Goal: Task Accomplishment & Management: Complete application form

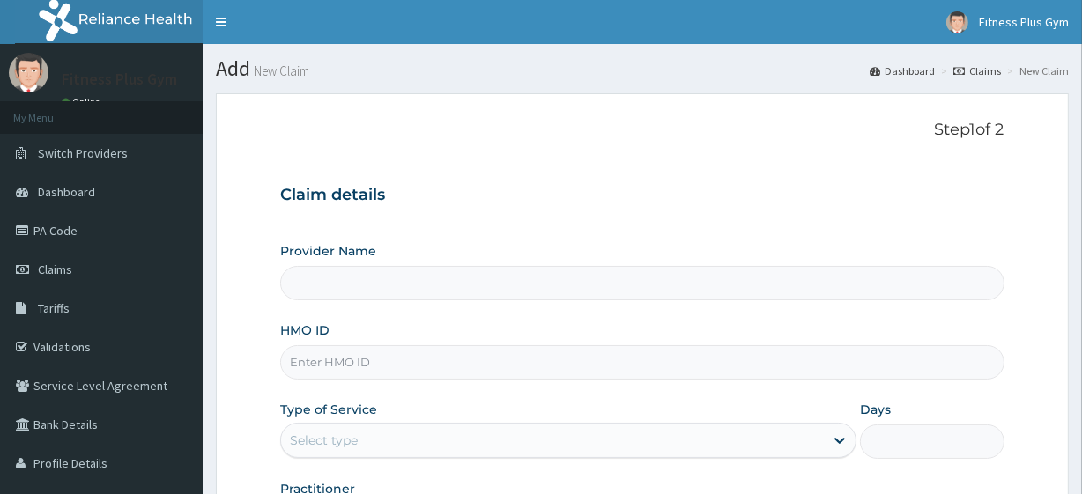
click at [357, 353] on input "HMO ID" at bounding box center [642, 363] width 724 height 34
type input "op"
type input "Fitness plus Gym"
type input "opn"
type input "1"
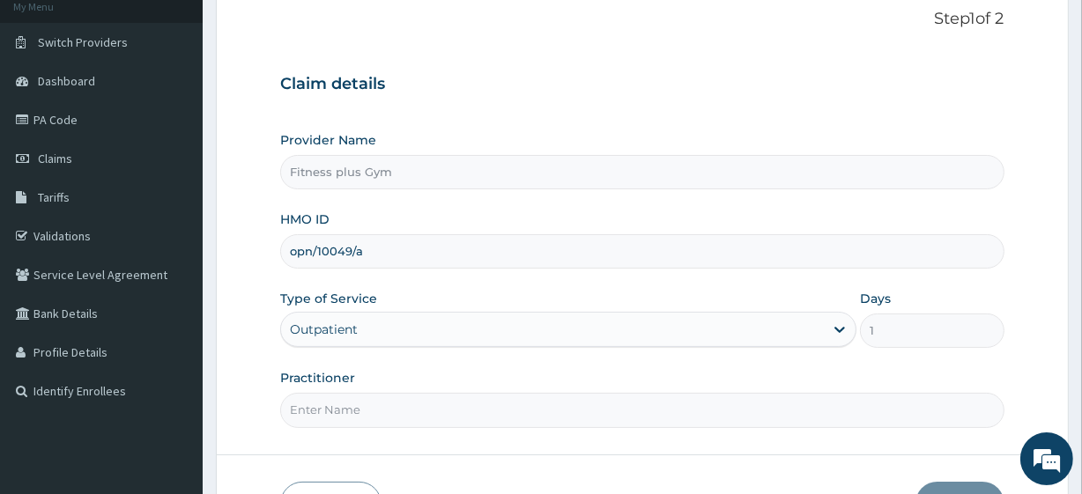
scroll to position [228, 0]
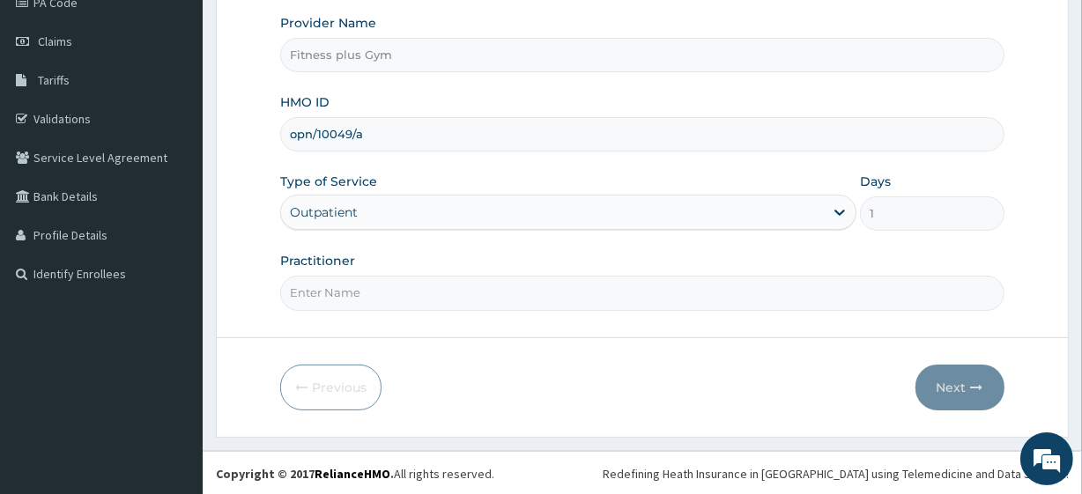
type input "opn/10049/a"
click at [399, 300] on input "Practitioner" at bounding box center [642, 293] width 724 height 34
type input "fitnessplus"
click at [964, 390] on button "Next" at bounding box center [960, 388] width 89 height 46
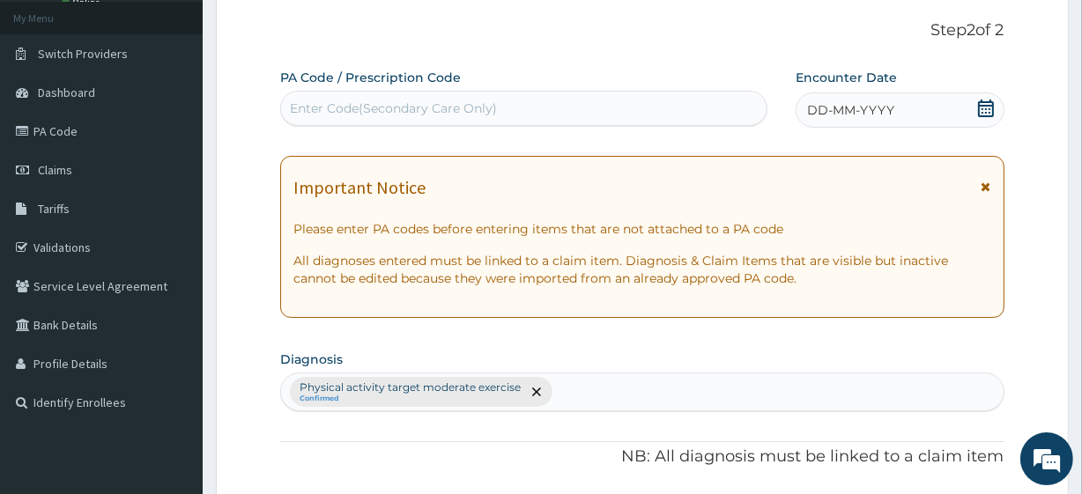
scroll to position [0, 0]
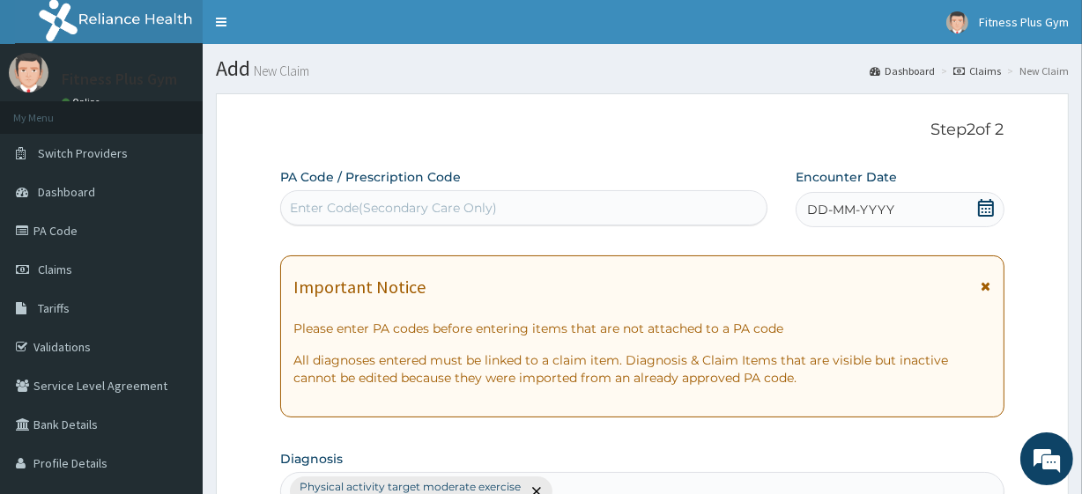
click at [480, 204] on div "Enter Code(Secondary Care Only)" at bounding box center [393, 208] width 207 height 18
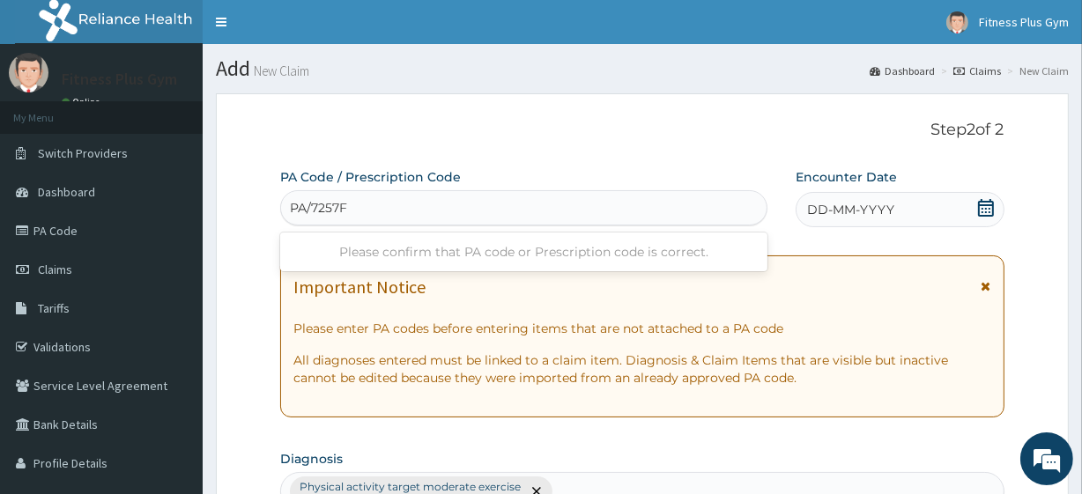
type input "PA/7257F0"
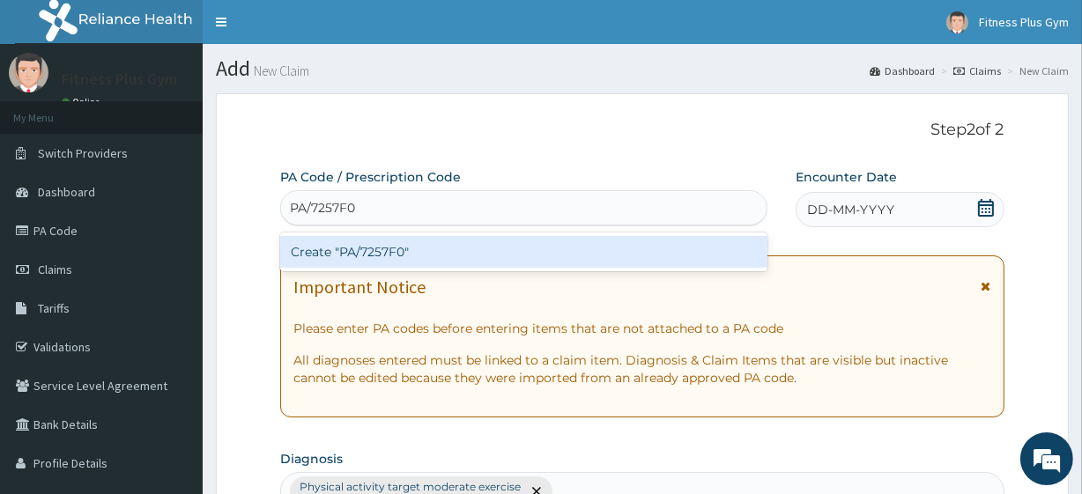
click at [539, 262] on div "Create "PA/7257F0"" at bounding box center [523, 252] width 487 height 32
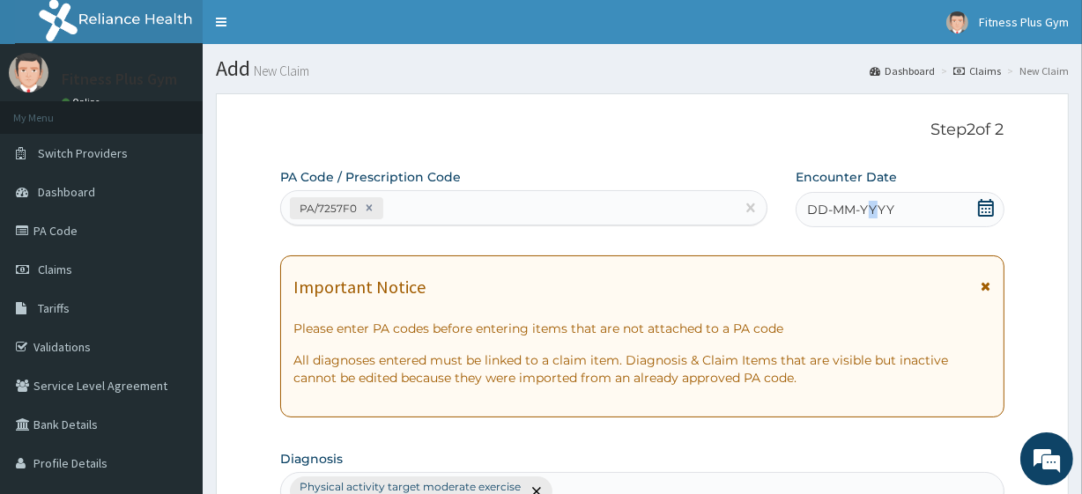
click at [873, 199] on div "DD-MM-YYYY" at bounding box center [900, 209] width 209 height 35
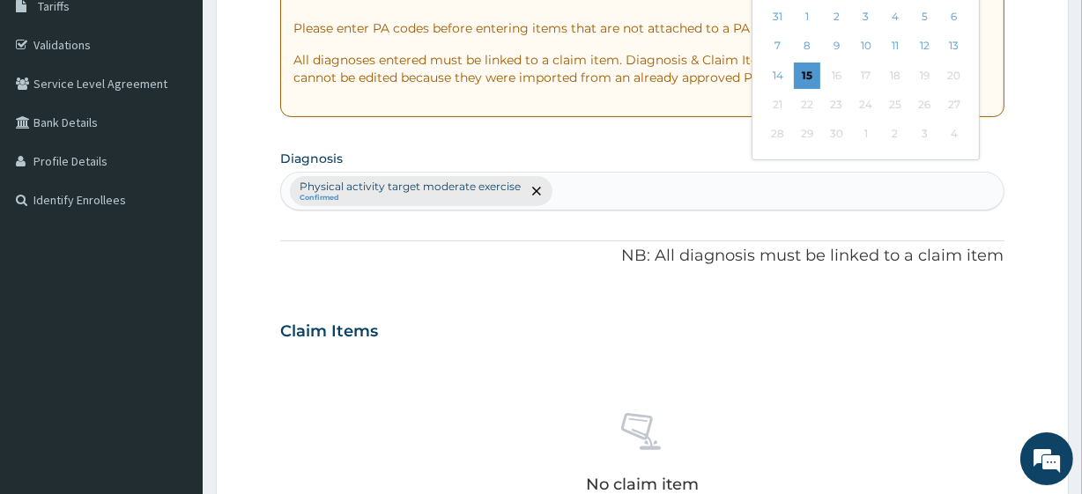
scroll to position [320, 0]
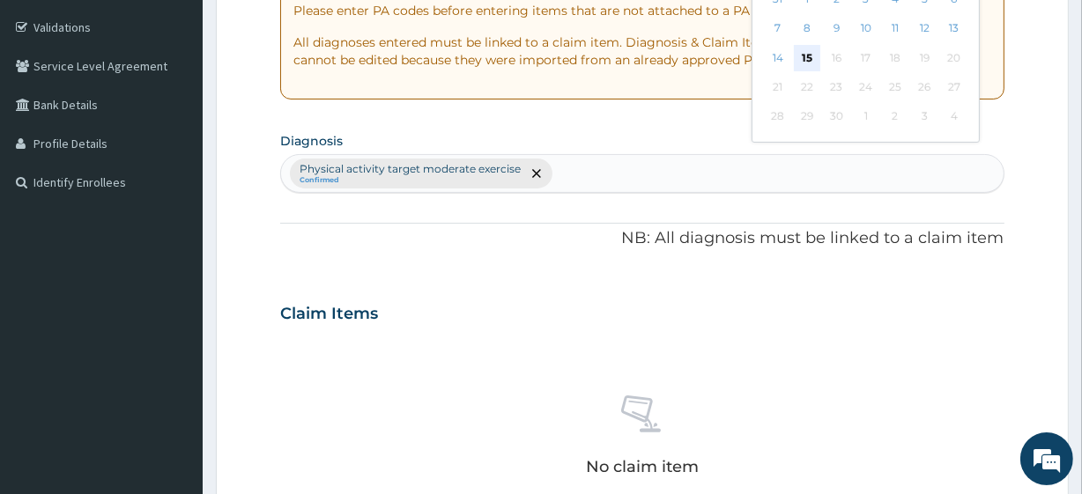
click at [806, 56] on div "15" at bounding box center [807, 58] width 26 height 26
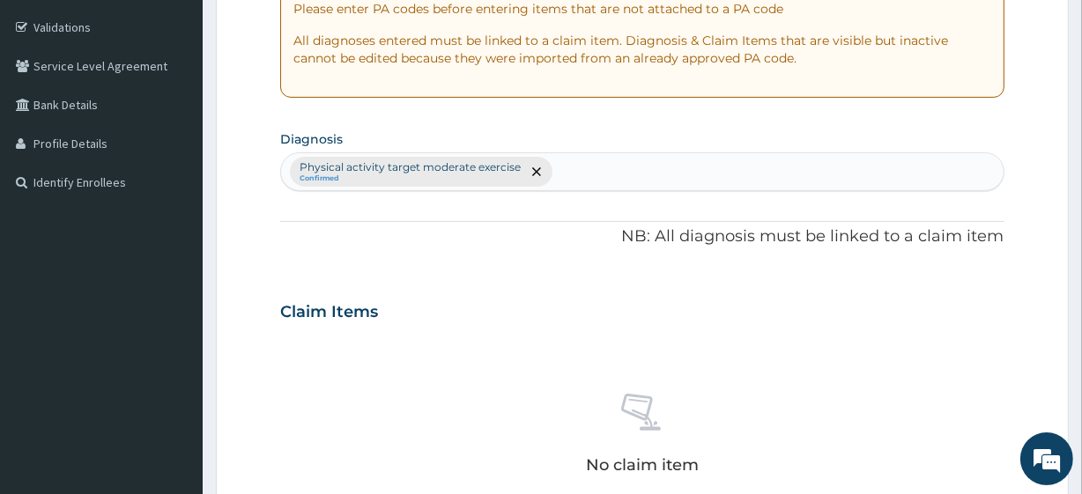
scroll to position [721, 0]
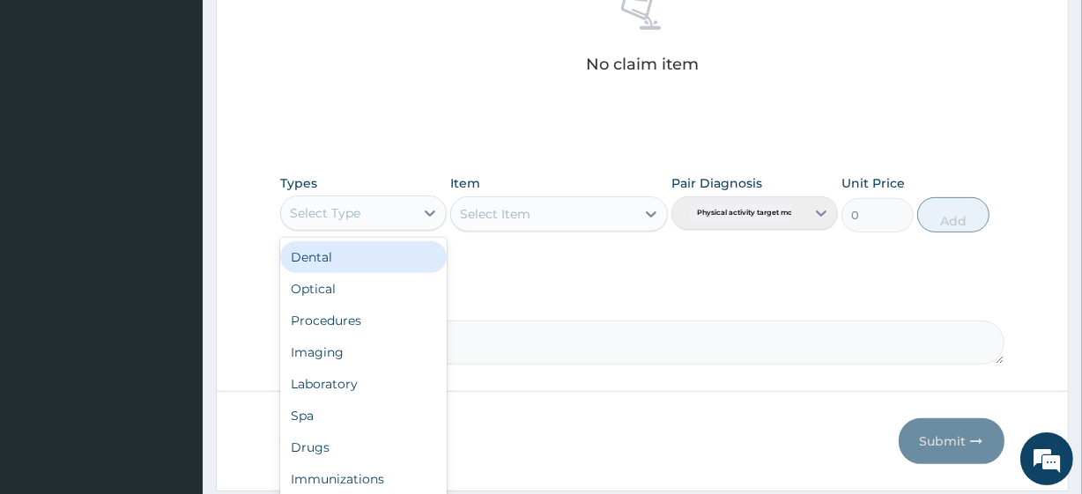
click at [371, 212] on div "Select Type" at bounding box center [347, 213] width 133 height 28
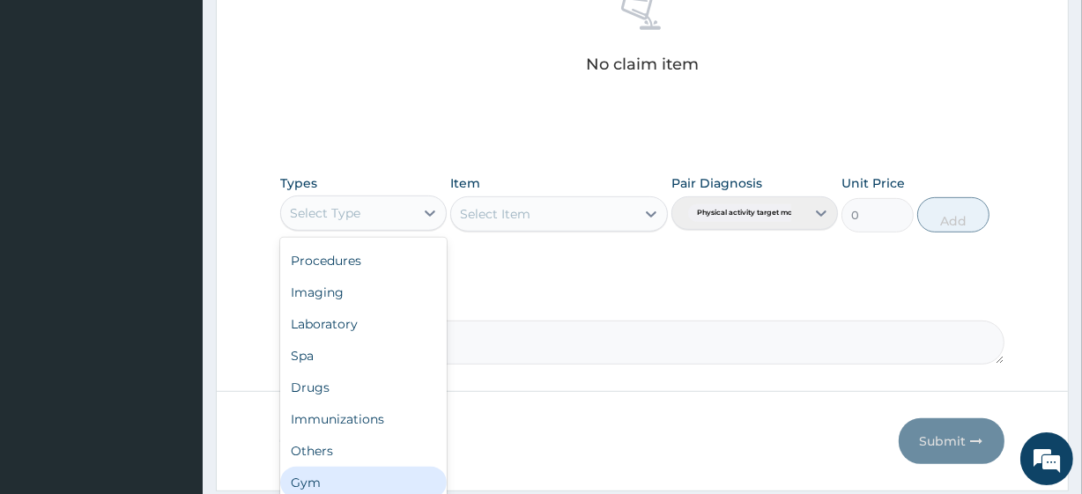
click at [351, 484] on div "Gym" at bounding box center [363, 483] width 167 height 32
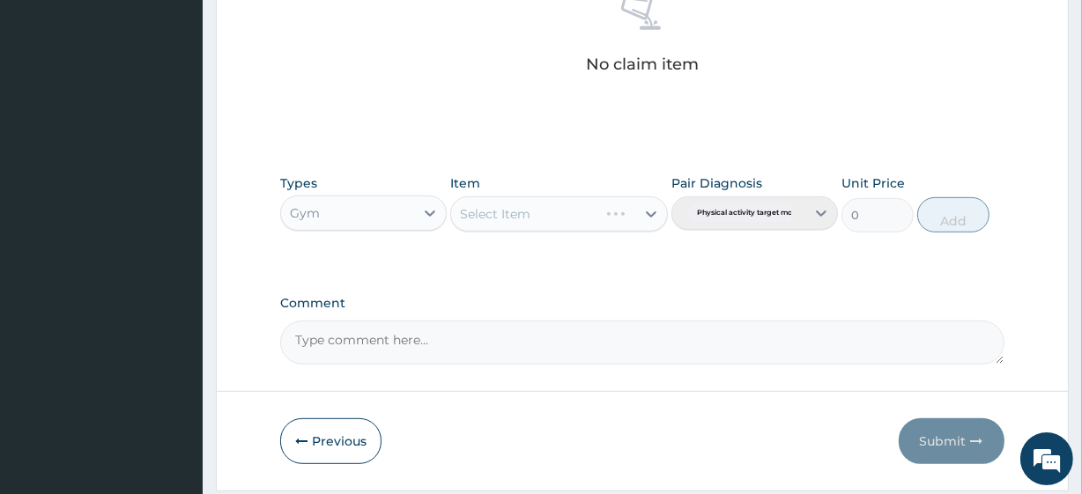
click at [605, 211] on div "Select Item" at bounding box center [558, 214] width 217 height 35
click at [576, 205] on div "Select Item" at bounding box center [558, 214] width 217 height 35
click at [569, 220] on div "Select Item" at bounding box center [558, 214] width 217 height 35
click at [581, 218] on div "Select Item" at bounding box center [558, 214] width 217 height 35
click at [578, 219] on div "Select Item" at bounding box center [558, 214] width 217 height 35
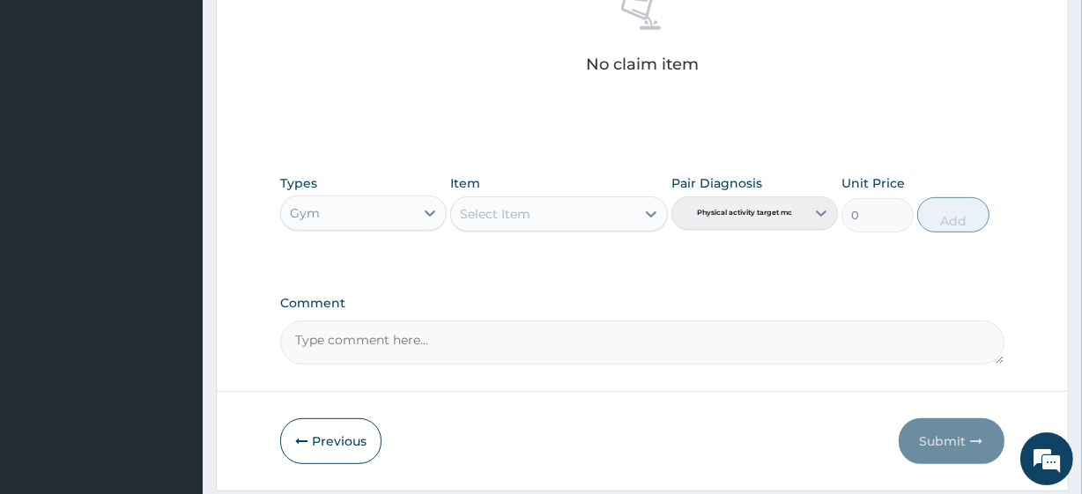
click at [597, 217] on div "Select Item" at bounding box center [542, 214] width 183 height 28
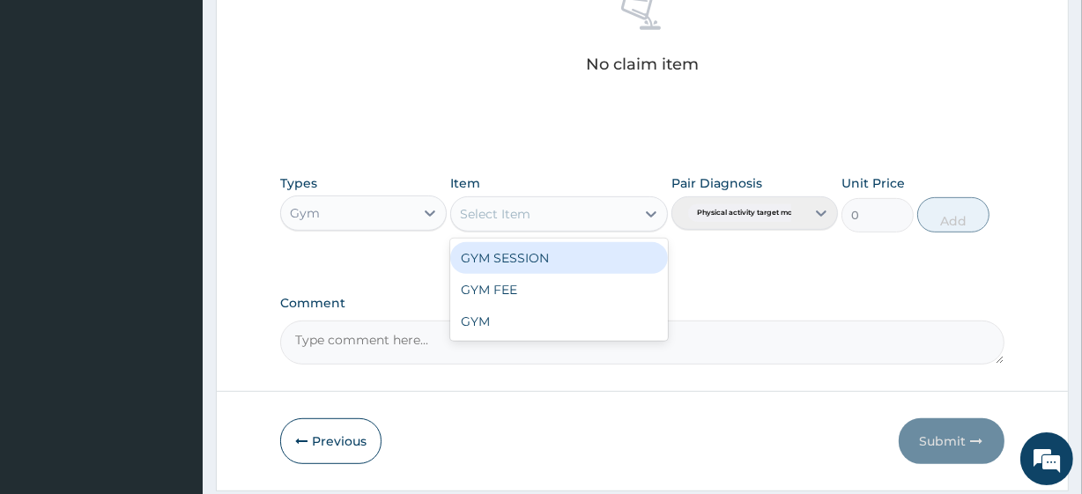
click at [568, 252] on div "GYM SESSION" at bounding box center [558, 258] width 217 height 32
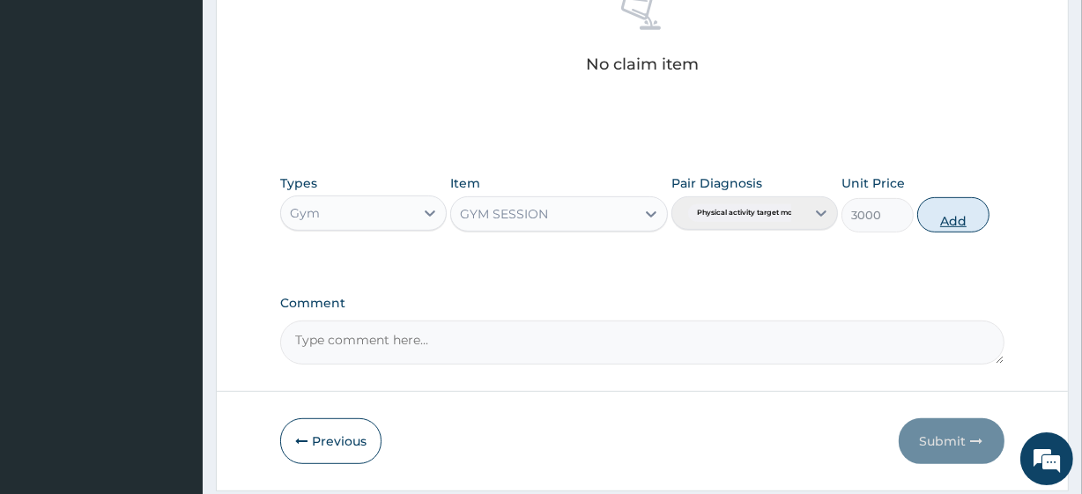
click at [966, 204] on button "Add" at bounding box center [954, 214] width 72 height 35
type input "0"
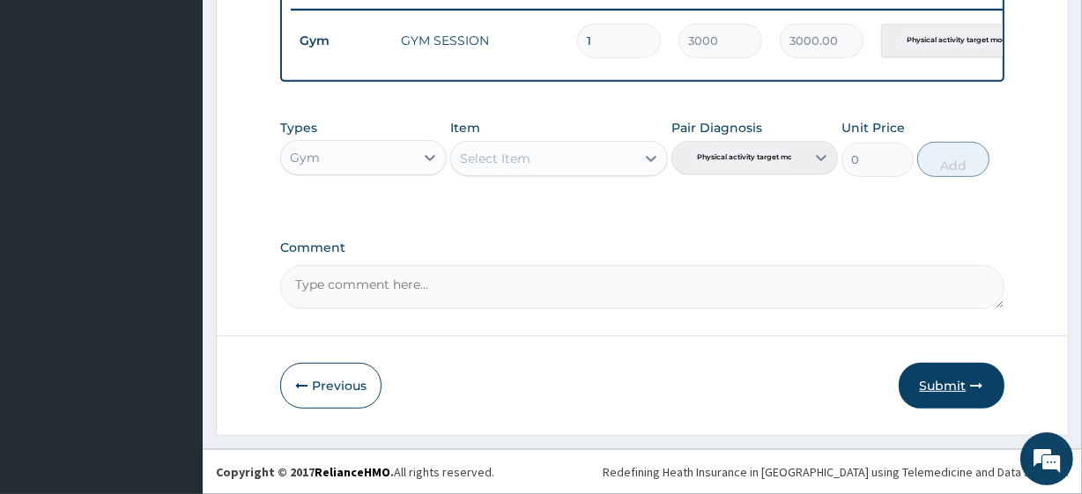
click at [938, 374] on button "Submit" at bounding box center [952, 386] width 106 height 46
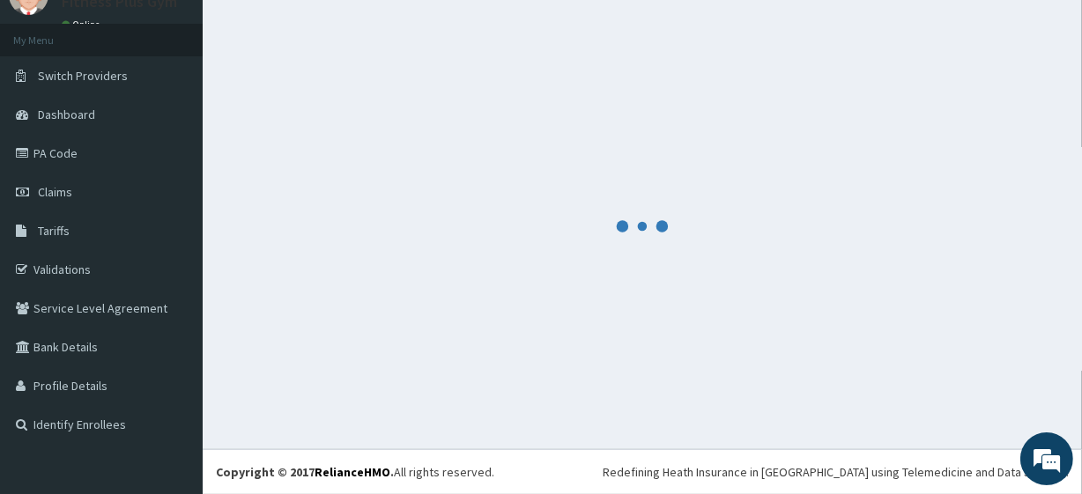
scroll to position [703, 0]
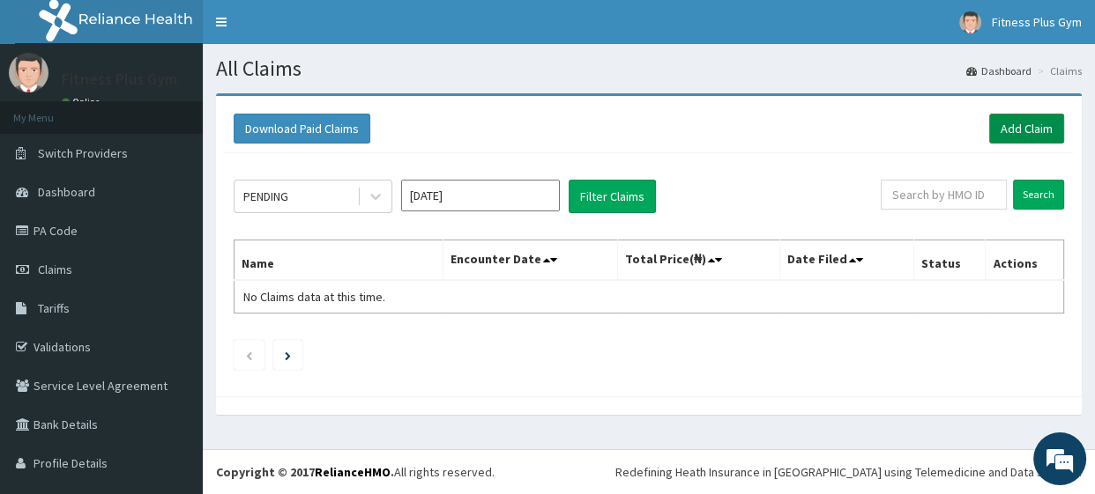
click at [1025, 128] on link "Add Claim" at bounding box center [1026, 129] width 75 height 30
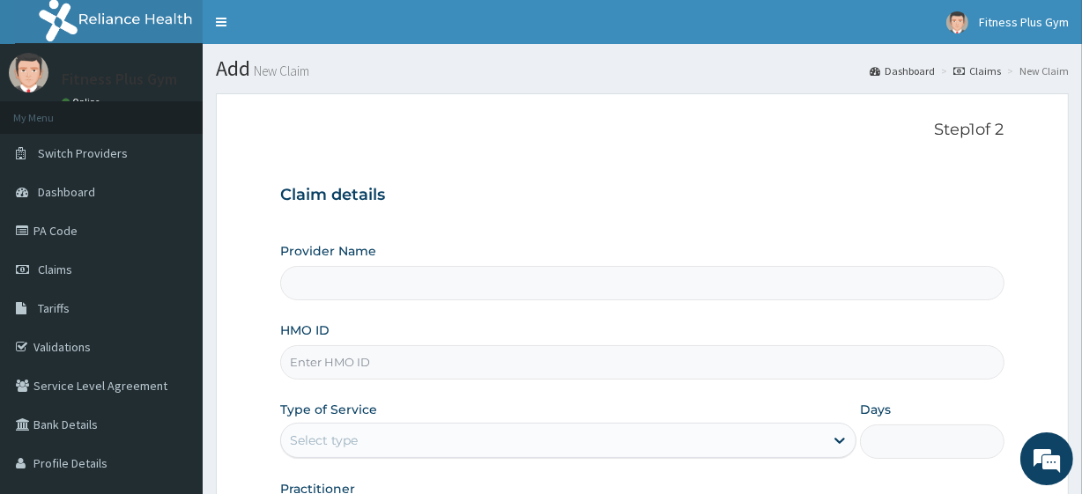
type input "Fitness plus Gym"
type input "1"
click at [446, 361] on input "HMO ID" at bounding box center [642, 363] width 724 height 34
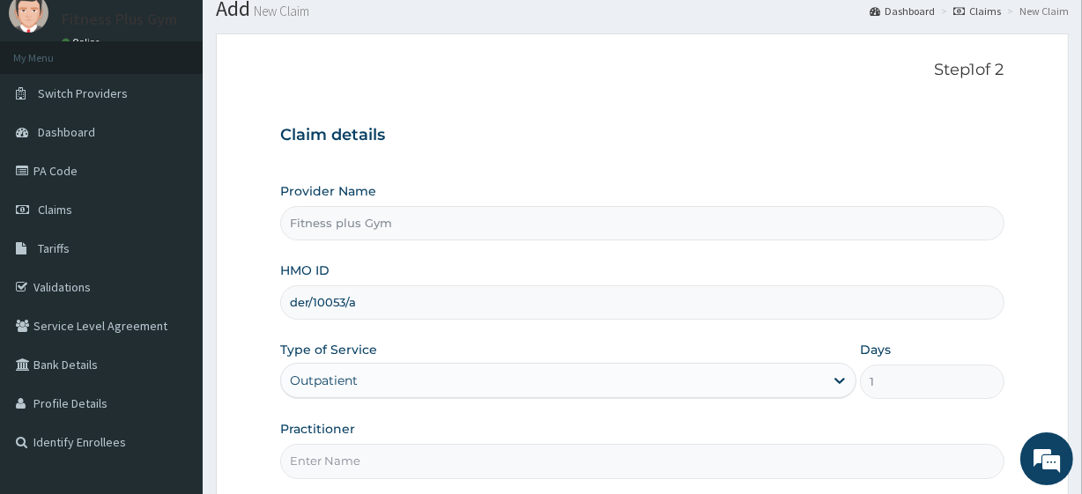
scroll to position [160, 0]
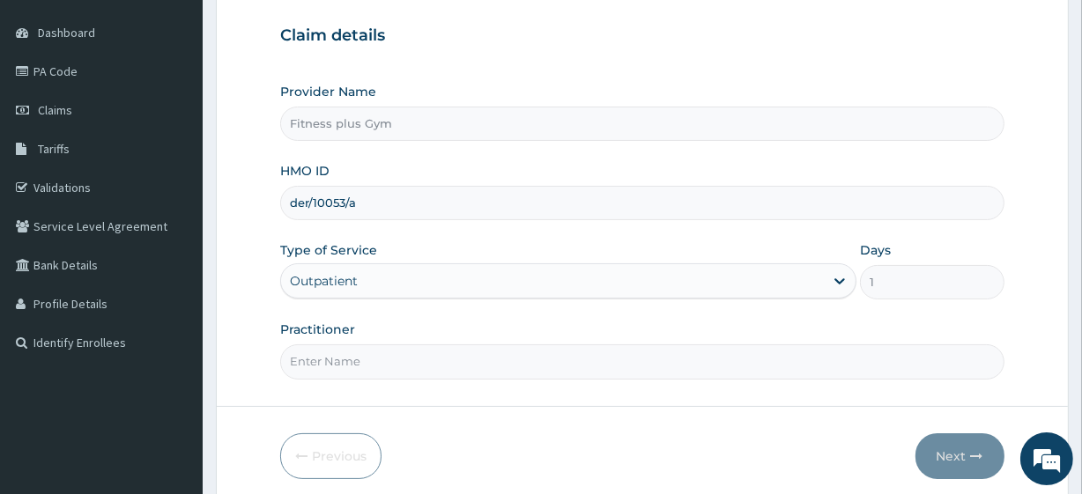
type input "der/10053/a"
click at [377, 363] on input "Practitioner" at bounding box center [642, 362] width 724 height 34
type input "fitnessplus"
click at [962, 444] on button "Next" at bounding box center [960, 457] width 89 height 46
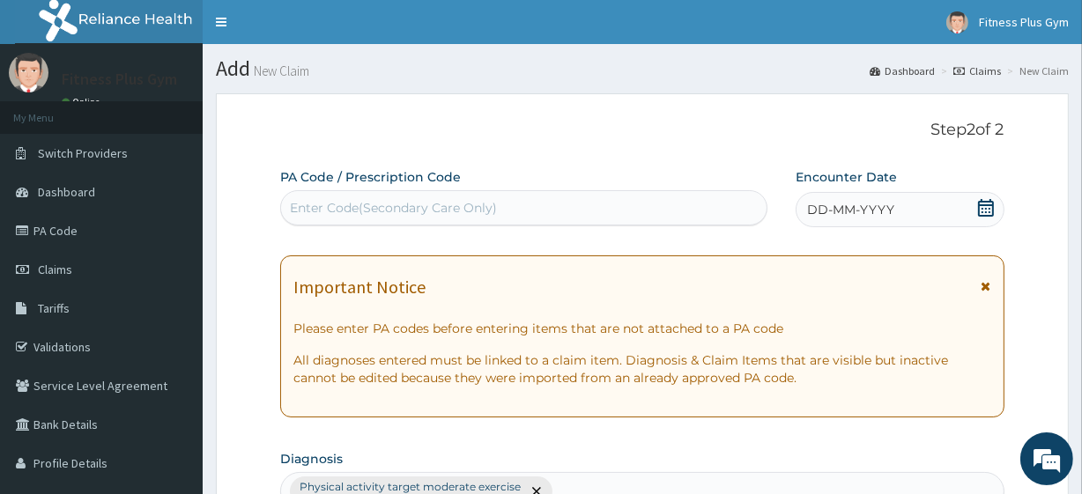
scroll to position [0, 0]
click at [529, 204] on div "Enter Code(Secondary Care Only)" at bounding box center [523, 208] width 485 height 28
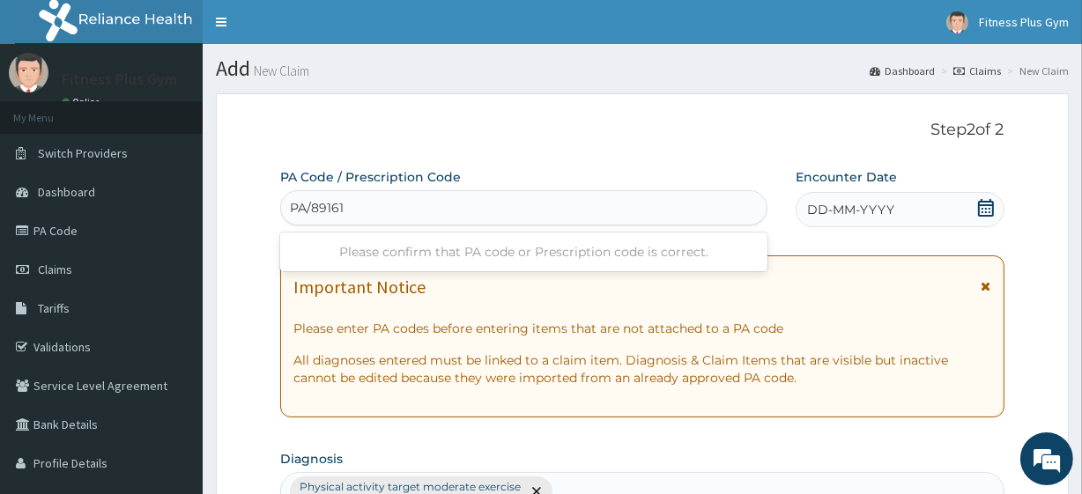
type input "PA/89161B"
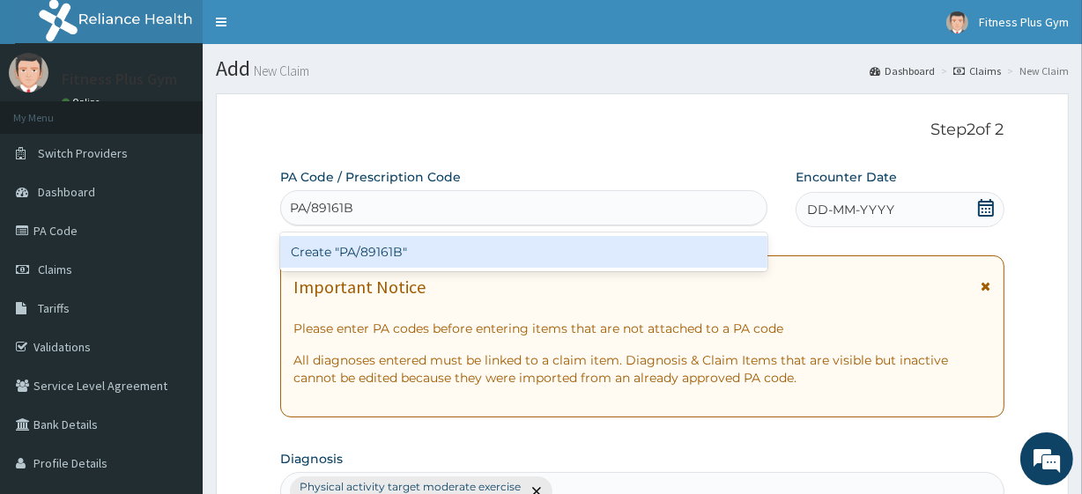
click at [558, 261] on div "Create "PA/89161B"" at bounding box center [523, 252] width 487 height 32
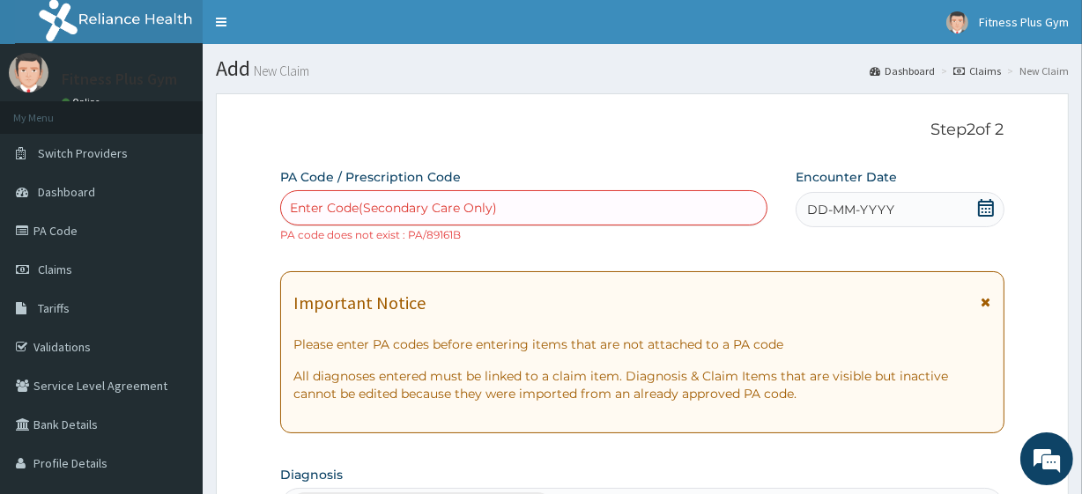
click at [934, 211] on div "DD-MM-YYYY" at bounding box center [900, 209] width 209 height 35
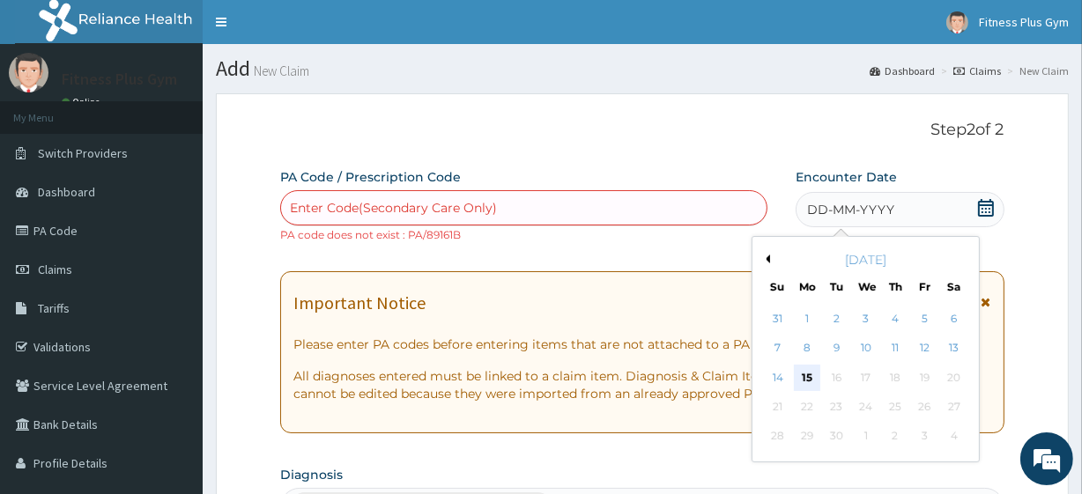
click at [803, 378] on div "15" at bounding box center [807, 378] width 26 height 26
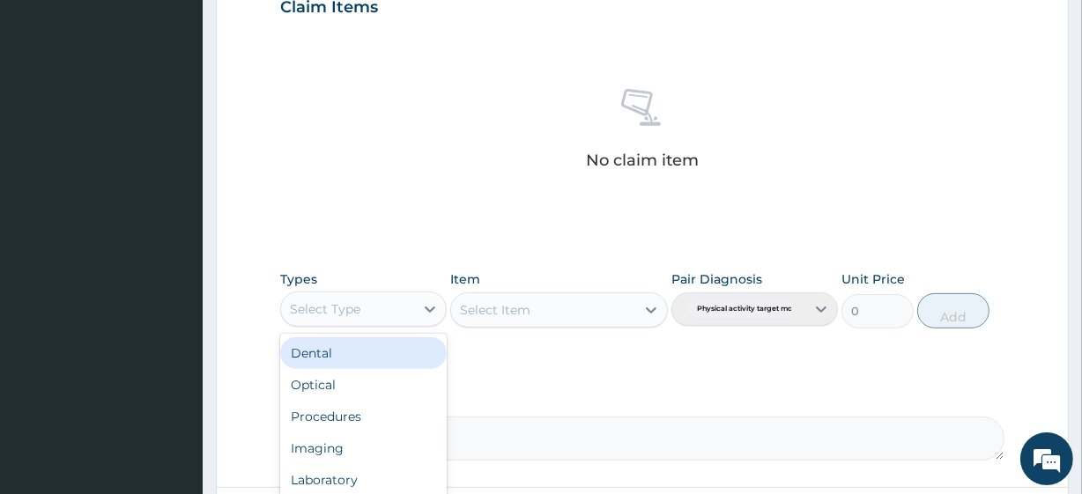
drag, startPoint x: 361, startPoint y: 313, endPoint x: 391, endPoint y: 309, distance: 30.3
click at [363, 313] on div "Select Type" at bounding box center [347, 309] width 133 height 28
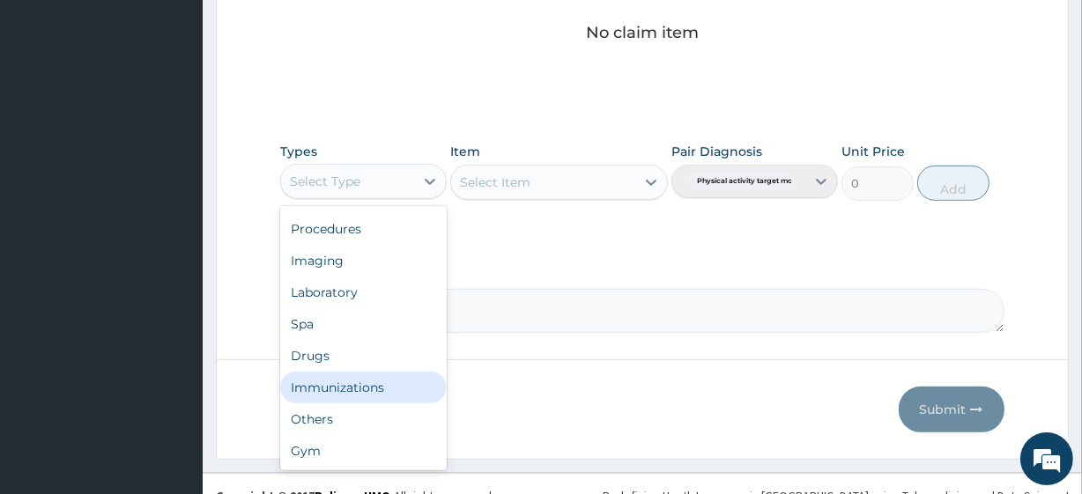
scroll to position [792, 0]
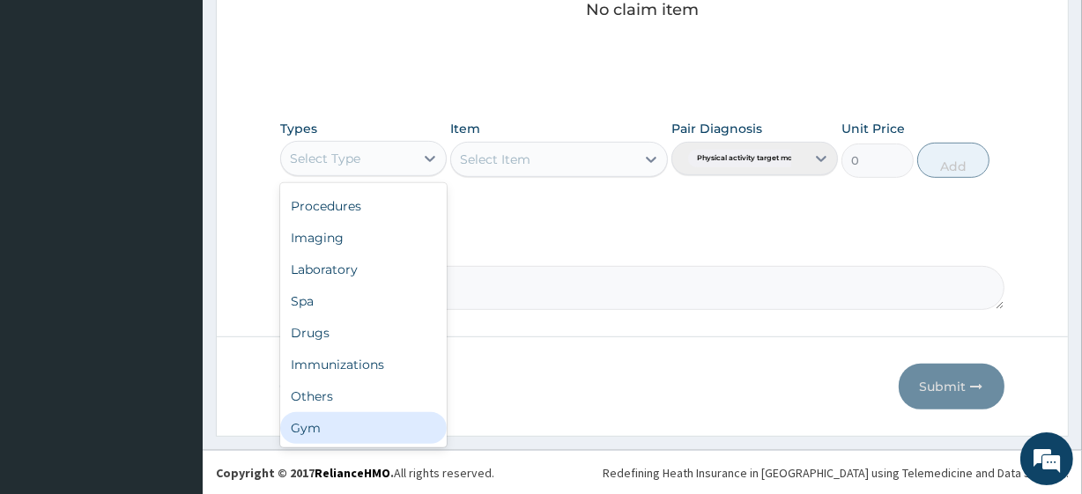
click at [383, 416] on div "Gym" at bounding box center [363, 429] width 167 height 32
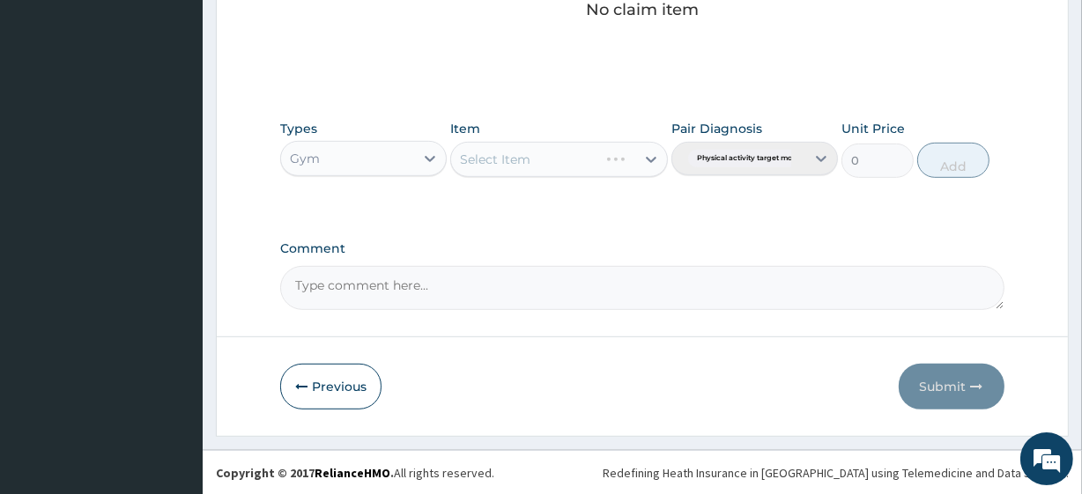
click at [600, 167] on div "Select Item" at bounding box center [558, 159] width 217 height 35
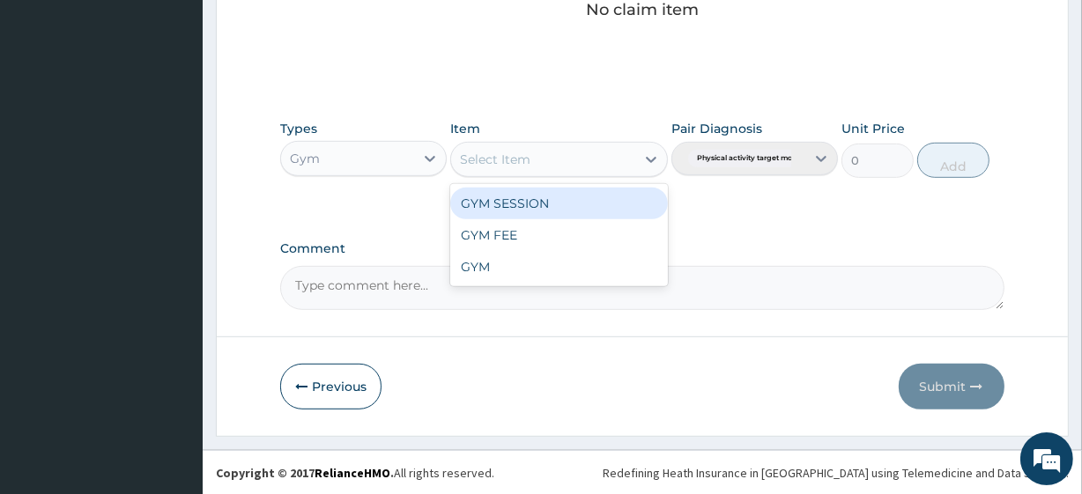
click at [592, 159] on div "Select Item" at bounding box center [542, 159] width 183 height 28
click at [576, 197] on div "GYM SESSION" at bounding box center [558, 204] width 217 height 32
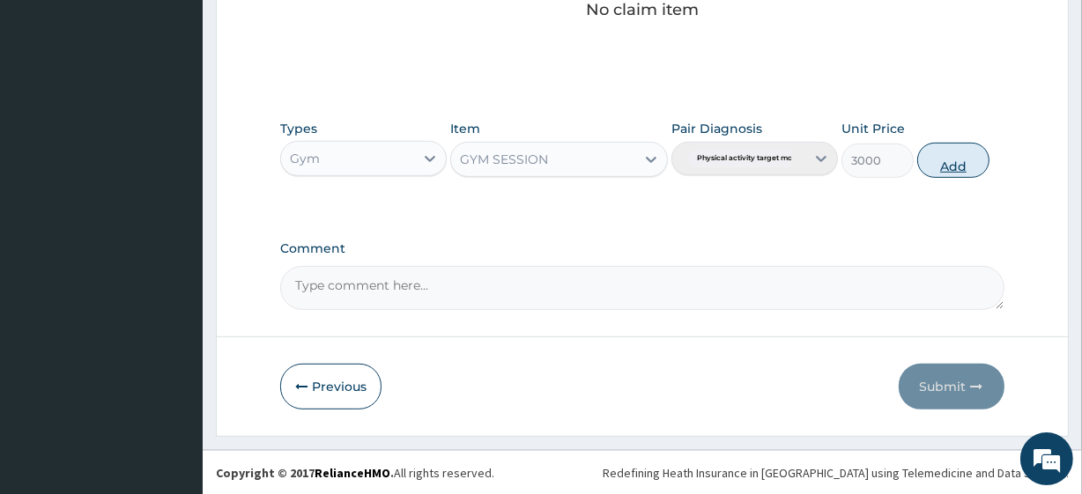
click at [959, 150] on button "Add" at bounding box center [954, 160] width 72 height 35
type input "0"
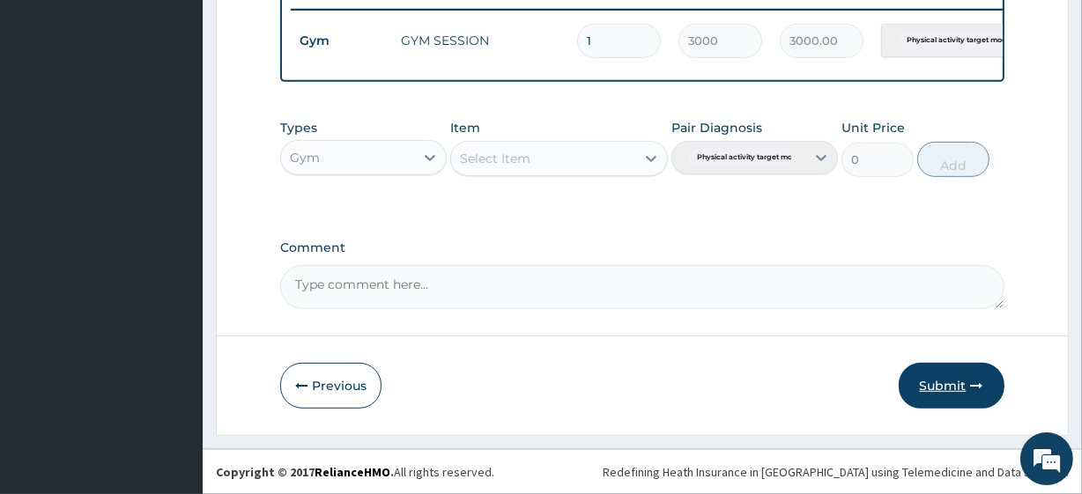
click at [957, 395] on button "Submit" at bounding box center [952, 386] width 106 height 46
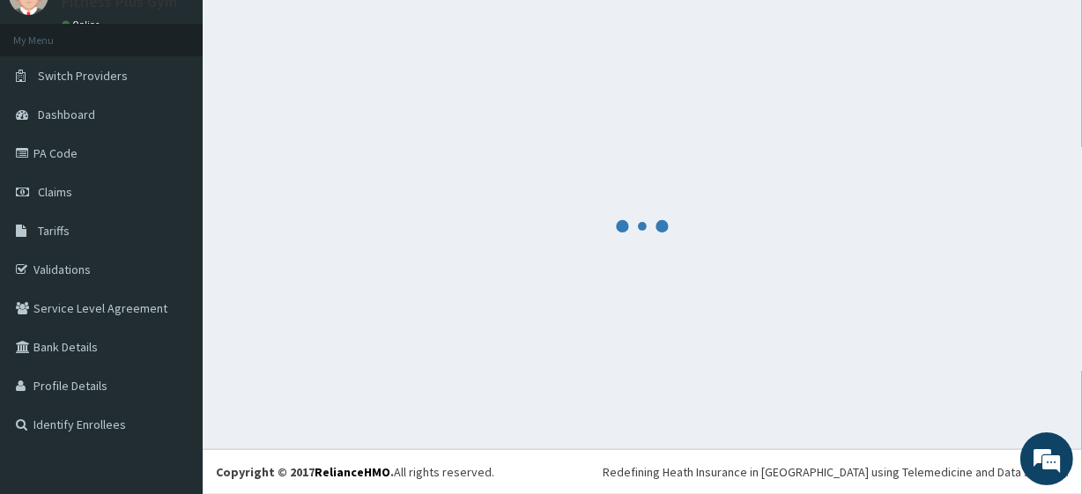
scroll to position [703, 0]
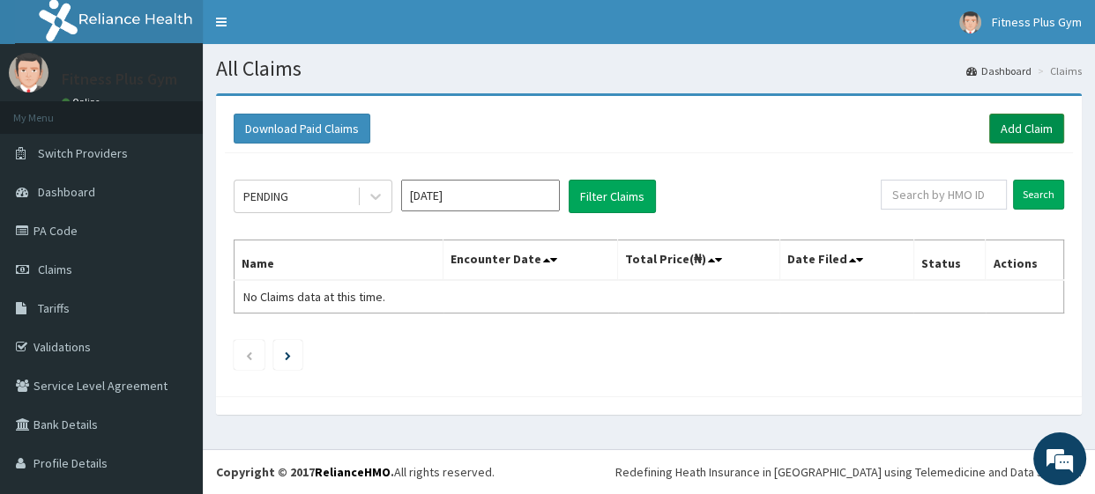
click at [1000, 129] on link "Add Claim" at bounding box center [1026, 129] width 75 height 30
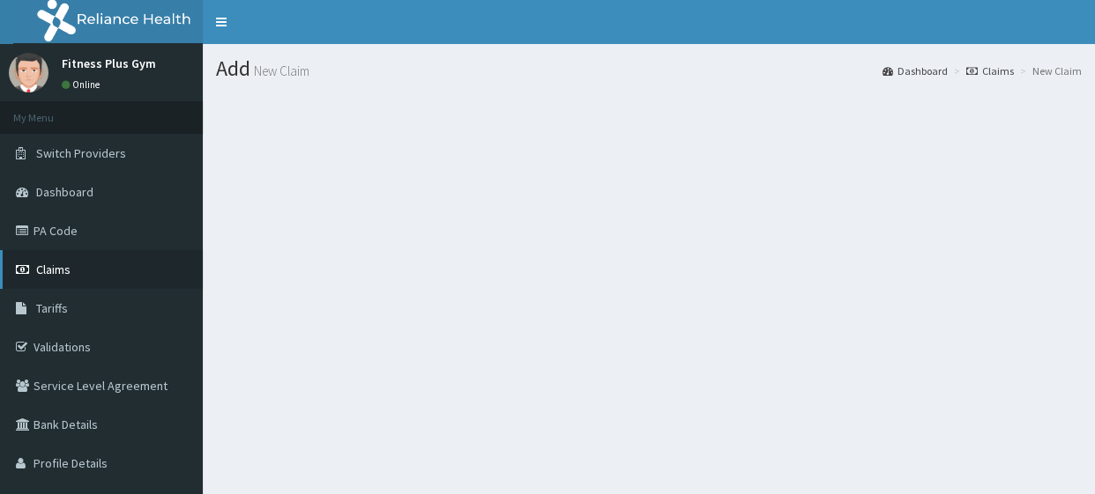
click at [96, 273] on link "Claims" at bounding box center [101, 269] width 203 height 39
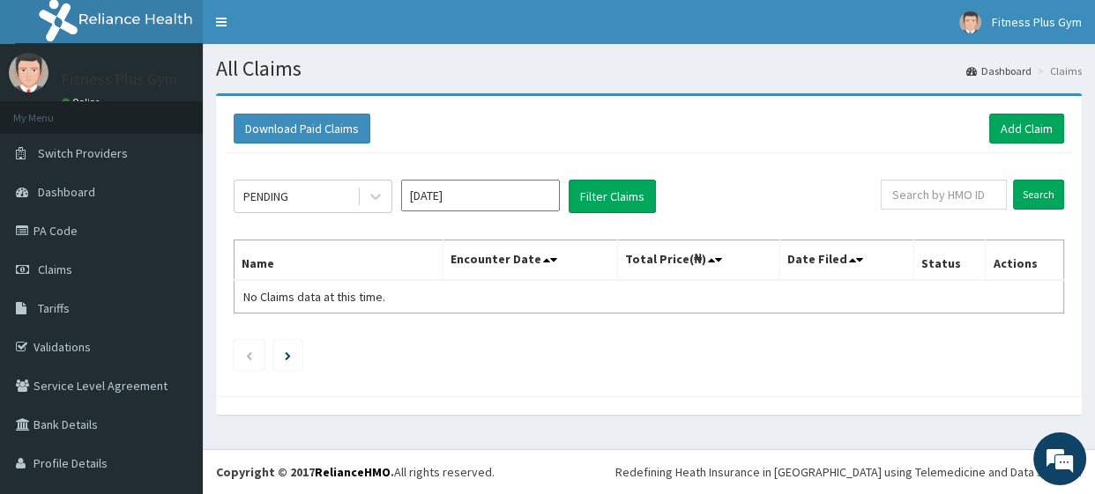
click at [96, 273] on link "Claims" at bounding box center [101, 269] width 203 height 39
click at [993, 125] on link "Add Claim" at bounding box center [1026, 129] width 75 height 30
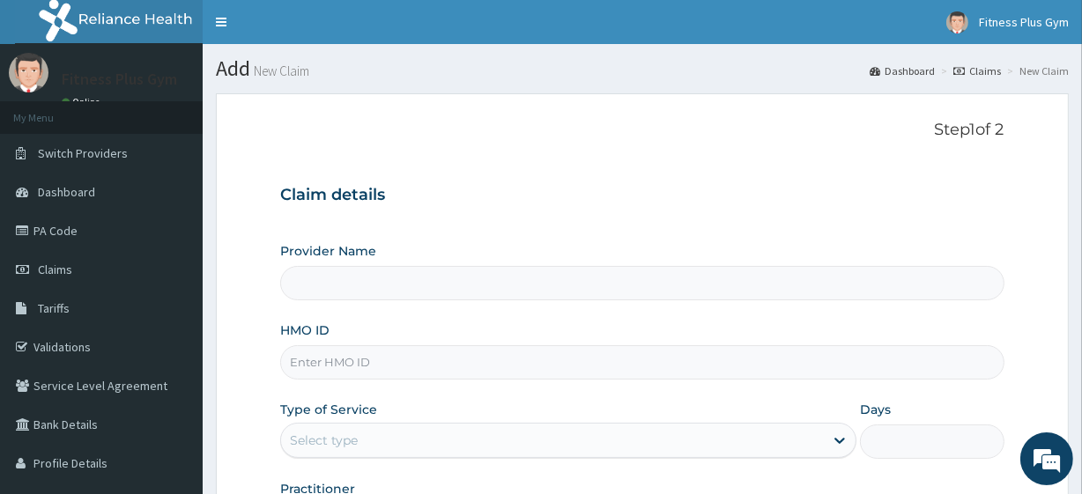
click at [418, 358] on input "HMO ID" at bounding box center [642, 363] width 724 height 34
type input "Fitness plus Gym"
type input "1"
click at [340, 358] on input "HMO ID" at bounding box center [642, 363] width 724 height 34
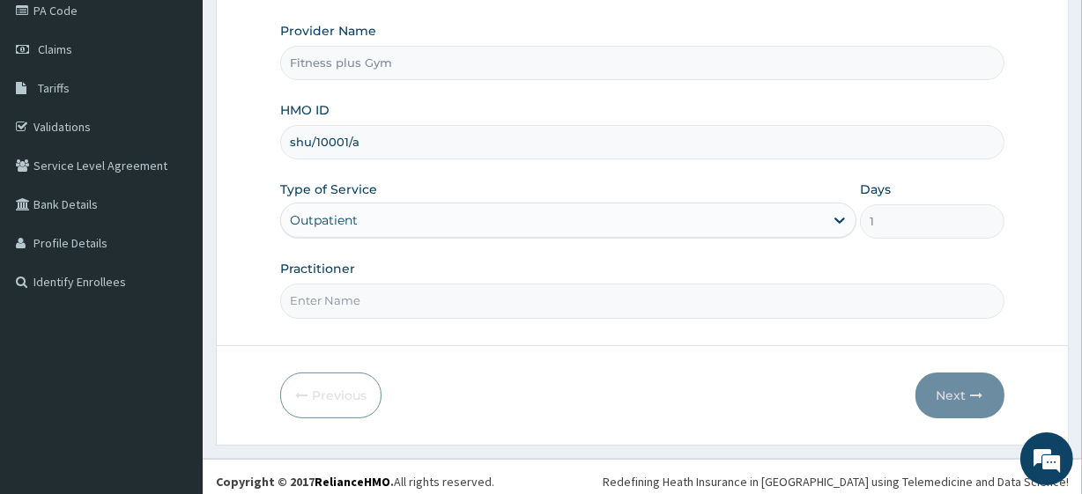
scroll to position [228, 0]
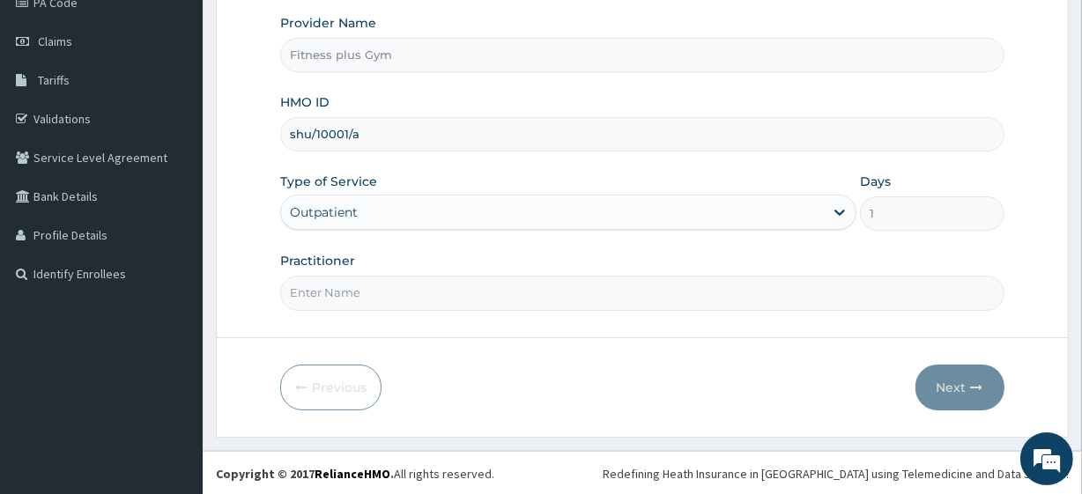
type input "shu/10001/a"
click at [442, 295] on input "Practitioner" at bounding box center [642, 293] width 724 height 34
type input "fitnessplus"
click at [975, 395] on button "Next" at bounding box center [960, 388] width 89 height 46
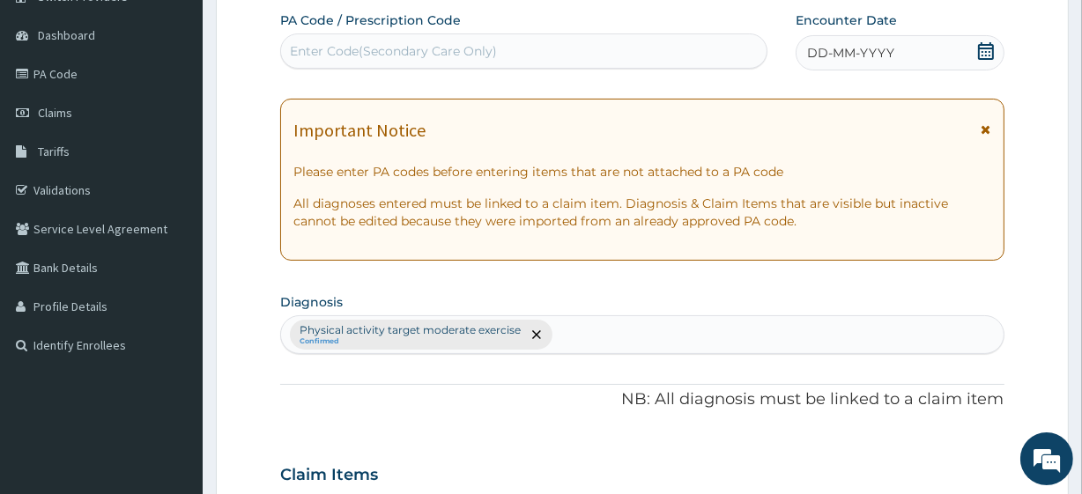
scroll to position [68, 0]
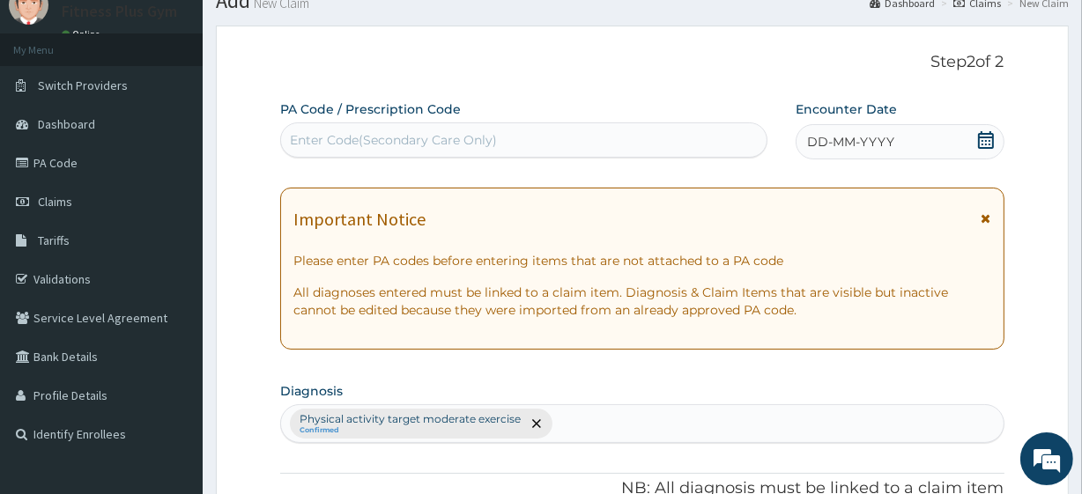
click at [463, 132] on div "Enter Code(Secondary Care Only)" at bounding box center [393, 140] width 207 height 18
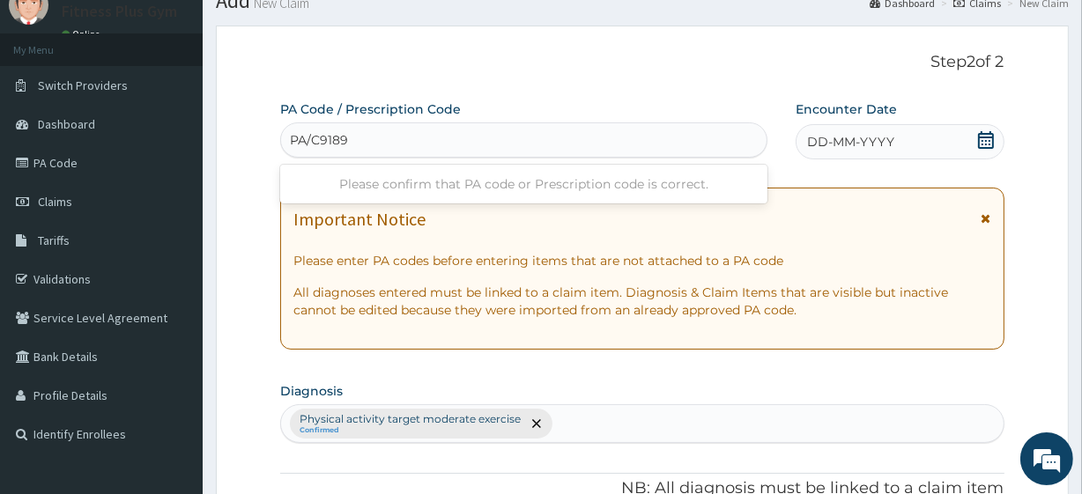
type input "PA/C9189C"
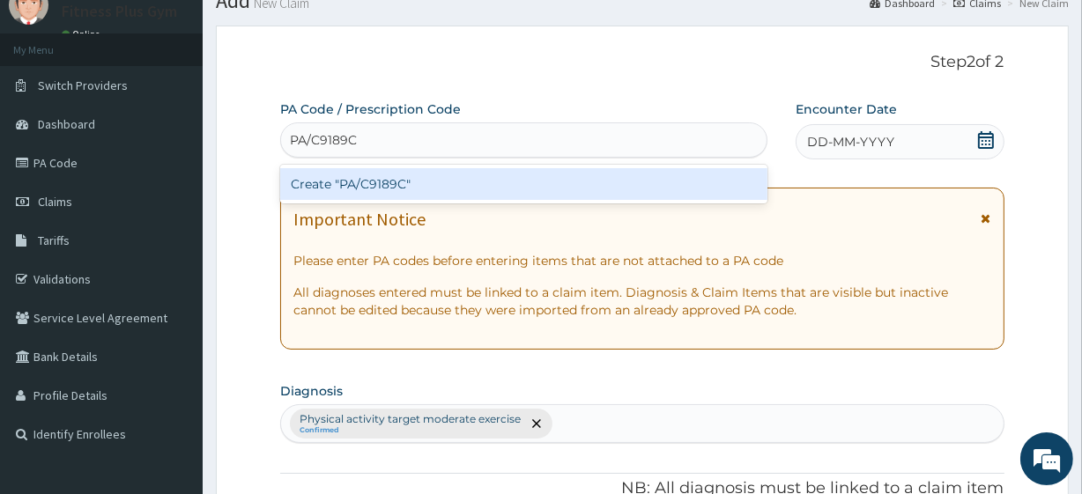
click at [476, 186] on div "Create "PA/C9189C"" at bounding box center [523, 184] width 487 height 32
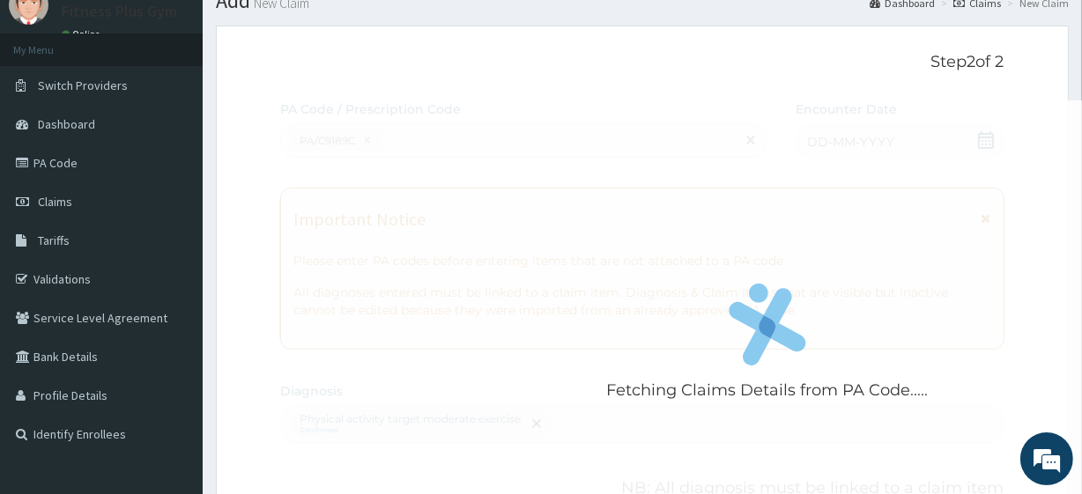
click at [992, 138] on div "Fetching Claims Details from PA Code....." at bounding box center [767, 347] width 974 height 494
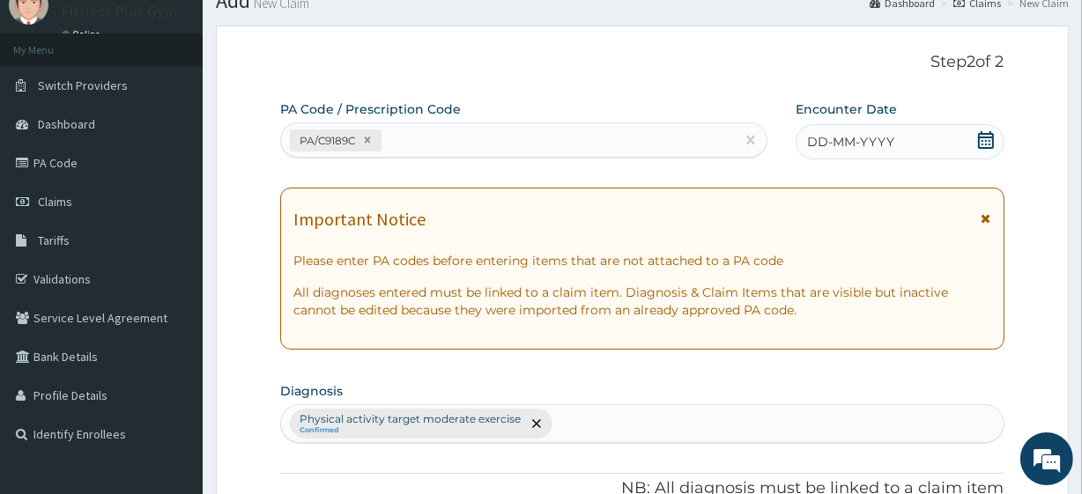
click at [996, 131] on div "DD-MM-YYYY" at bounding box center [900, 141] width 209 height 35
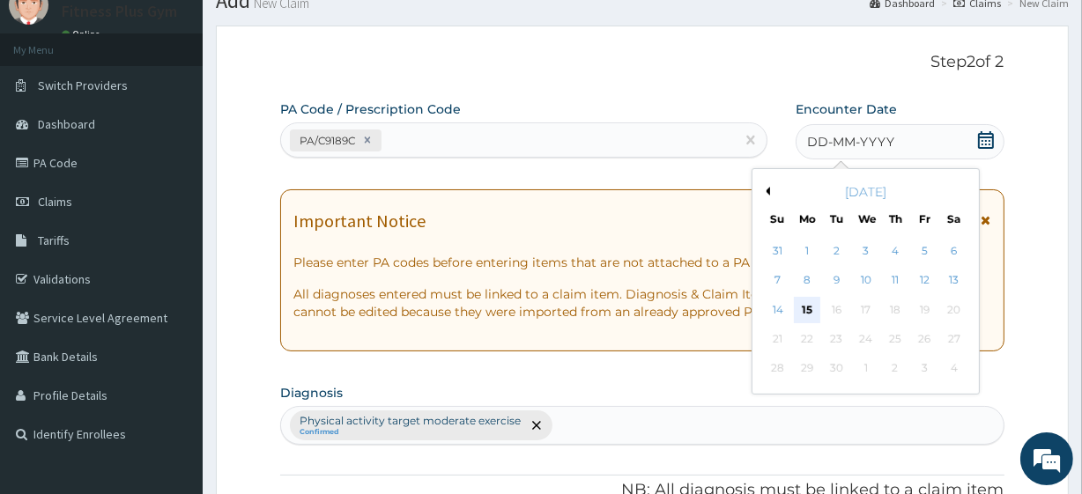
click at [816, 312] on div "15" at bounding box center [807, 310] width 26 height 26
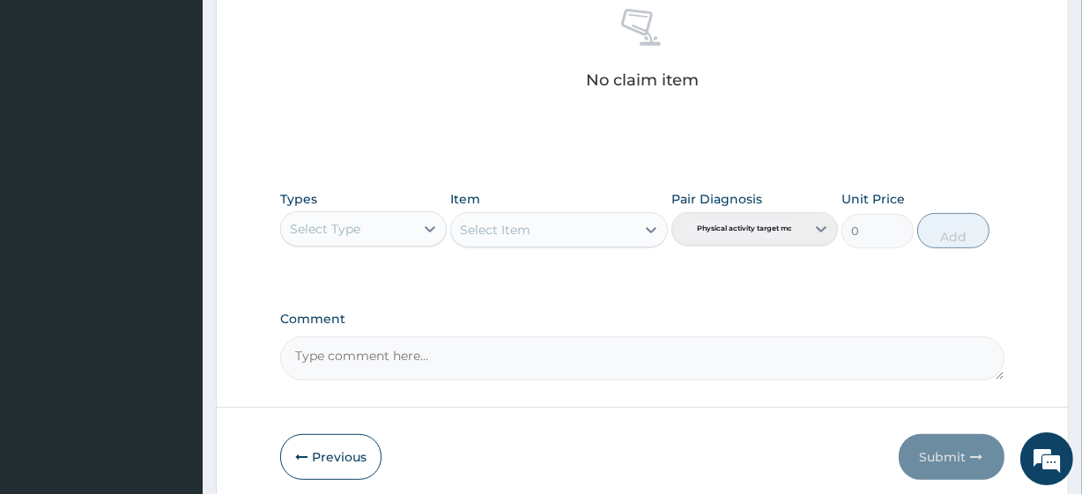
scroll to position [709, 0]
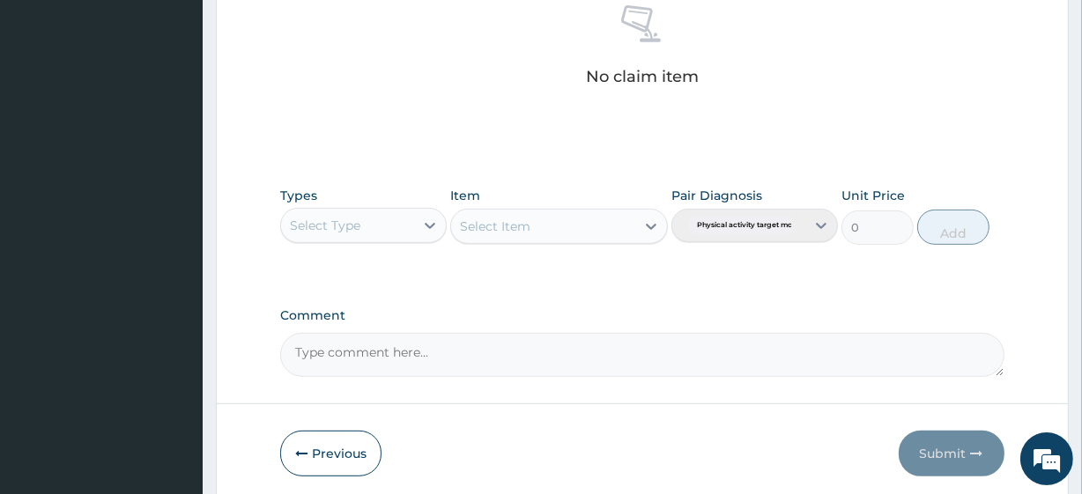
drag, startPoint x: 388, startPoint y: 216, endPoint x: 395, endPoint y: 238, distance: 23.1
click at [389, 217] on div "Select Type" at bounding box center [347, 226] width 133 height 28
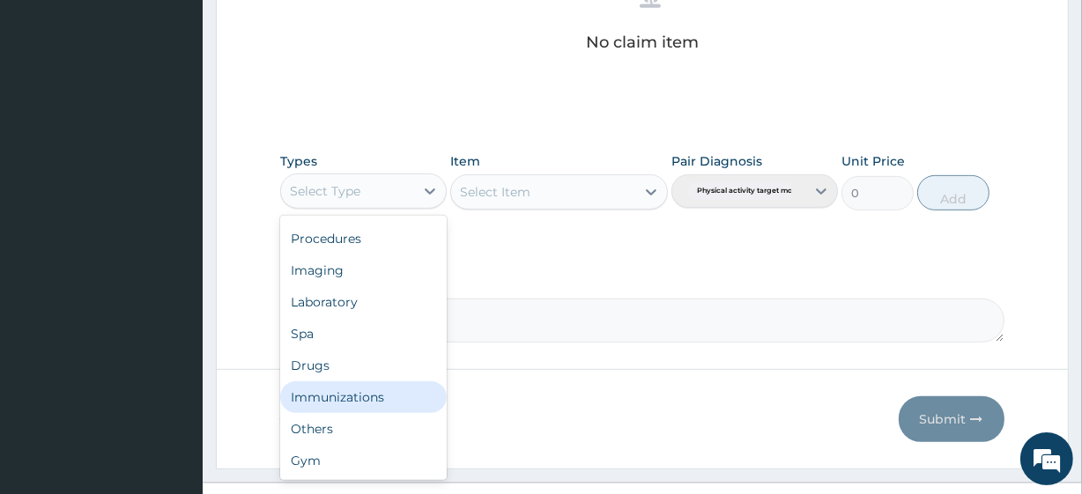
scroll to position [776, 0]
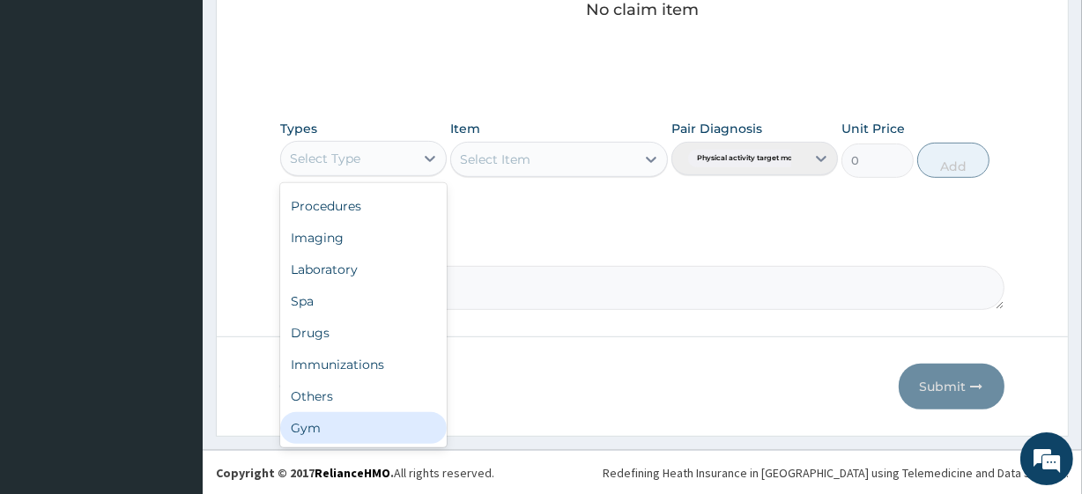
click at [365, 422] on div "Gym" at bounding box center [363, 429] width 167 height 32
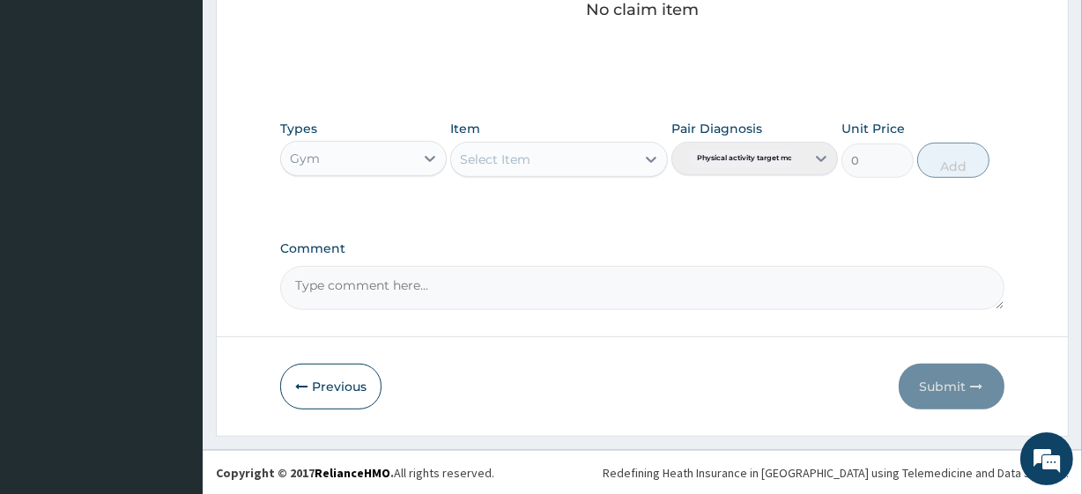
click at [587, 151] on div "Select Item" at bounding box center [542, 159] width 183 height 28
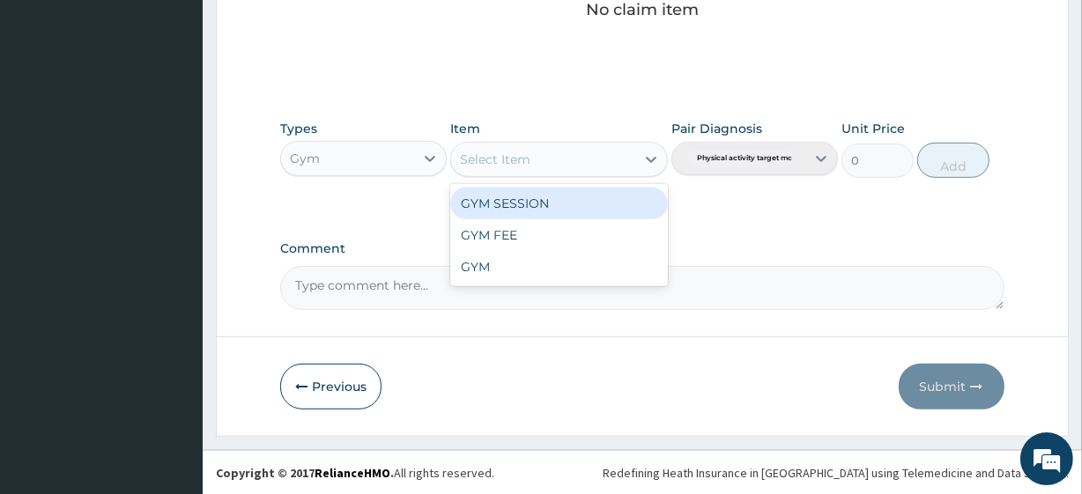
click at [576, 197] on div "GYM SESSION" at bounding box center [558, 204] width 217 height 32
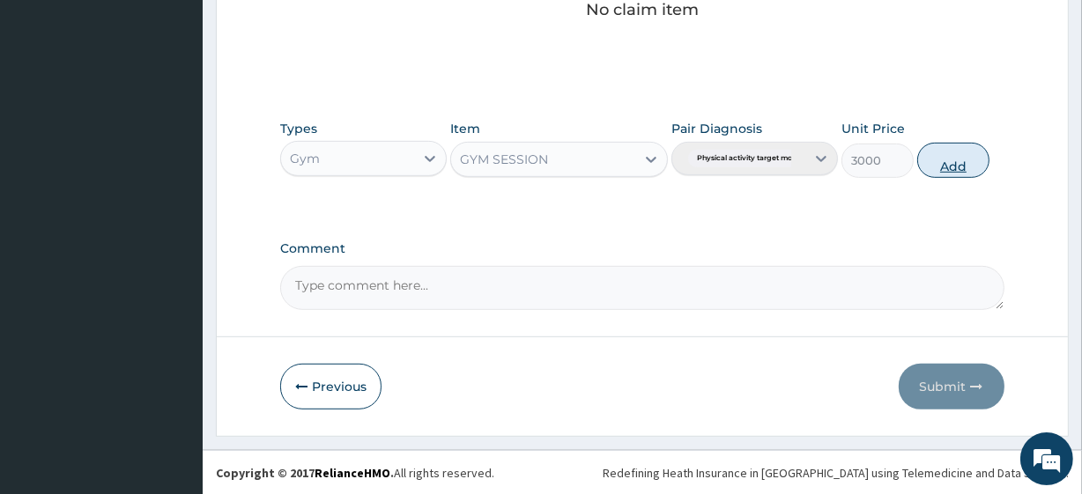
click at [955, 157] on button "Add" at bounding box center [954, 160] width 72 height 35
type input "0"
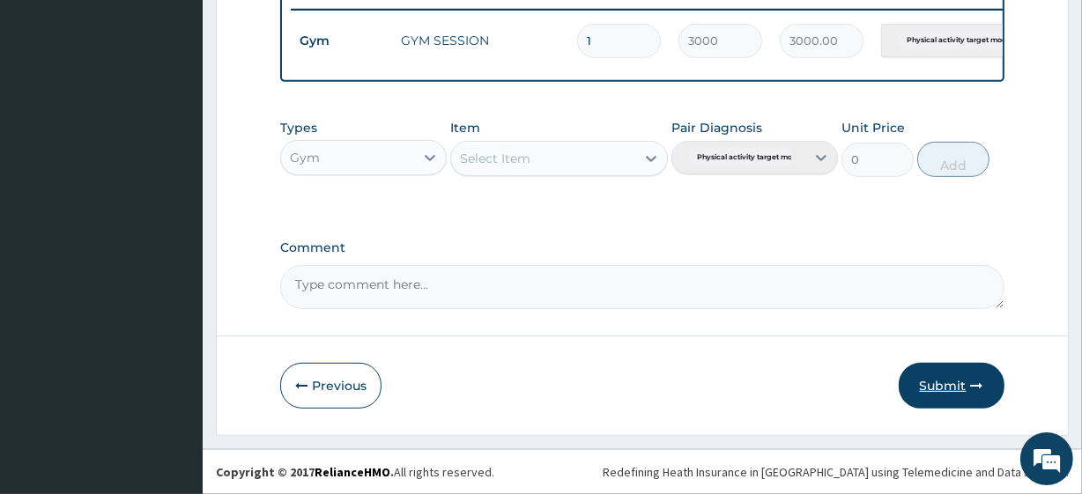
click at [961, 377] on button "Submit" at bounding box center [952, 386] width 106 height 46
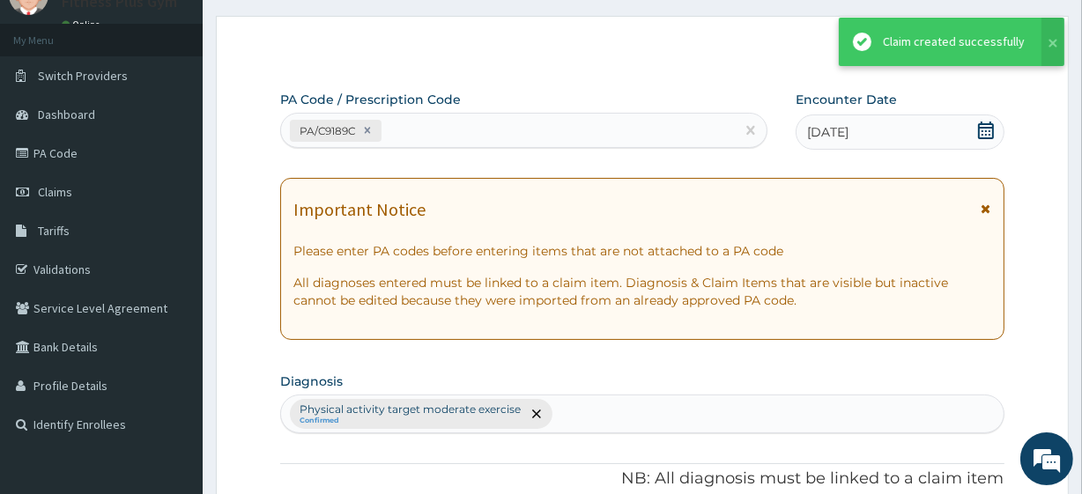
scroll to position [703, 0]
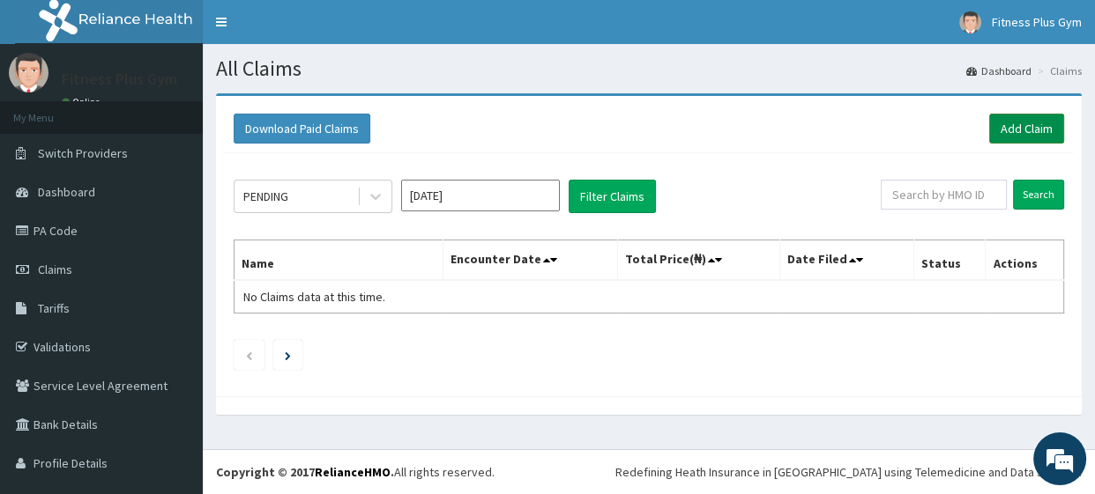
click at [1014, 123] on link "Add Claim" at bounding box center [1026, 129] width 75 height 30
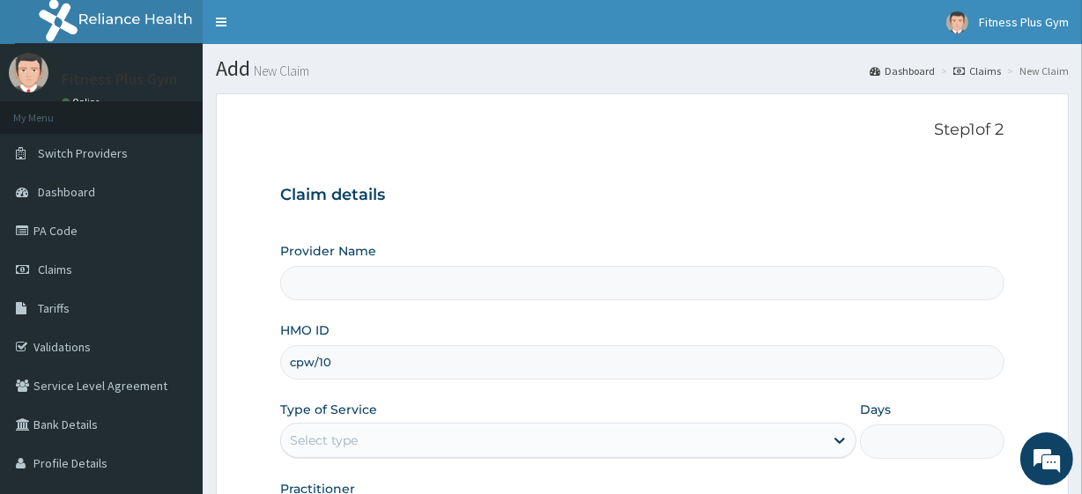
type input "cpw/101"
type input "Fitness plus Gym"
type input "1"
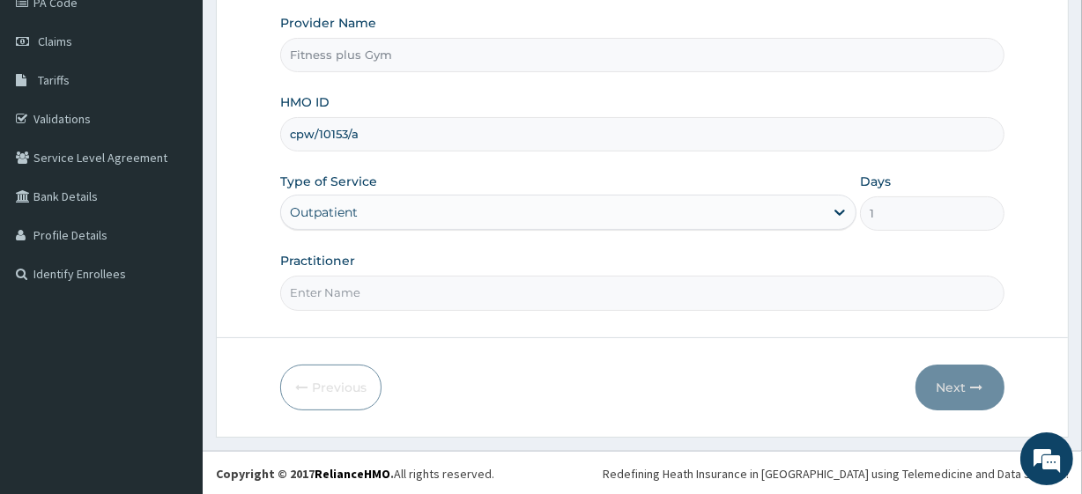
type input "cpw/10153/a"
click at [451, 285] on input "Practitioner" at bounding box center [642, 293] width 724 height 34
type input "fitnessplus"
click at [948, 382] on button "Next" at bounding box center [960, 388] width 89 height 46
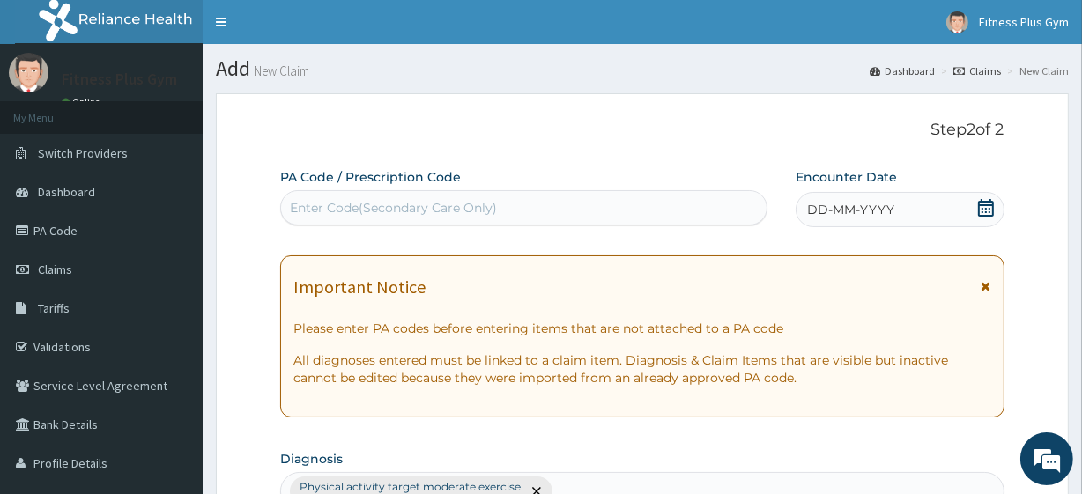
click at [477, 204] on div "Enter Code(Secondary Care Only)" at bounding box center [393, 208] width 207 height 18
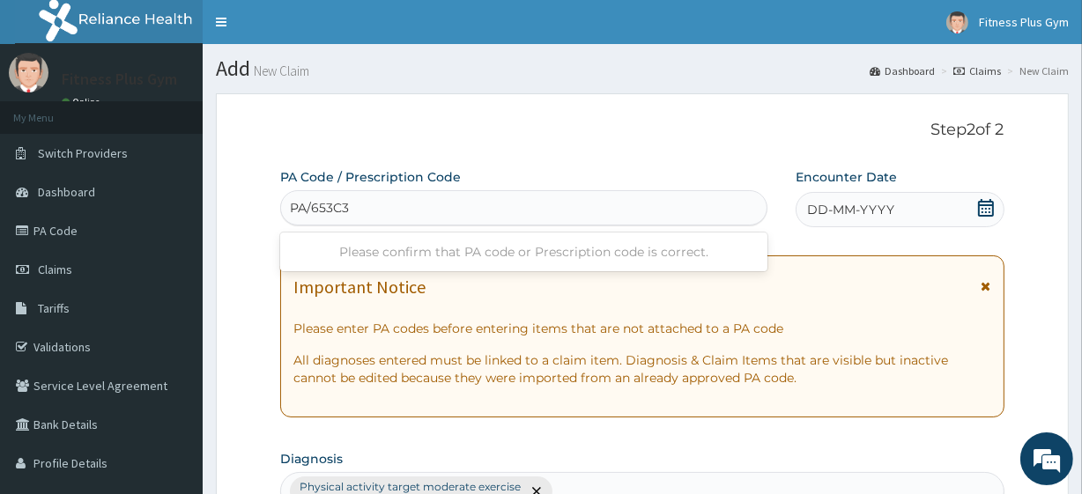
type input "PA/653C3B"
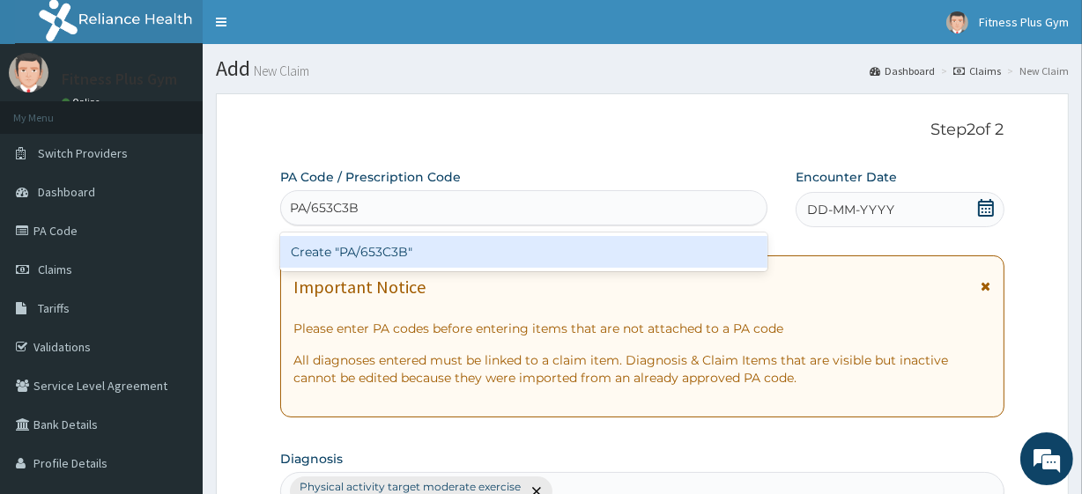
click at [675, 256] on div "Create "PA/653C3B"" at bounding box center [523, 252] width 487 height 32
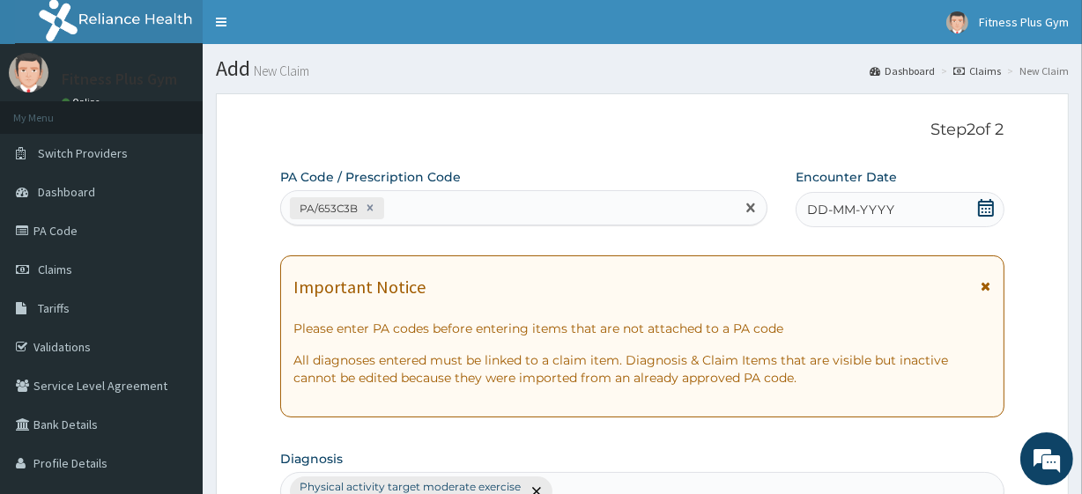
click at [987, 207] on icon at bounding box center [987, 208] width 18 height 18
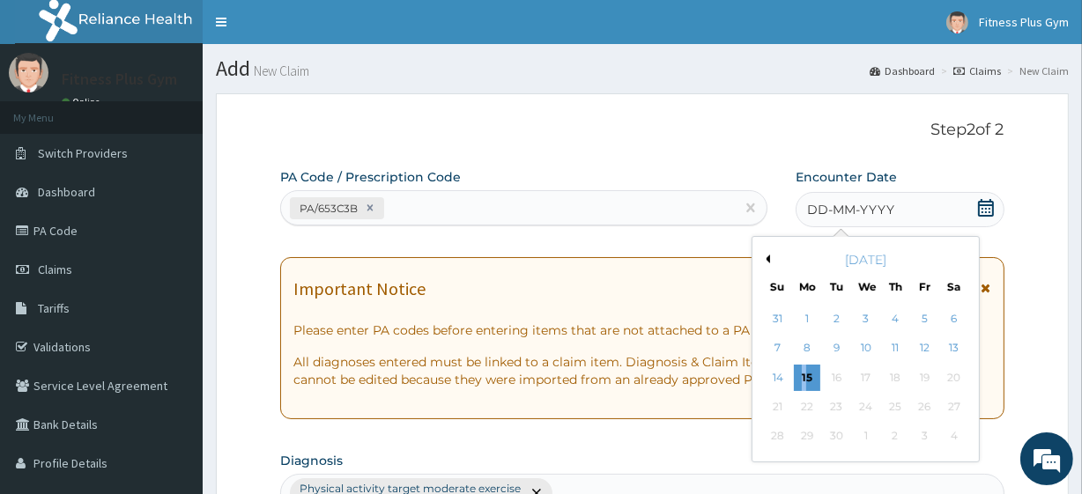
click at [805, 378] on div "15" at bounding box center [807, 378] width 26 height 26
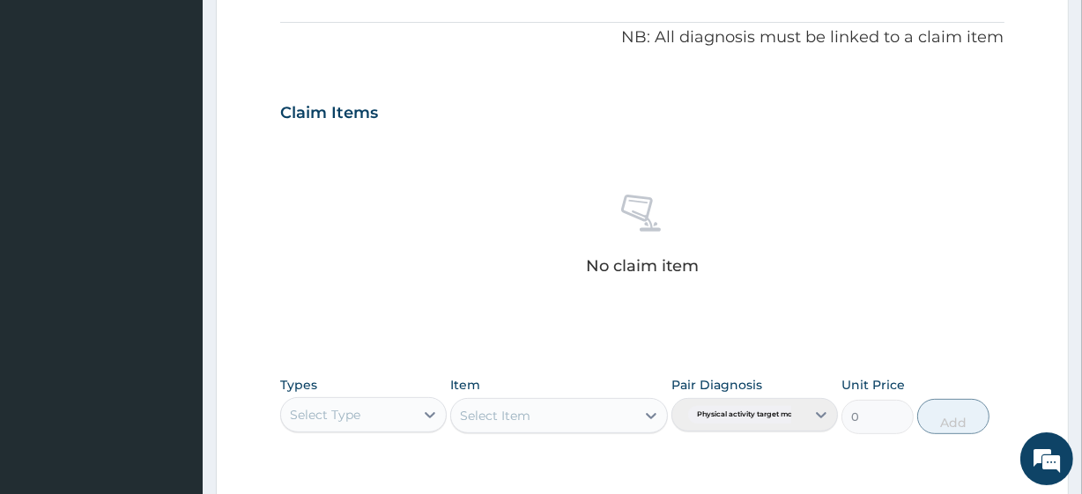
scroll to position [641, 0]
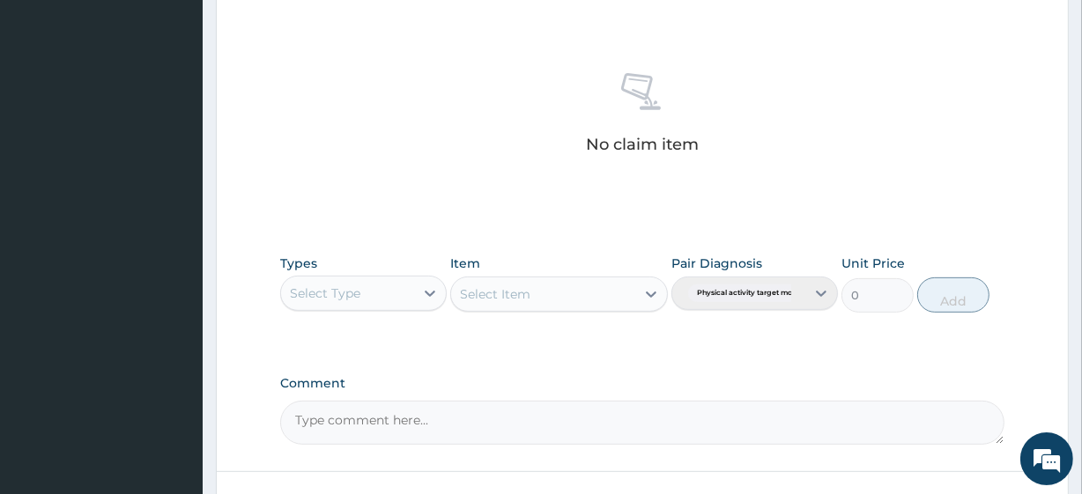
click at [361, 298] on div "Select Type" at bounding box center [347, 293] width 133 height 28
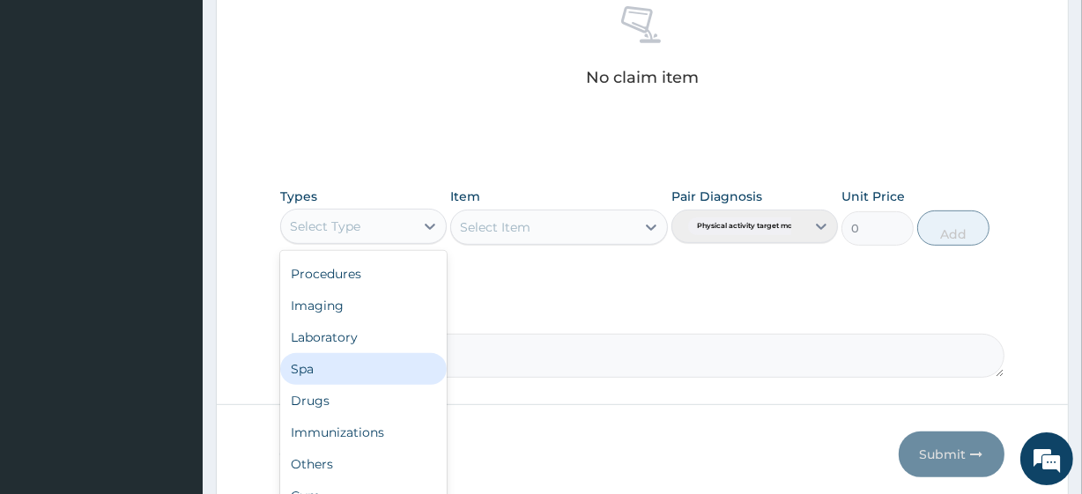
scroll to position [776, 0]
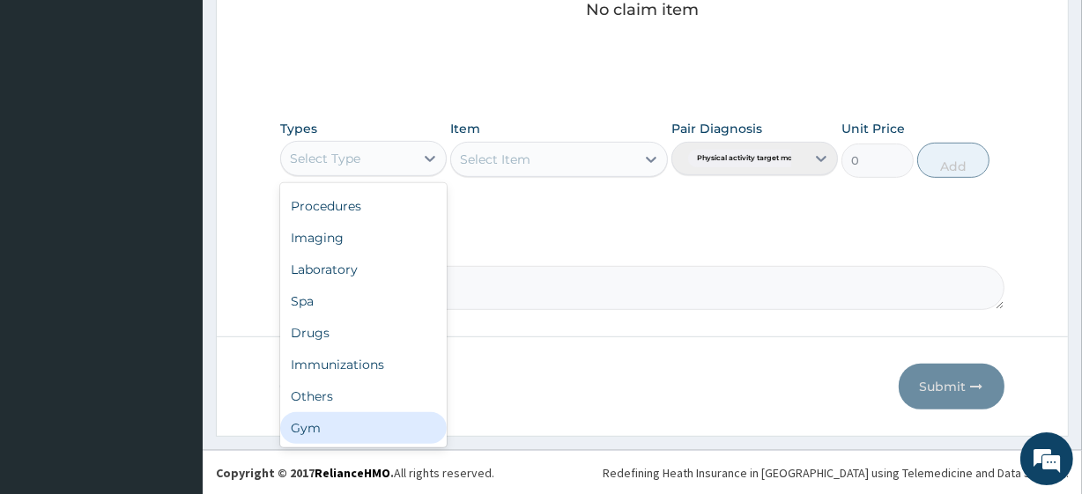
drag, startPoint x: 335, startPoint y: 427, endPoint x: 446, endPoint y: 314, distance: 158.9
click at [335, 427] on div "Gym" at bounding box center [363, 429] width 167 height 32
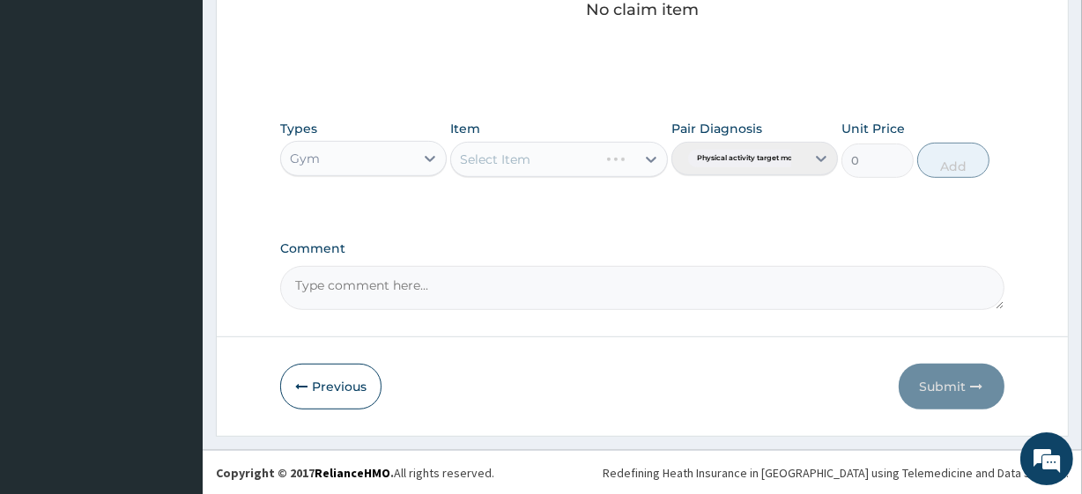
click at [624, 160] on div "Select Item" at bounding box center [558, 159] width 217 height 35
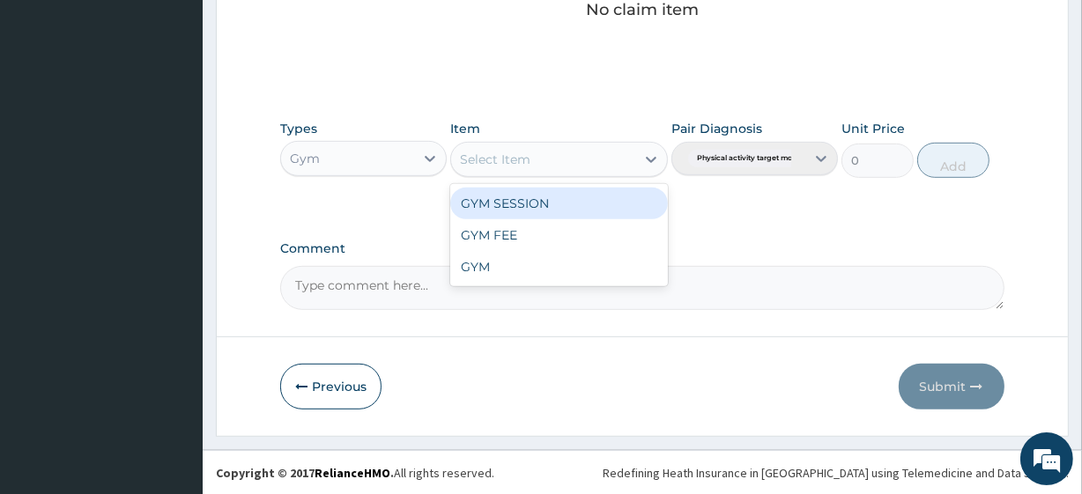
click at [596, 159] on div "Select Item" at bounding box center [542, 159] width 183 height 28
click at [589, 199] on div "GYM SESSION" at bounding box center [558, 204] width 217 height 32
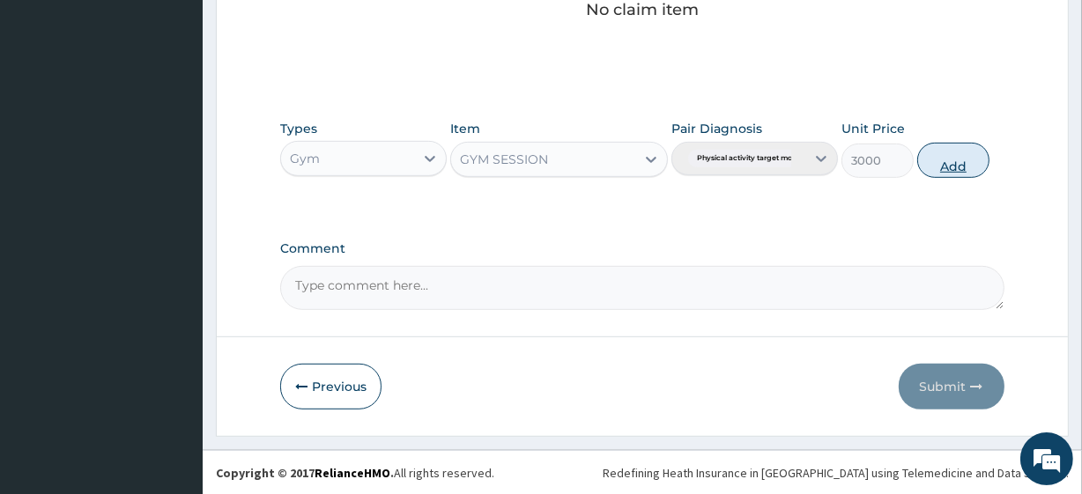
click at [969, 156] on button "Add" at bounding box center [954, 160] width 72 height 35
type input "0"
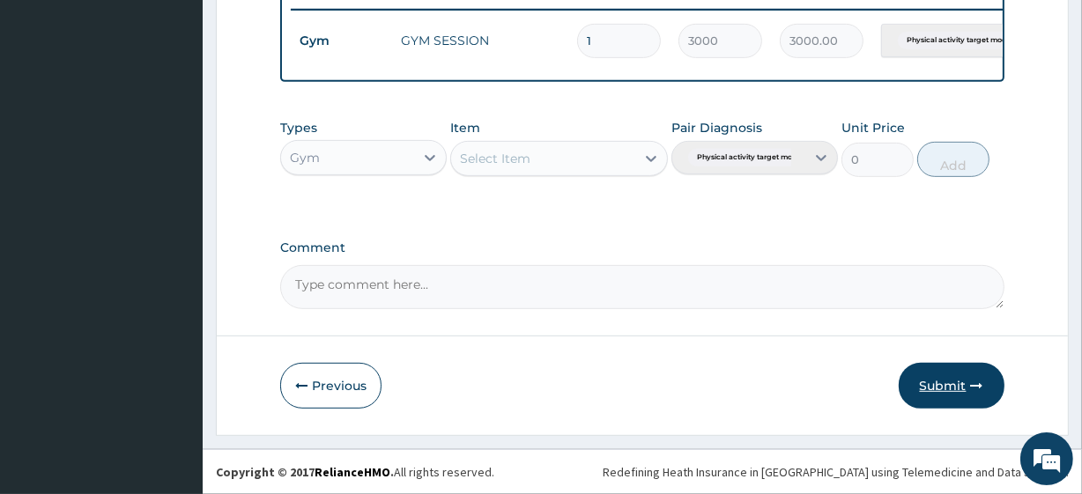
click at [948, 381] on button "Submit" at bounding box center [952, 386] width 106 height 46
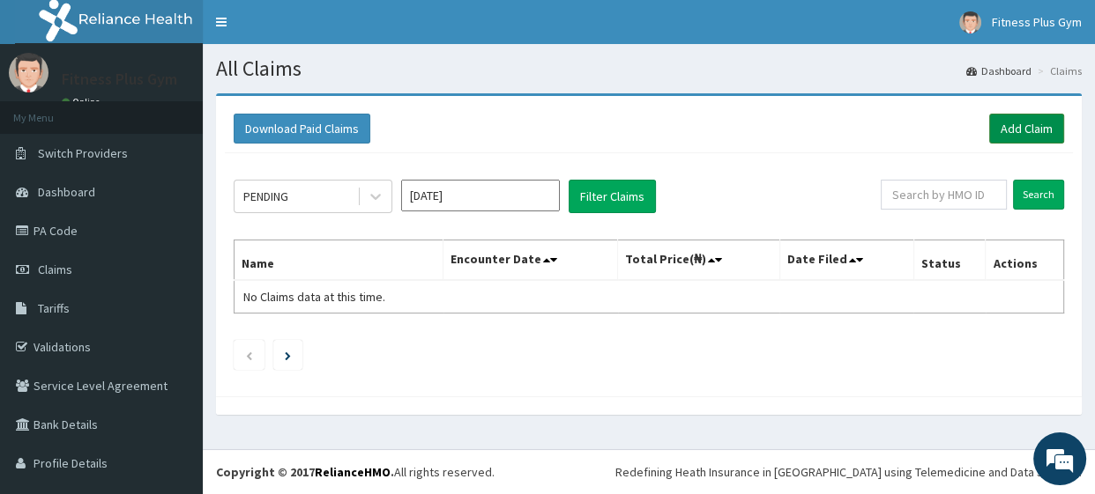
click at [1015, 130] on link "Add Claim" at bounding box center [1026, 129] width 75 height 30
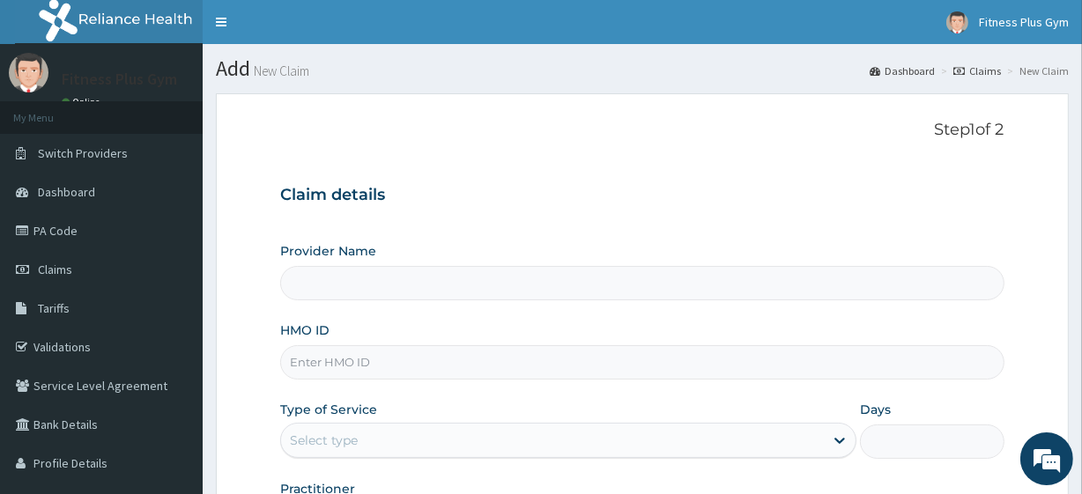
click at [393, 361] on input "HMO ID" at bounding box center [642, 363] width 724 height 34
type input "Fitness plus Gym"
type input "1"
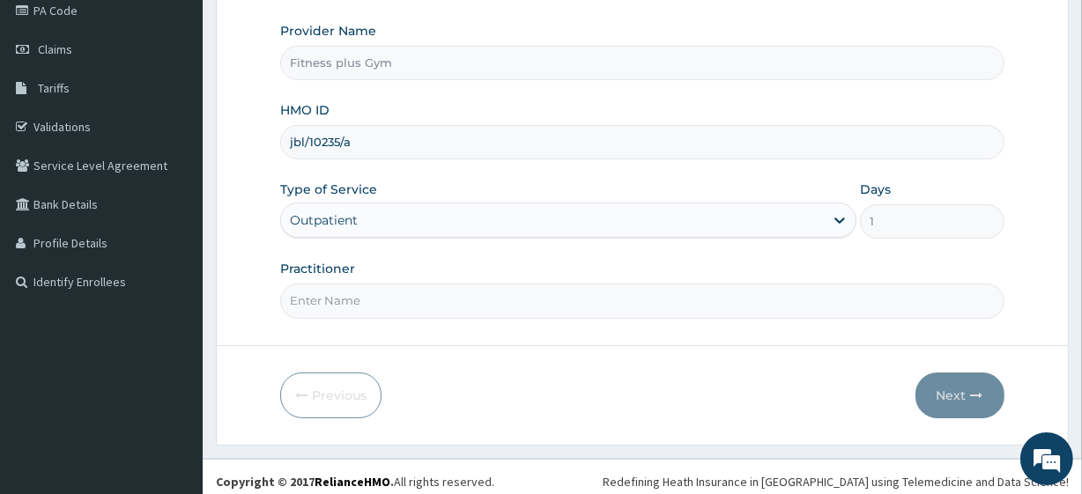
scroll to position [228, 0]
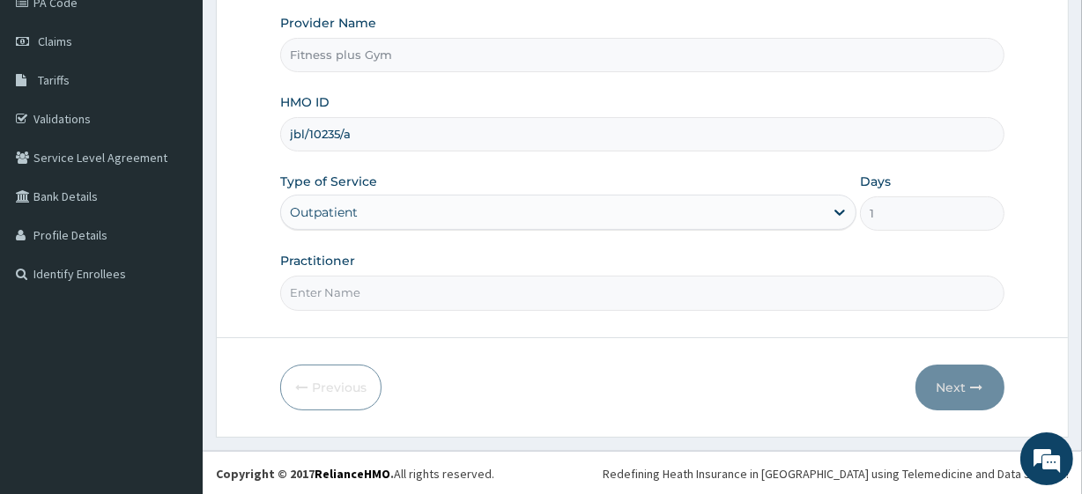
type input "jbl/10235/a"
click at [402, 294] on input "Practitioner" at bounding box center [642, 293] width 724 height 34
type input "fitnessplus"
click at [963, 387] on button "Next" at bounding box center [960, 388] width 89 height 46
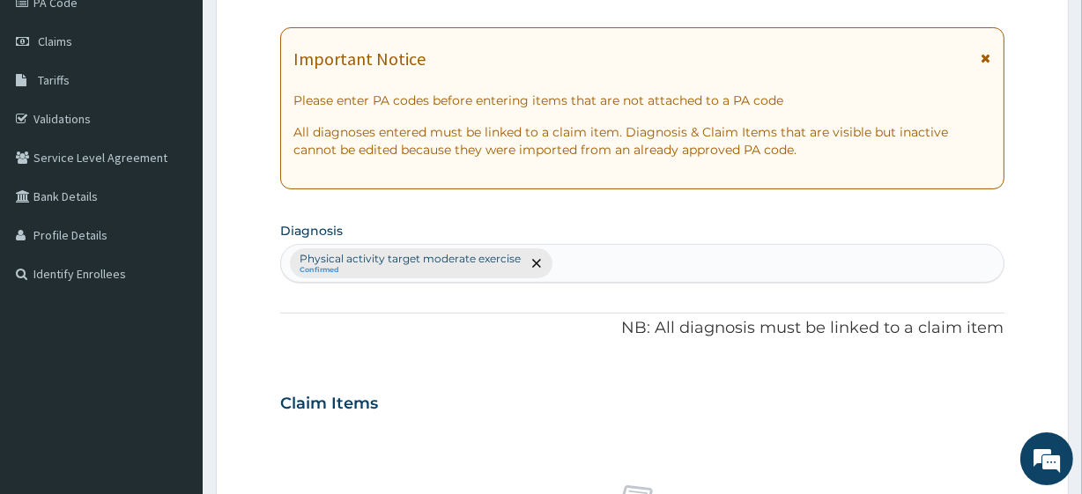
scroll to position [0, 0]
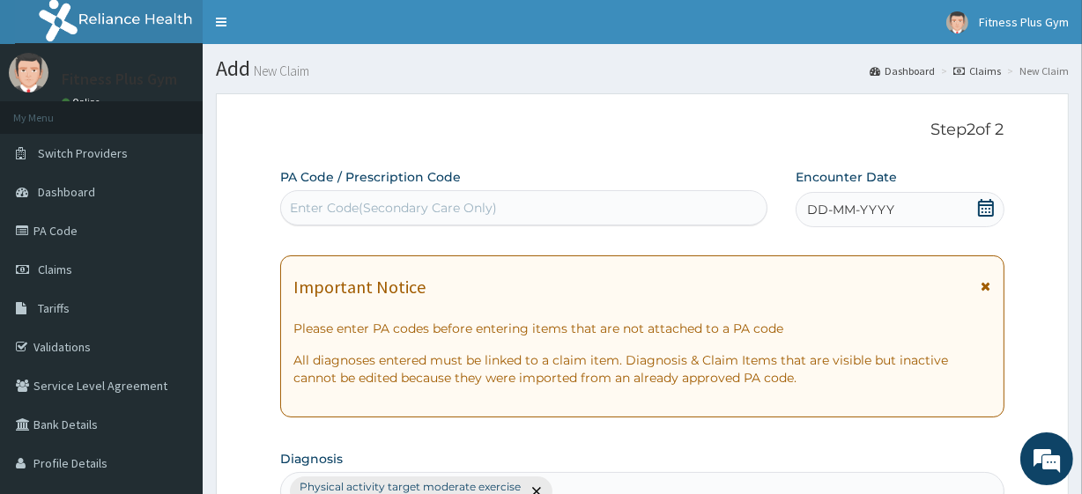
click at [487, 194] on div "Enter Code(Secondary Care Only)" at bounding box center [523, 208] width 485 height 28
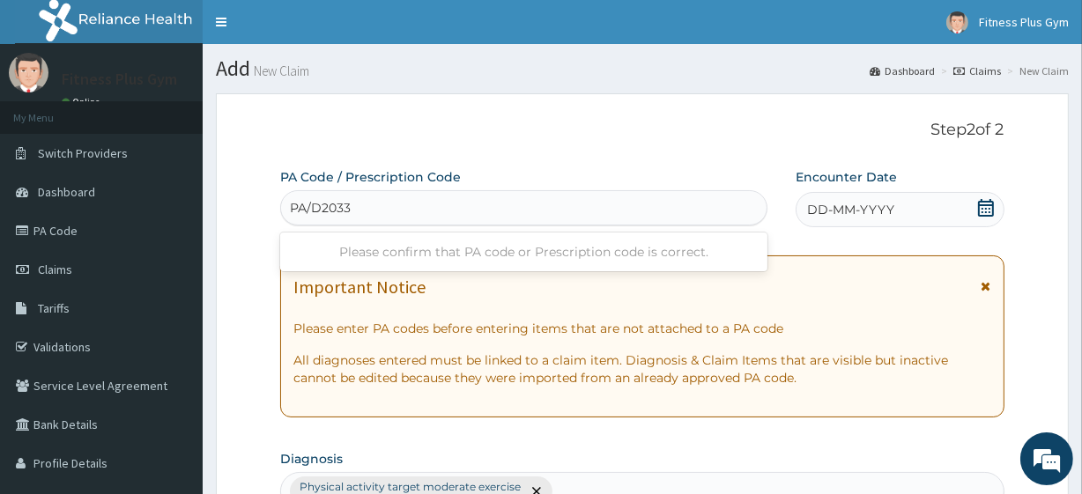
type input "PA/D2033C"
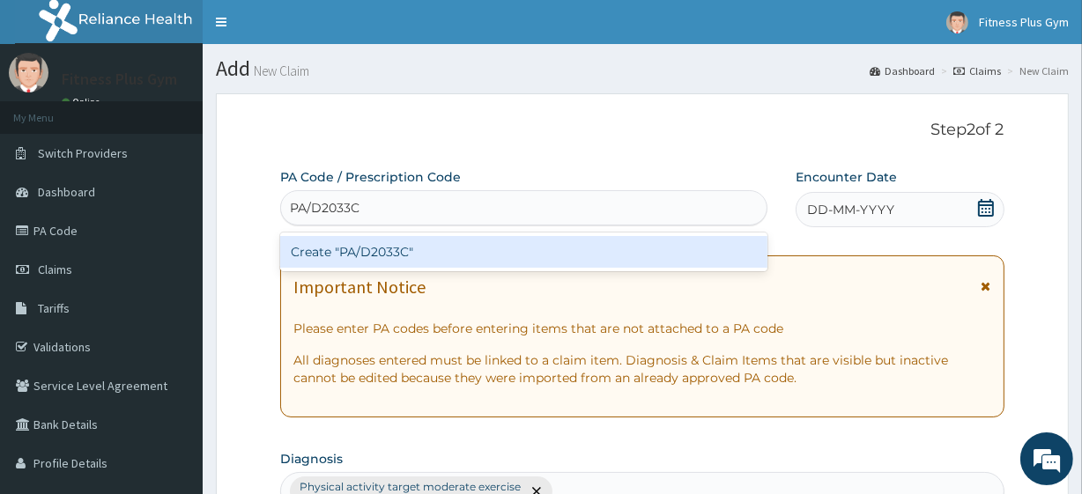
click at [516, 249] on div "Create "PA/D2033C"" at bounding box center [523, 252] width 487 height 32
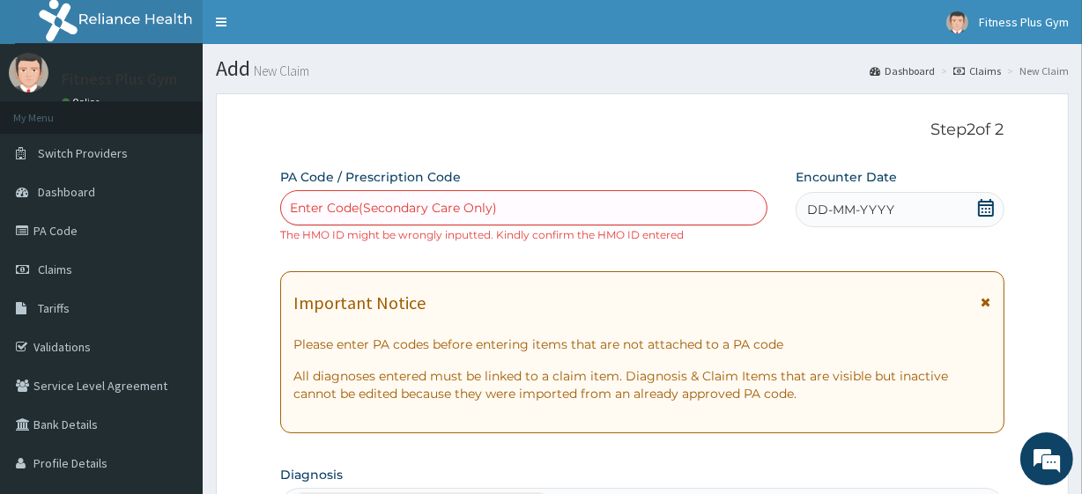
click at [922, 203] on div "DD-MM-YYYY" at bounding box center [900, 209] width 209 height 35
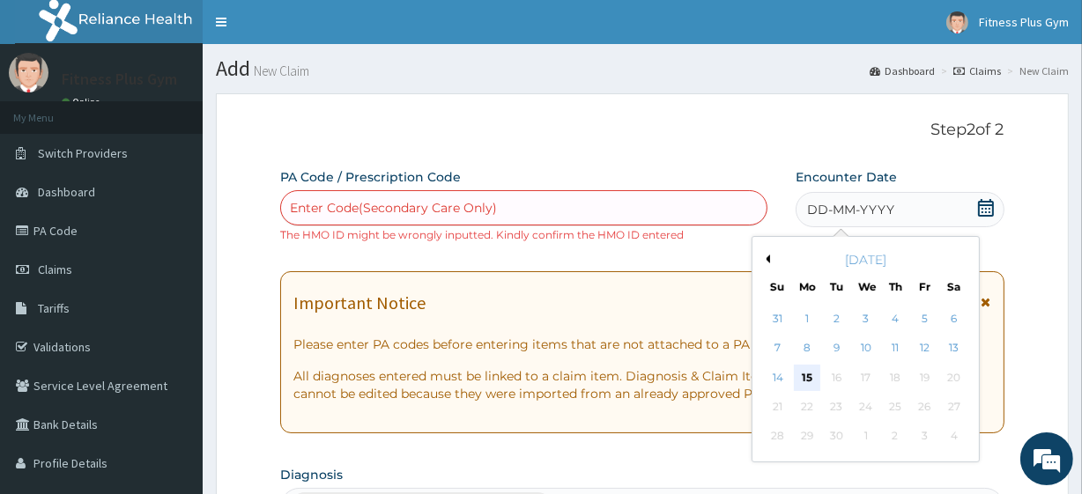
click at [806, 380] on div "15" at bounding box center [807, 378] width 26 height 26
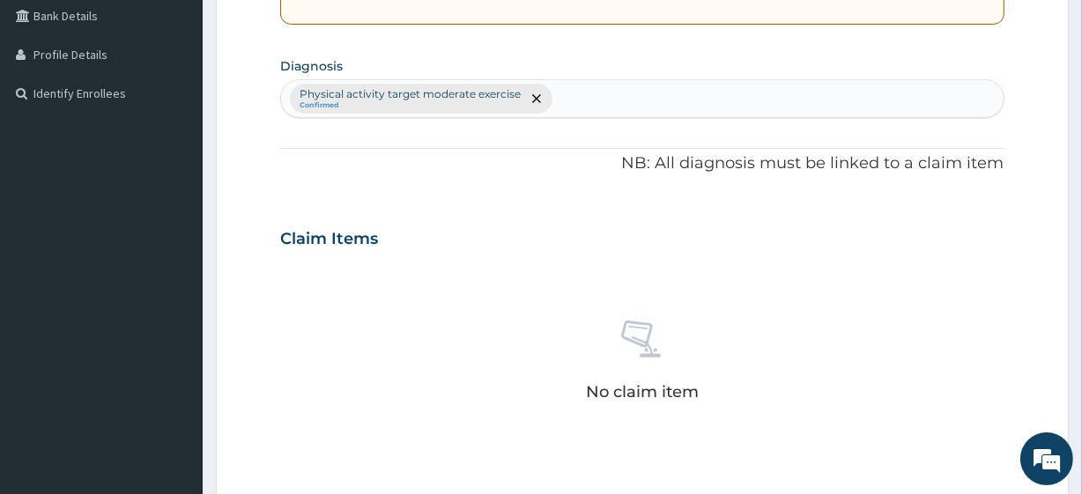
scroll to position [721, 0]
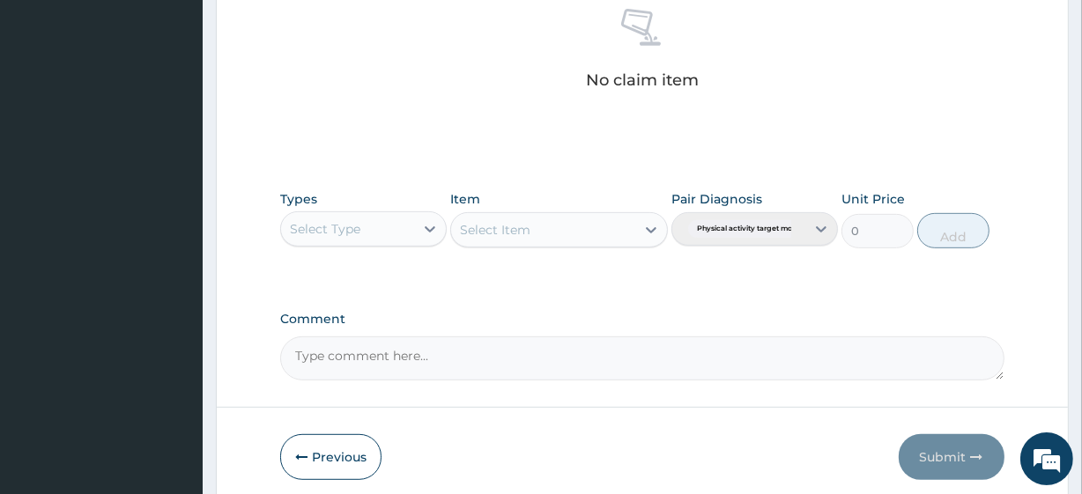
click at [377, 224] on div "Select Type" at bounding box center [347, 229] width 133 height 28
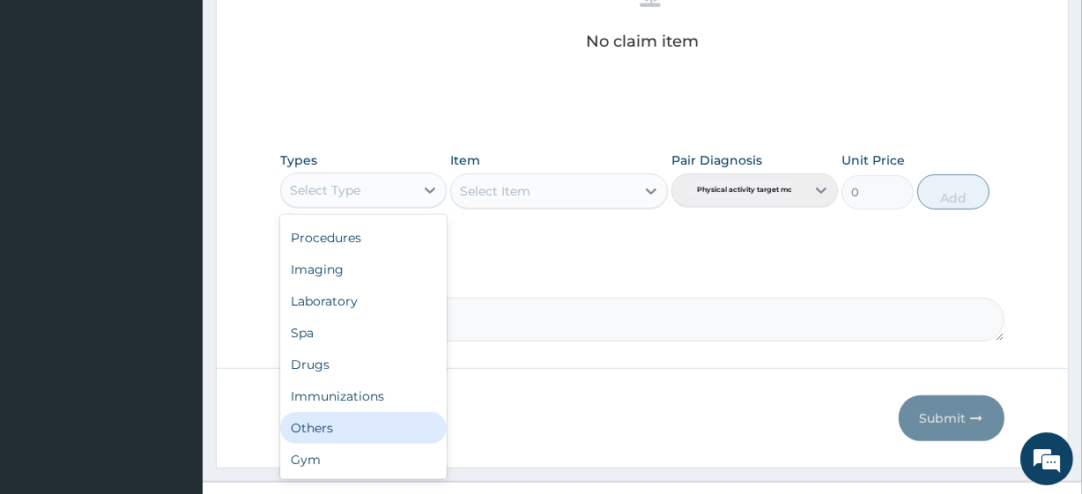
scroll to position [792, 0]
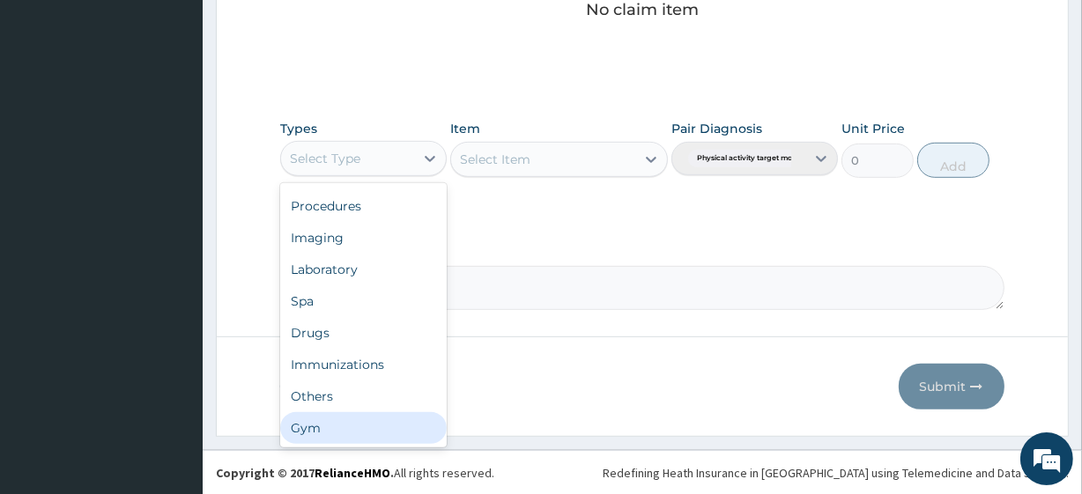
click at [347, 423] on div "Gym" at bounding box center [363, 429] width 167 height 32
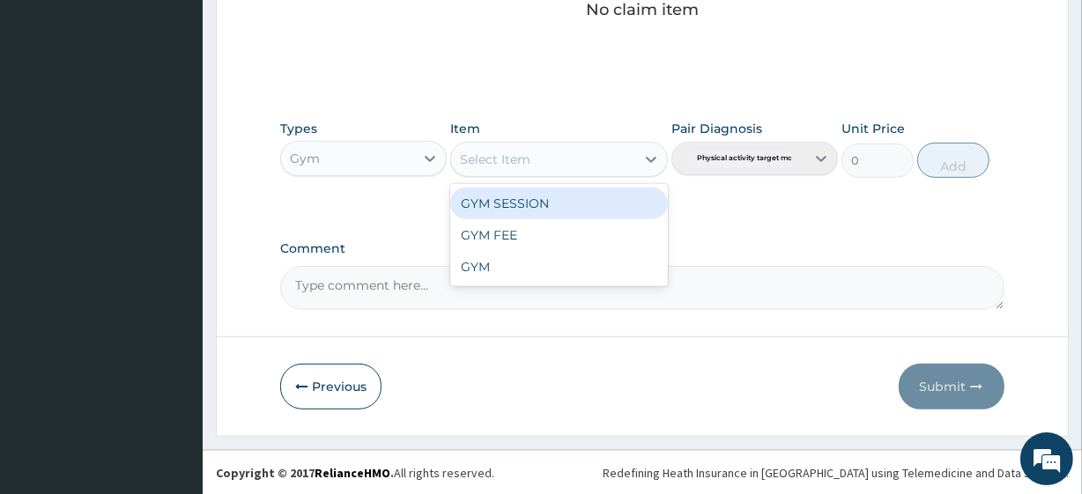
drag, startPoint x: 535, startPoint y: 157, endPoint x: 536, endPoint y: 176, distance: 19.4
click at [536, 158] on div "Select Item" at bounding box center [542, 159] width 183 height 28
click at [551, 204] on div "GYM SESSION" at bounding box center [558, 204] width 217 height 32
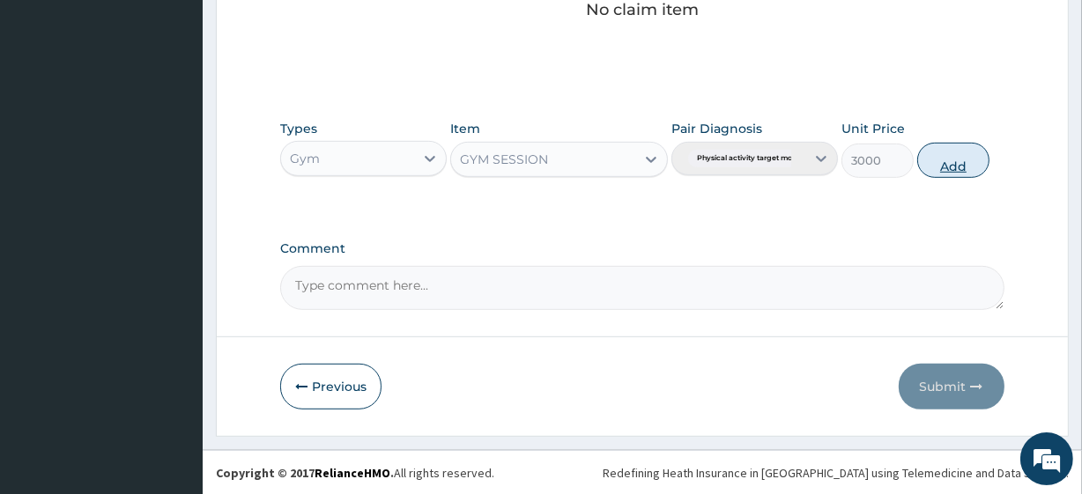
click at [938, 161] on button "Add" at bounding box center [954, 160] width 72 height 35
type input "0"
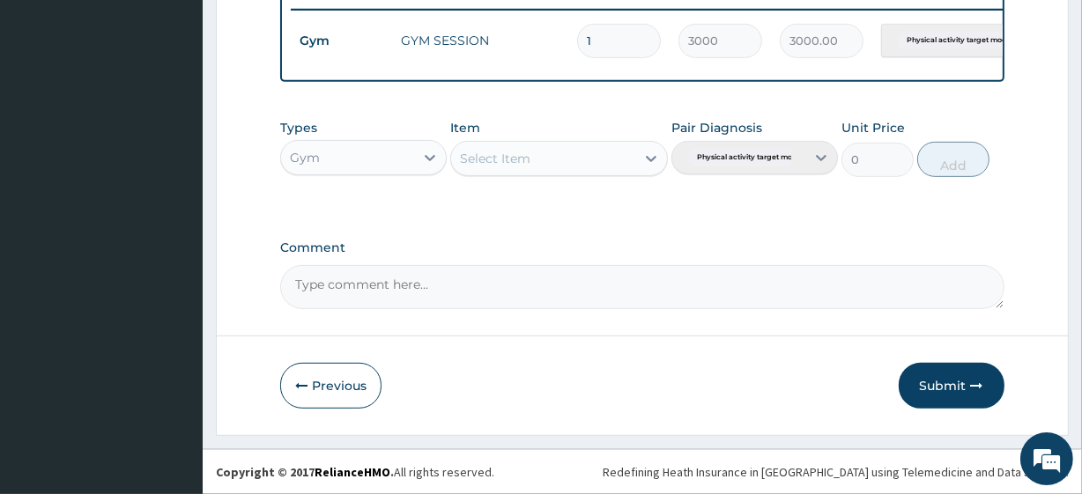
click at [936, 382] on button "Submit" at bounding box center [952, 386] width 106 height 46
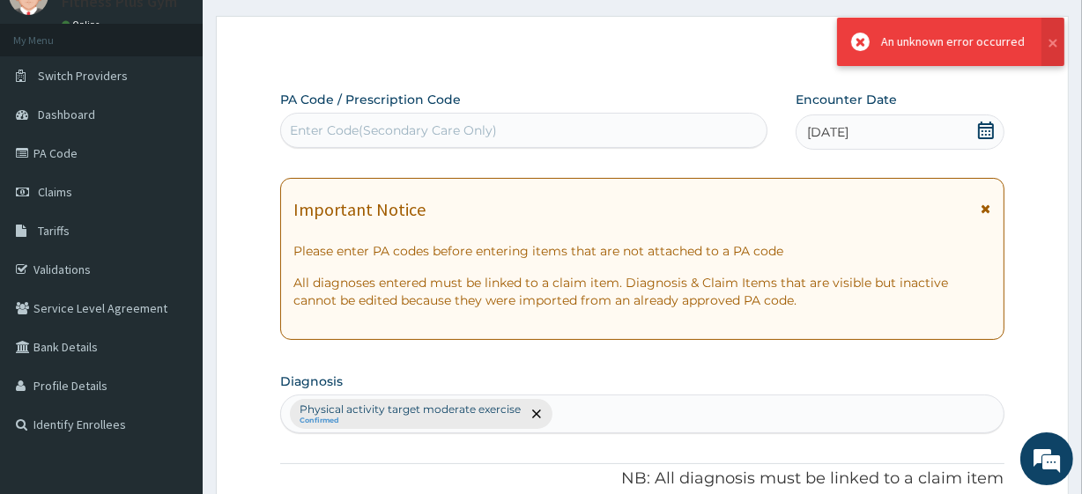
scroll to position [703, 0]
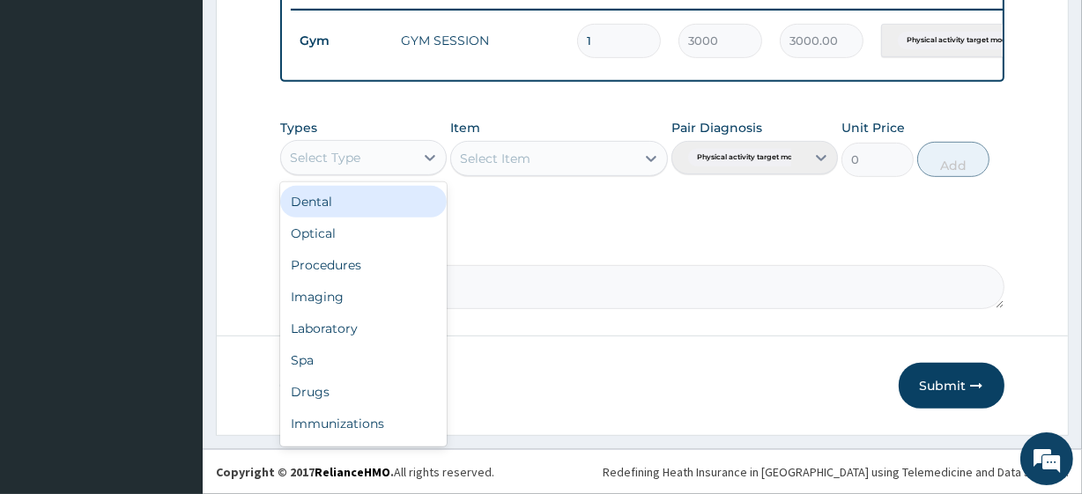
click at [384, 164] on div "Select Type" at bounding box center [347, 158] width 133 height 28
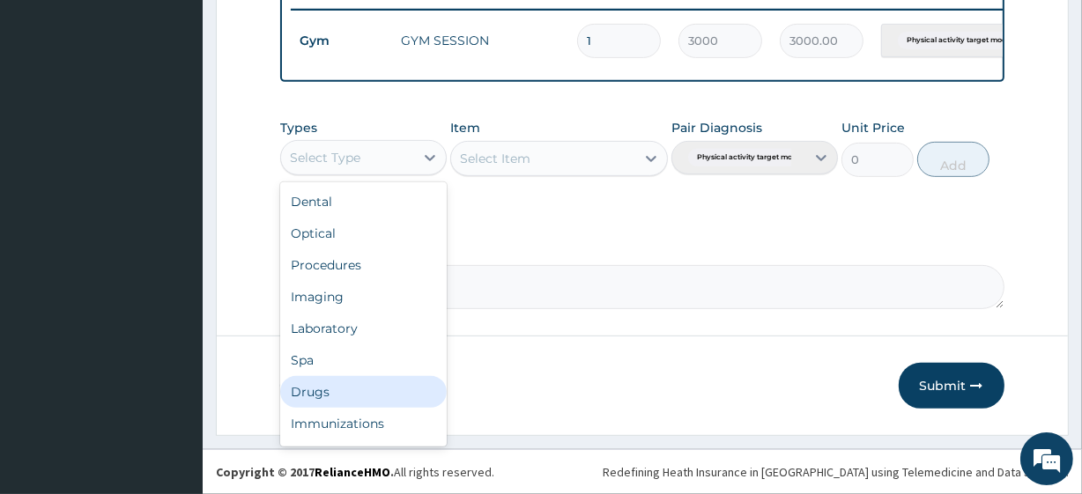
scroll to position [60, 0]
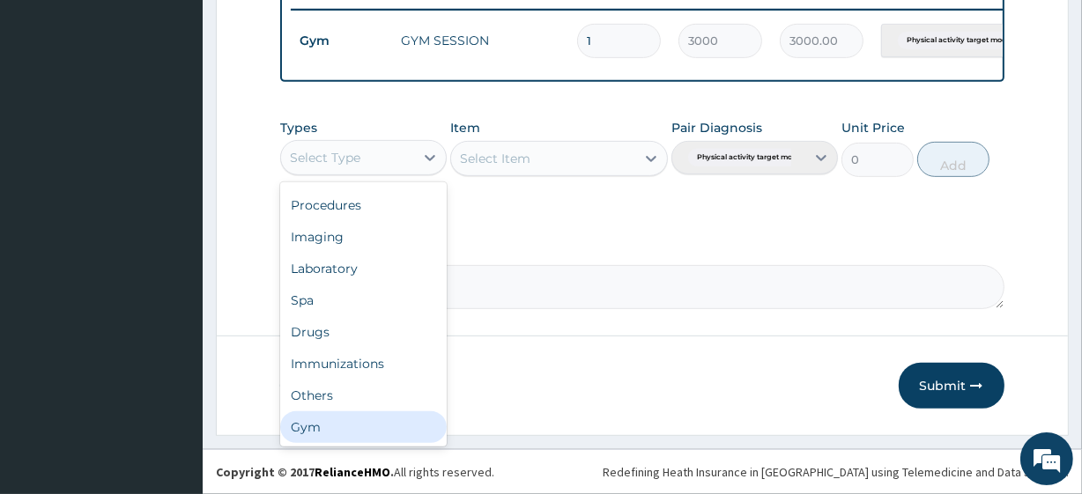
click at [328, 428] on div "Gym" at bounding box center [363, 428] width 167 height 32
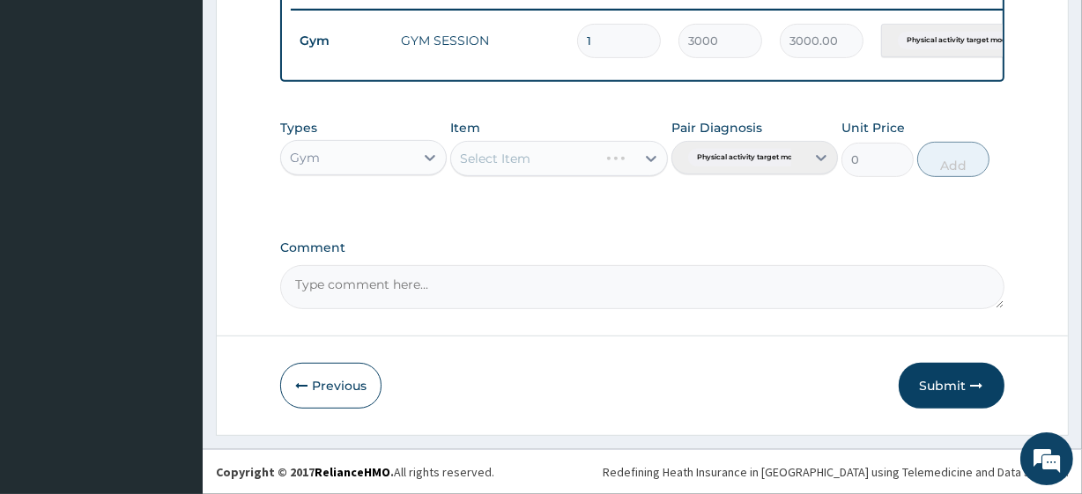
click at [526, 156] on div "Select Item" at bounding box center [558, 158] width 217 height 35
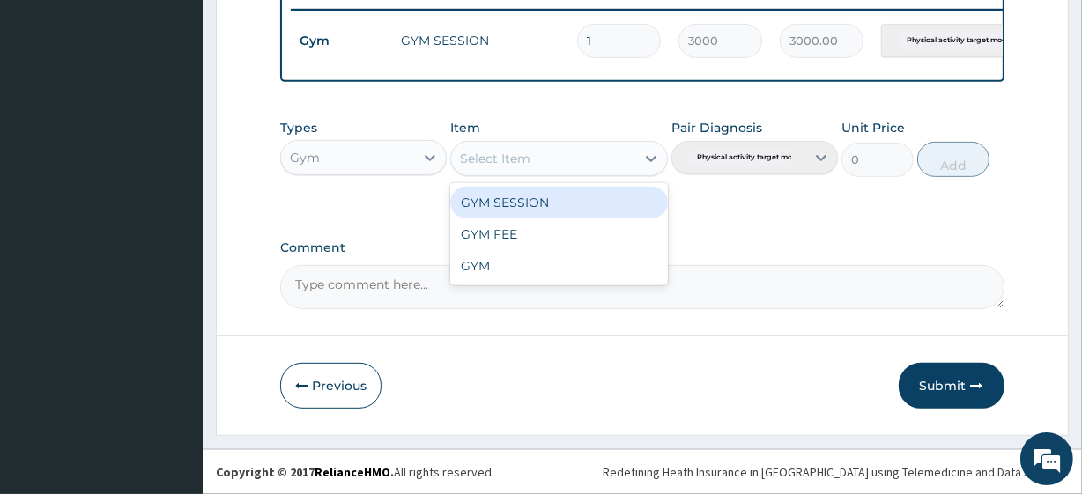
click at [589, 152] on div "Select Item" at bounding box center [542, 159] width 183 height 28
click at [573, 202] on div "GYM SESSION" at bounding box center [558, 203] width 217 height 32
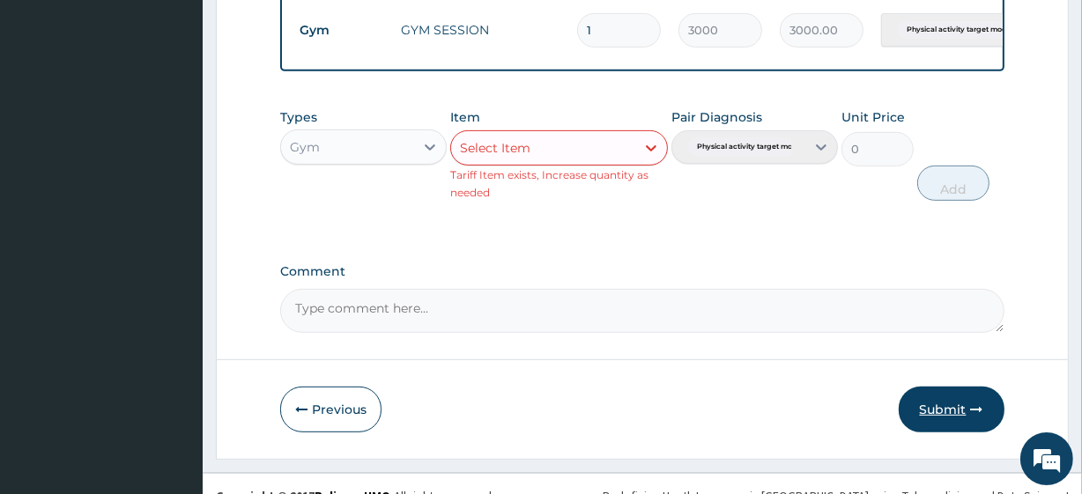
click at [934, 406] on button "Submit" at bounding box center [952, 410] width 106 height 46
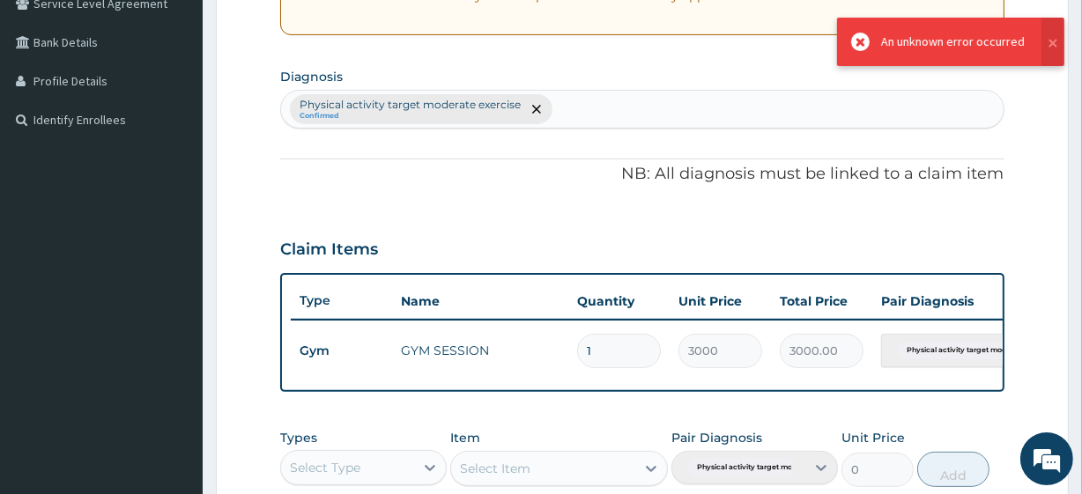
scroll to position [62, 0]
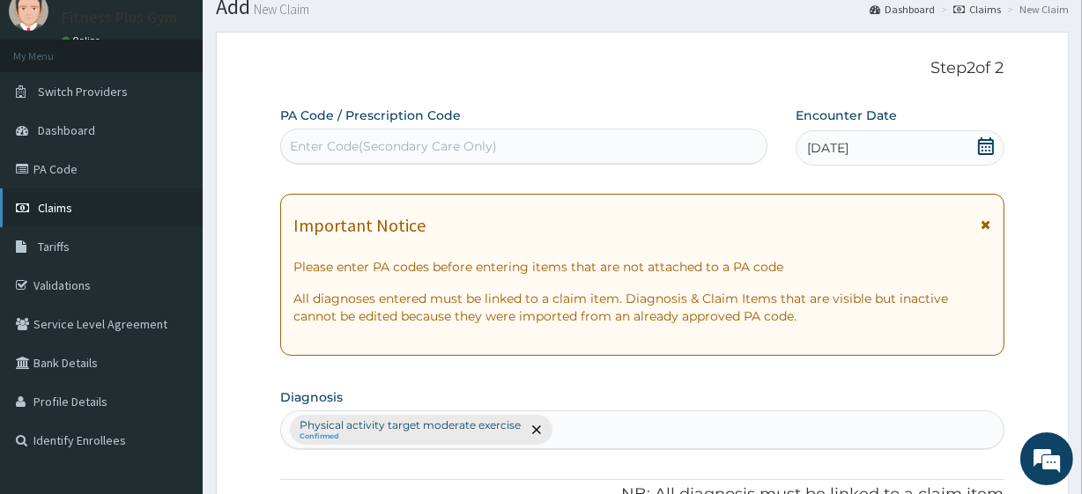
click at [126, 212] on link "Claims" at bounding box center [101, 208] width 203 height 39
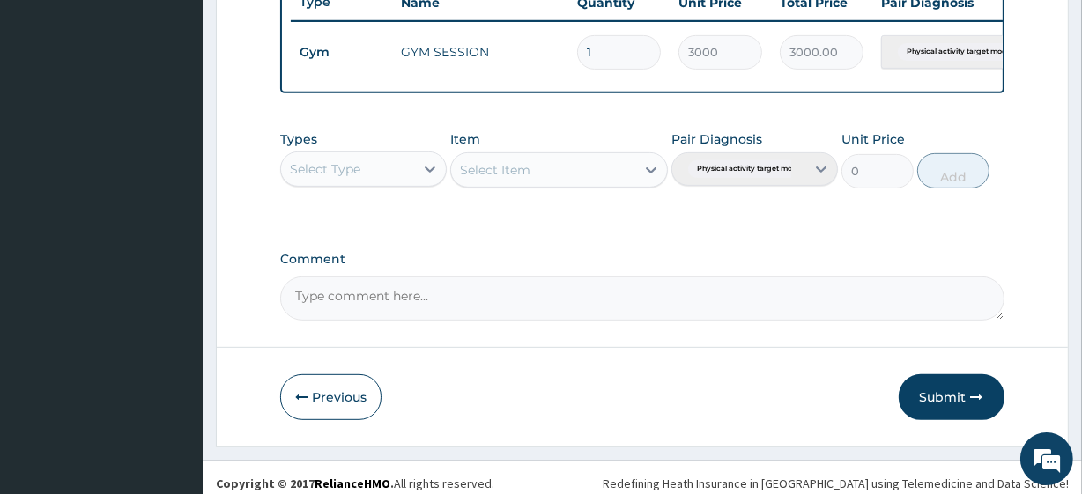
scroll to position [703, 0]
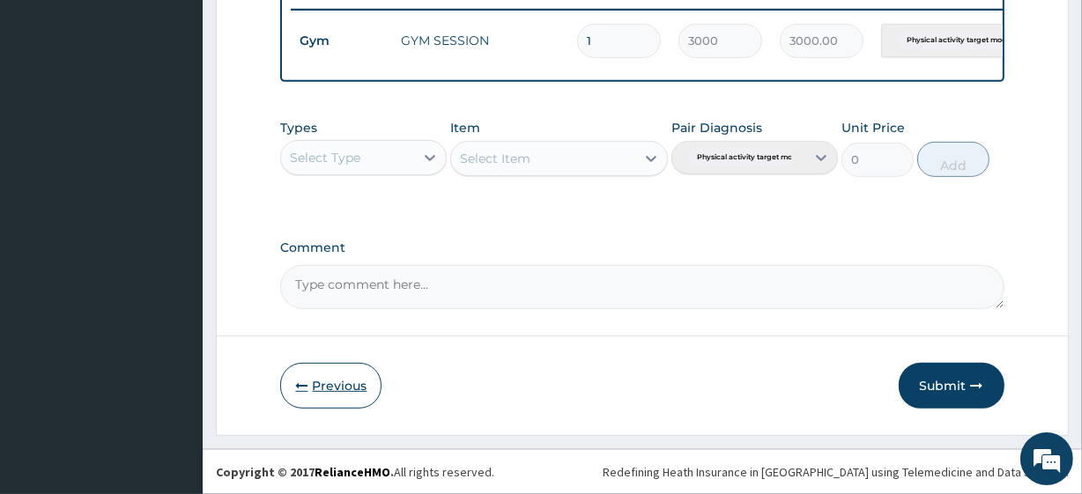
click at [335, 385] on button "Previous" at bounding box center [330, 386] width 101 height 46
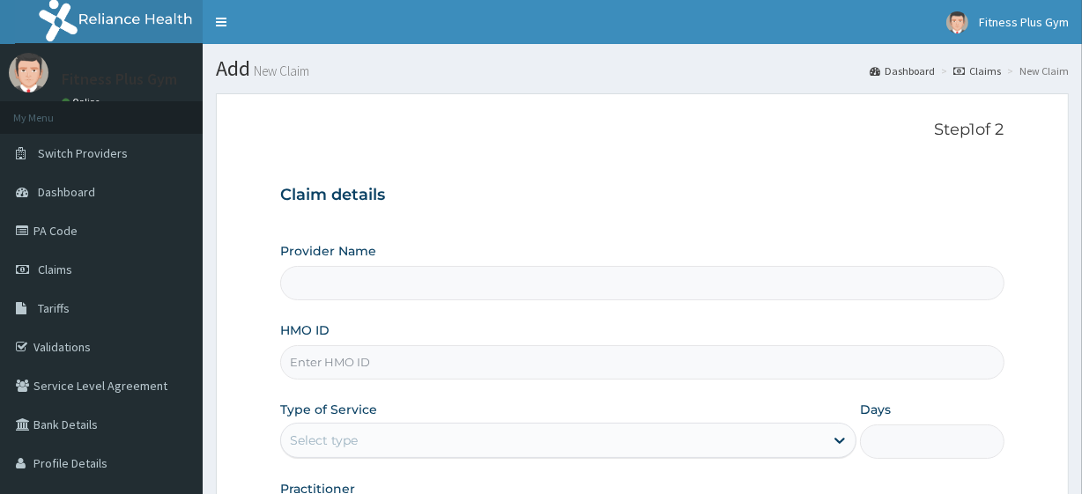
type input "Fitness plus Gym"
type input "1"
click at [389, 364] on input "HMO ID" at bounding box center [642, 363] width 724 height 34
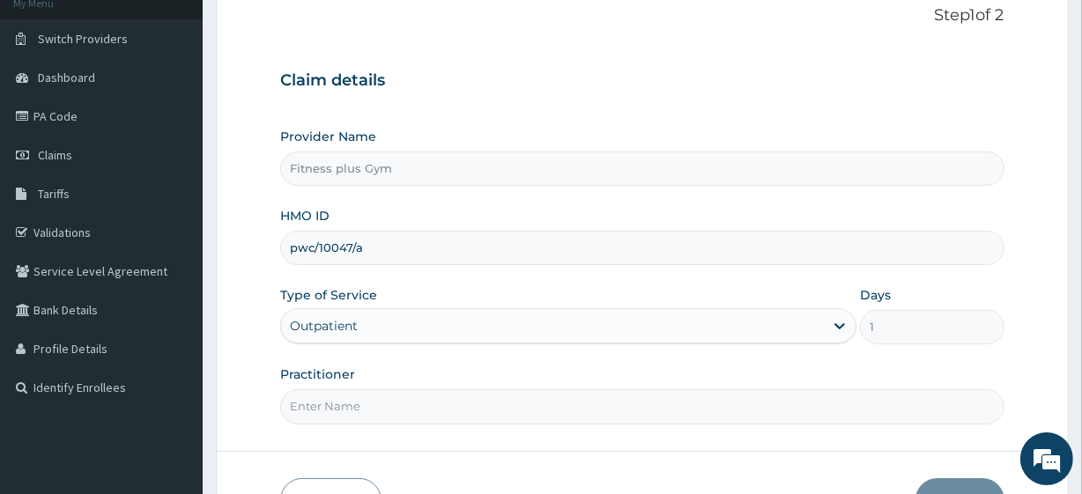
scroll to position [228, 0]
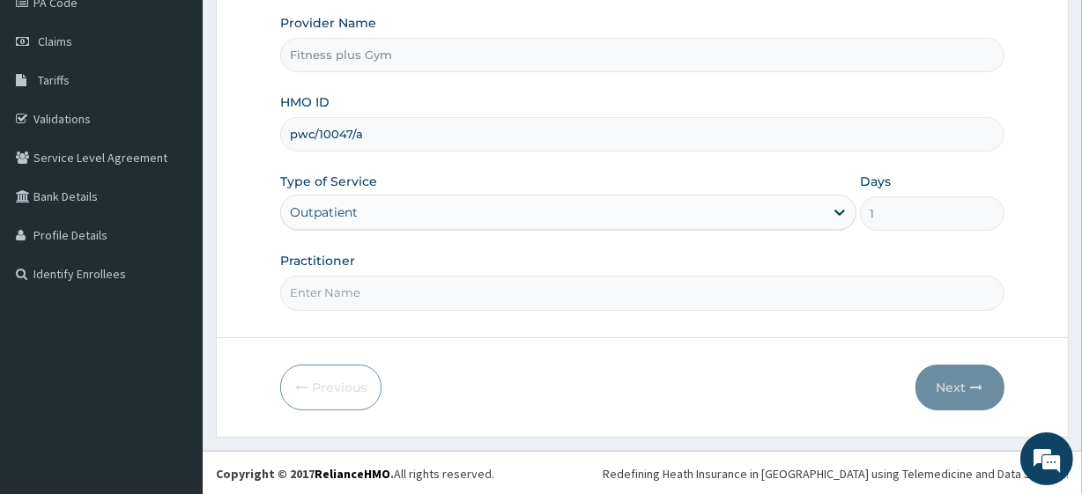
type input "pwc/10047/a"
click at [383, 291] on input "Practitioner" at bounding box center [642, 293] width 724 height 34
type input "fitnessplus"
click at [926, 395] on button "Next" at bounding box center [960, 388] width 89 height 46
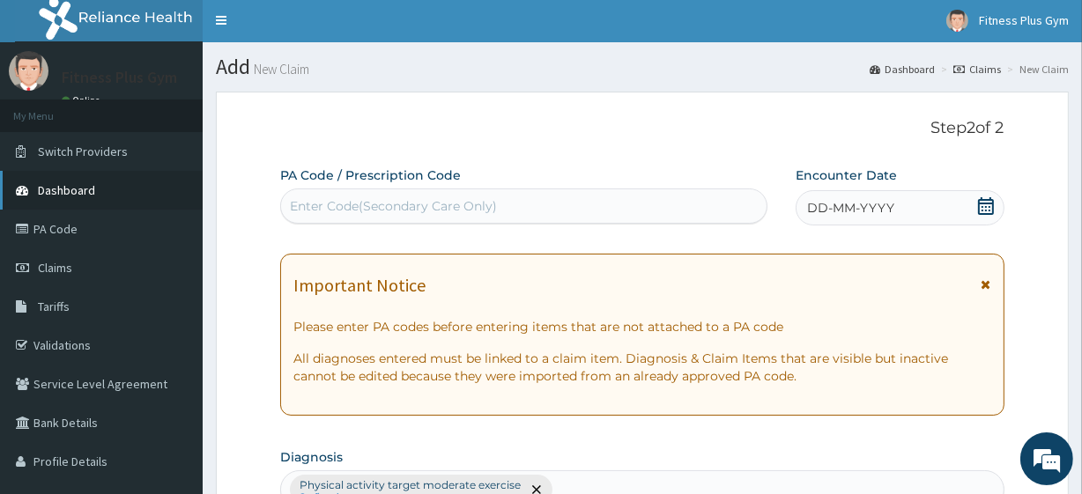
scroll to position [0, 0]
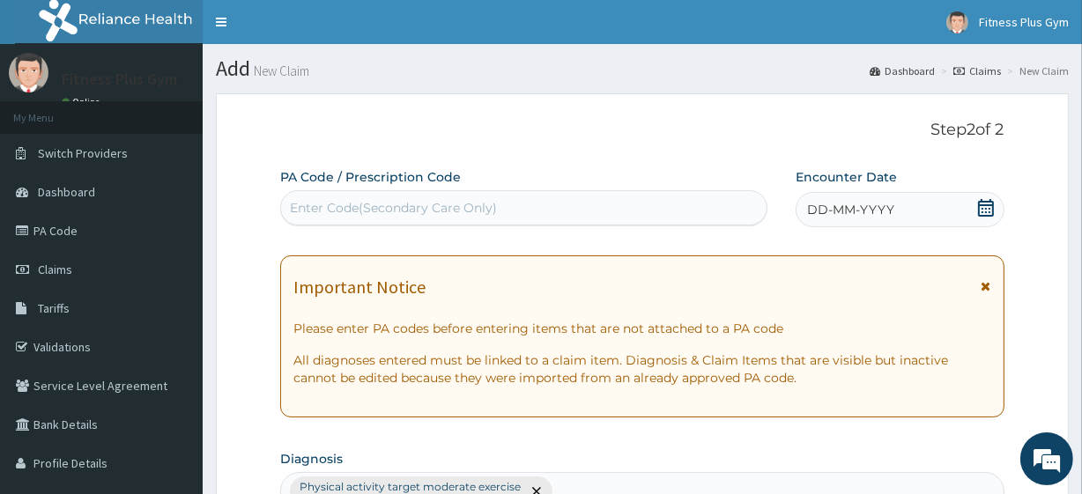
click at [387, 202] on div "Enter Code(Secondary Care Only)" at bounding box center [393, 208] width 207 height 18
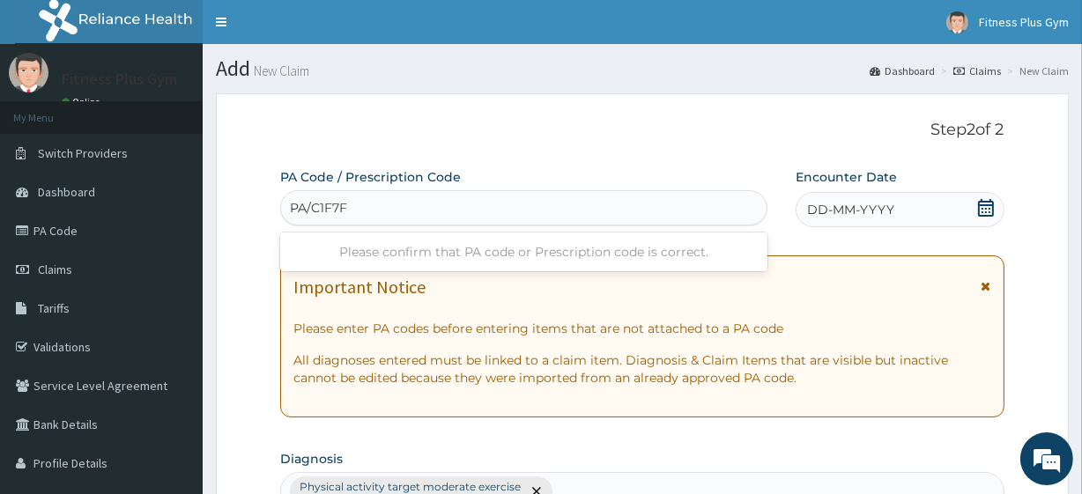
type input "PA/C1F7FC"
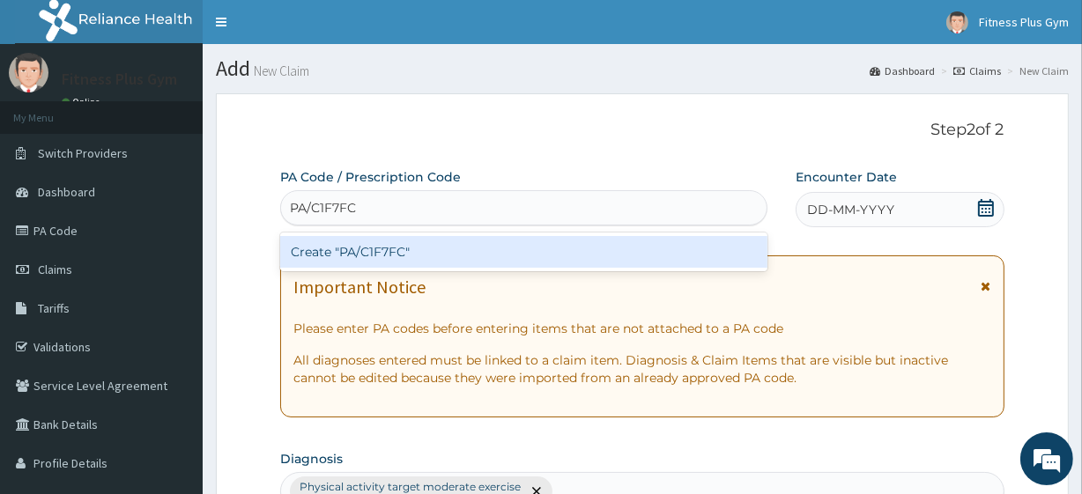
click at [559, 264] on div "Create "PA/C1F7FC"" at bounding box center [523, 252] width 487 height 32
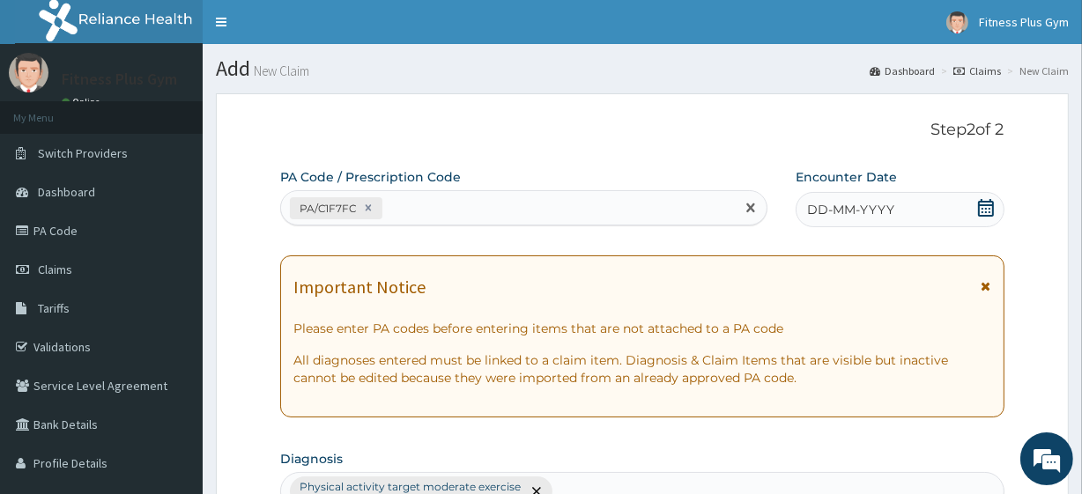
click at [987, 207] on icon at bounding box center [987, 208] width 18 height 18
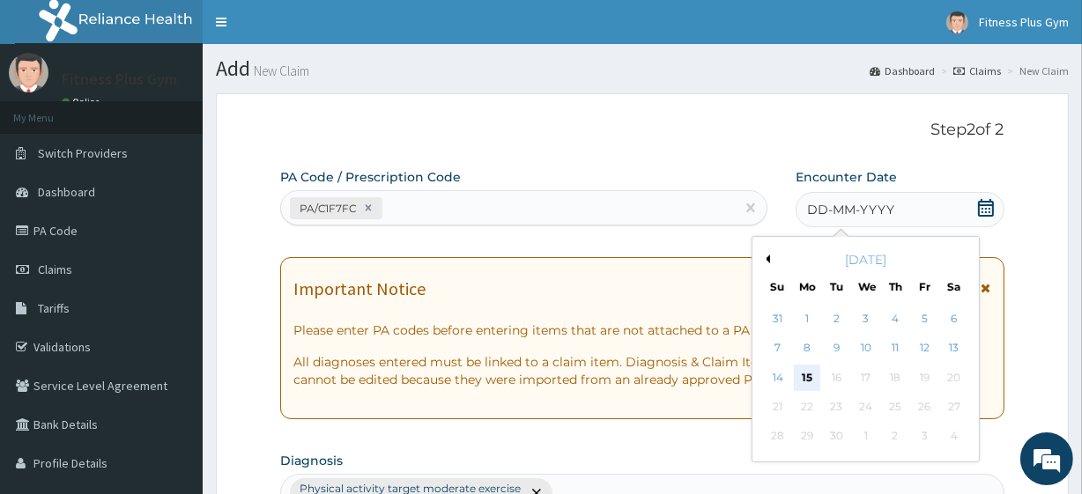
click at [801, 375] on div "15" at bounding box center [807, 378] width 26 height 26
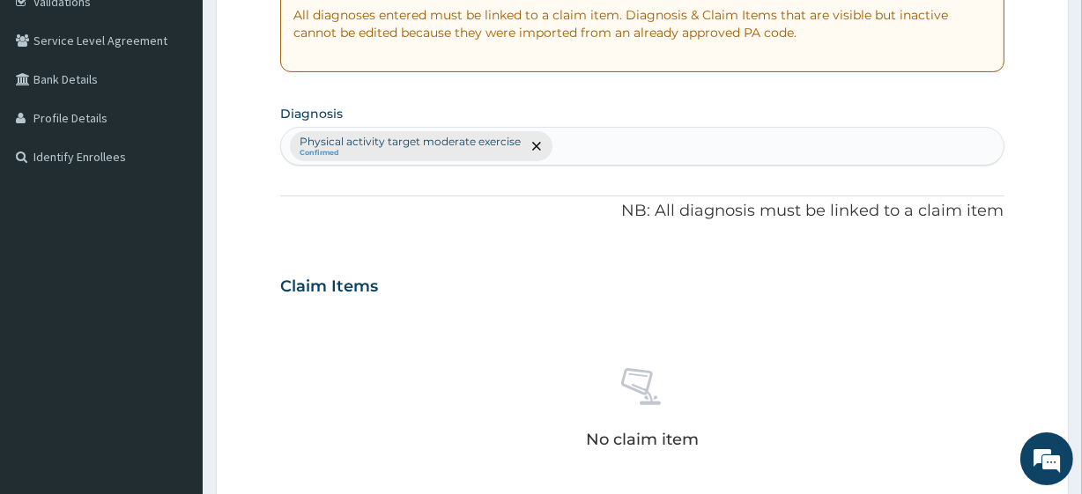
scroll to position [776, 0]
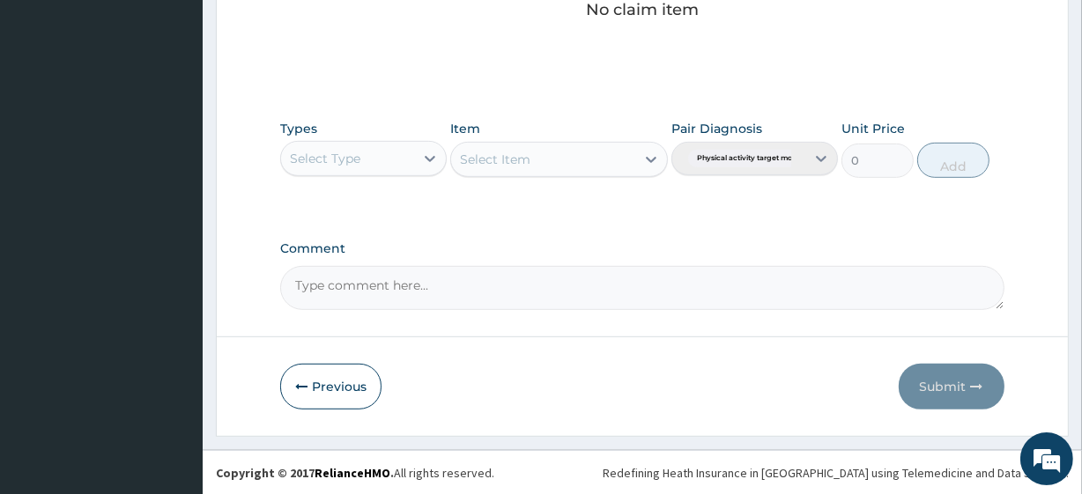
click at [400, 148] on div "Select Type" at bounding box center [347, 159] width 133 height 28
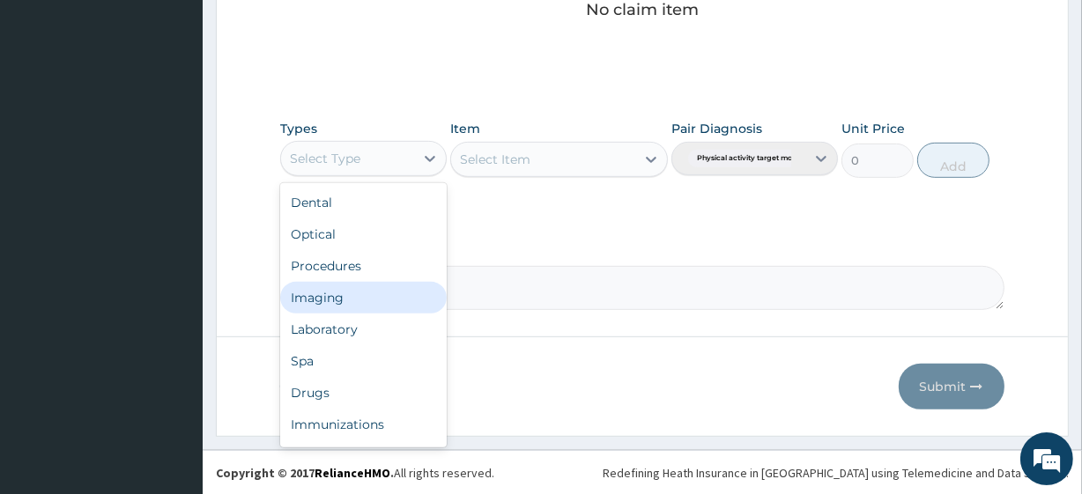
scroll to position [60, 0]
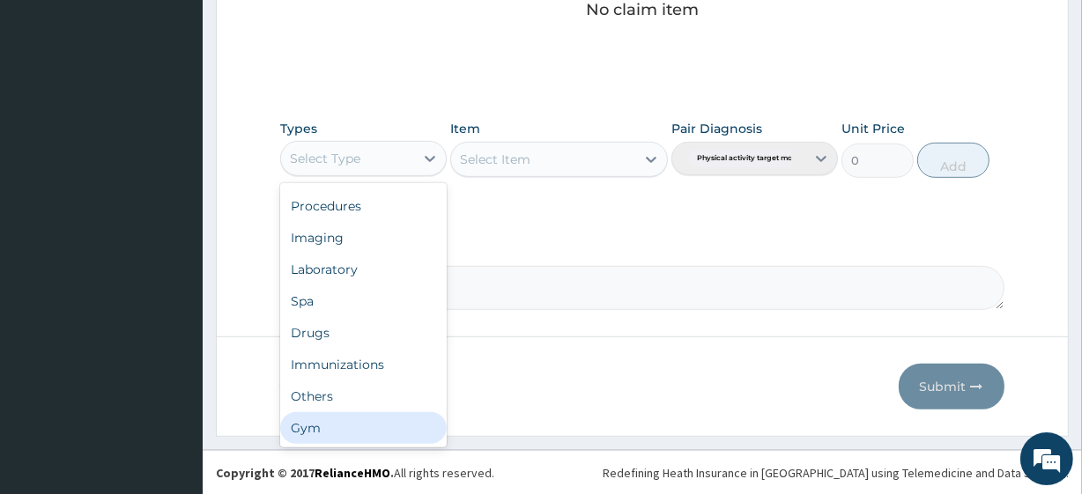
click at [360, 422] on div "Gym" at bounding box center [363, 429] width 167 height 32
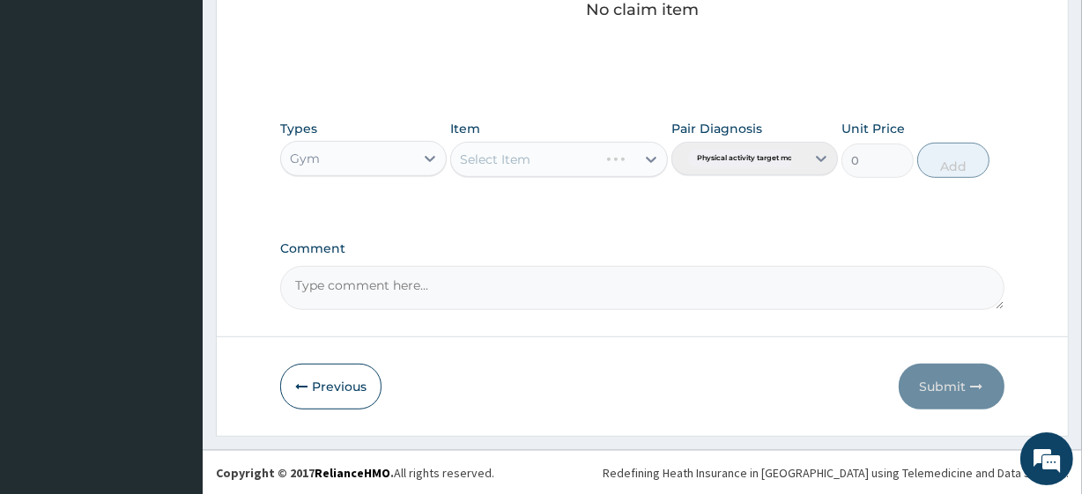
click at [554, 147] on div "Select Item" at bounding box center [558, 159] width 217 height 35
click at [554, 155] on div "Select Item" at bounding box center [558, 159] width 217 height 35
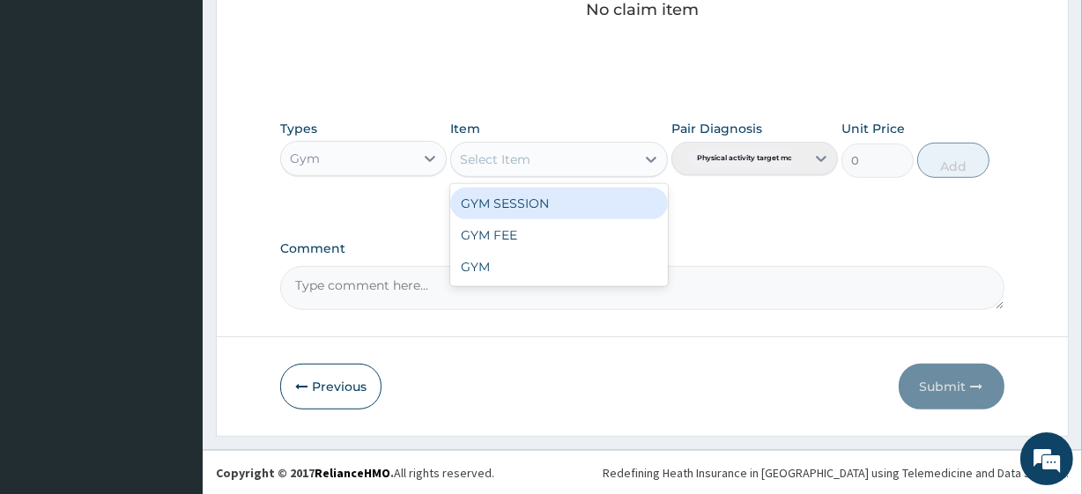
drag, startPoint x: 591, startPoint y: 164, endPoint x: 580, endPoint y: 190, distance: 28.5
click at [591, 167] on div "Select Item" at bounding box center [542, 159] width 183 height 28
click at [566, 209] on div "GYM SESSION" at bounding box center [558, 204] width 217 height 32
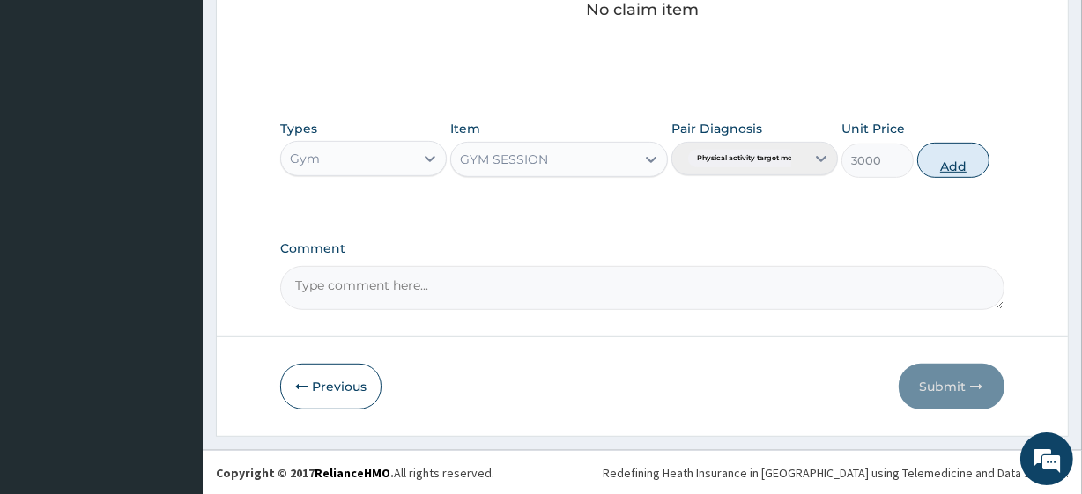
click at [927, 159] on button "Add" at bounding box center [954, 160] width 72 height 35
type input "0"
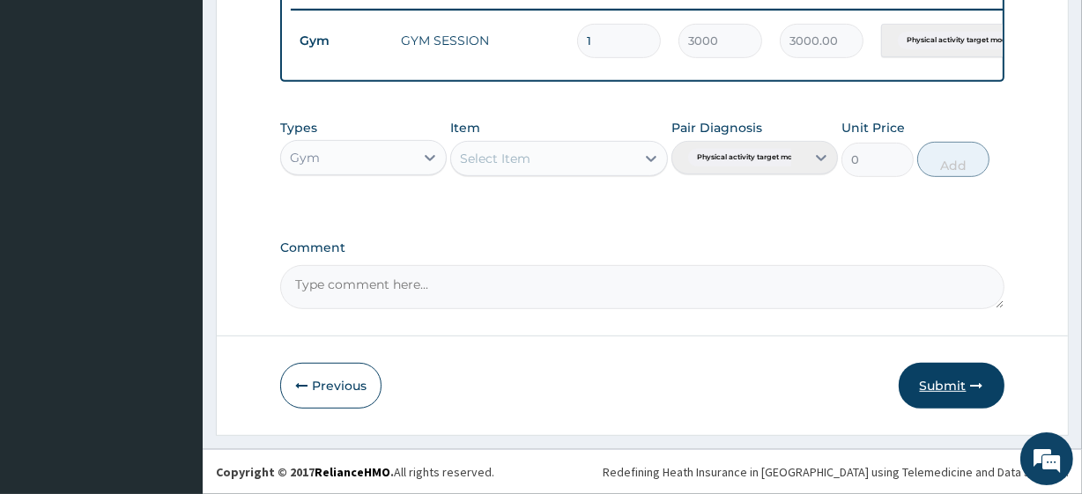
click at [913, 375] on button "Submit" at bounding box center [952, 386] width 106 height 46
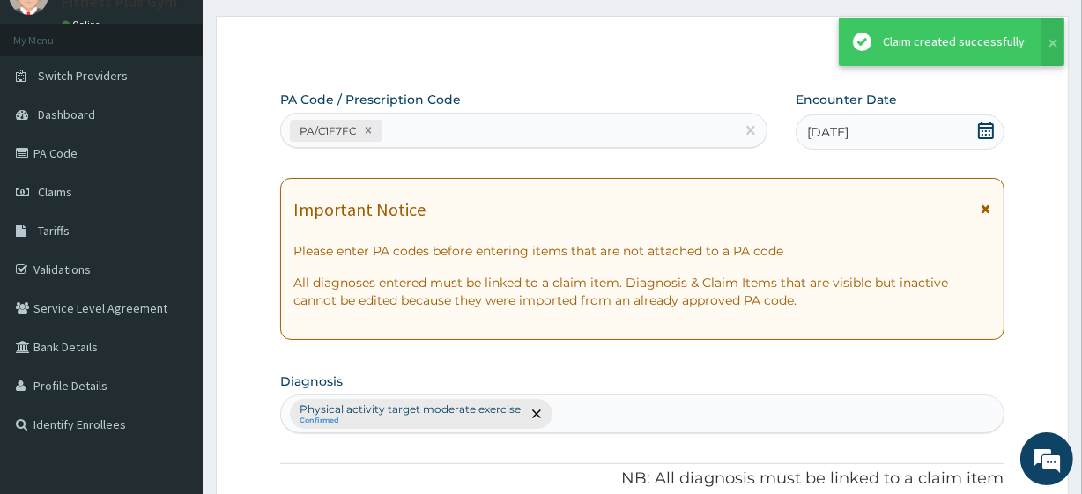
scroll to position [703, 0]
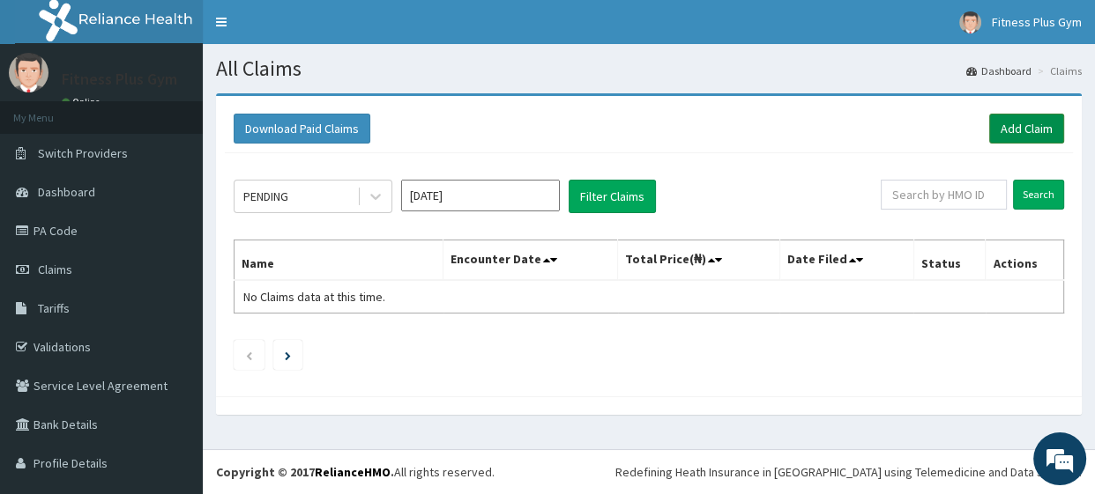
click at [989, 126] on link "Add Claim" at bounding box center [1026, 129] width 75 height 30
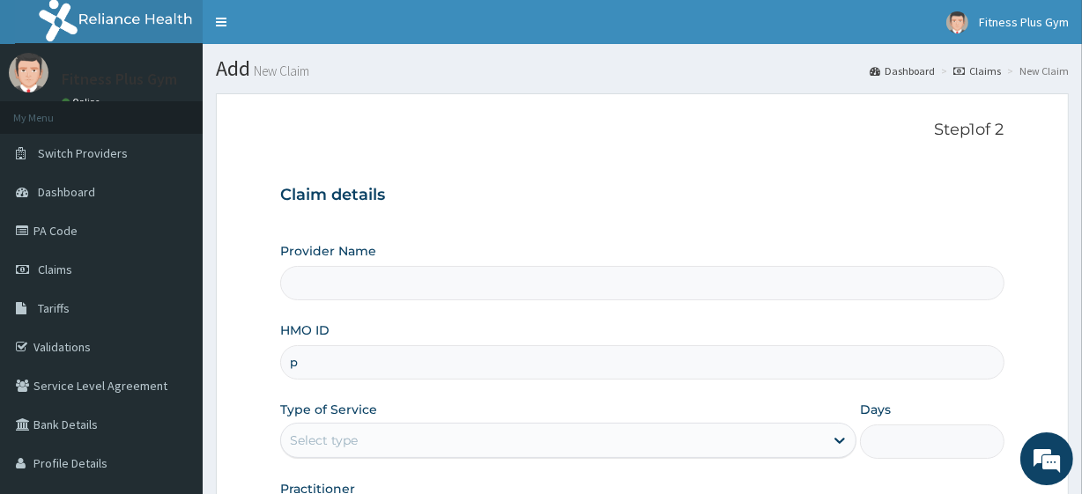
type input "pe"
type input "Fitness plus Gym"
type input "1"
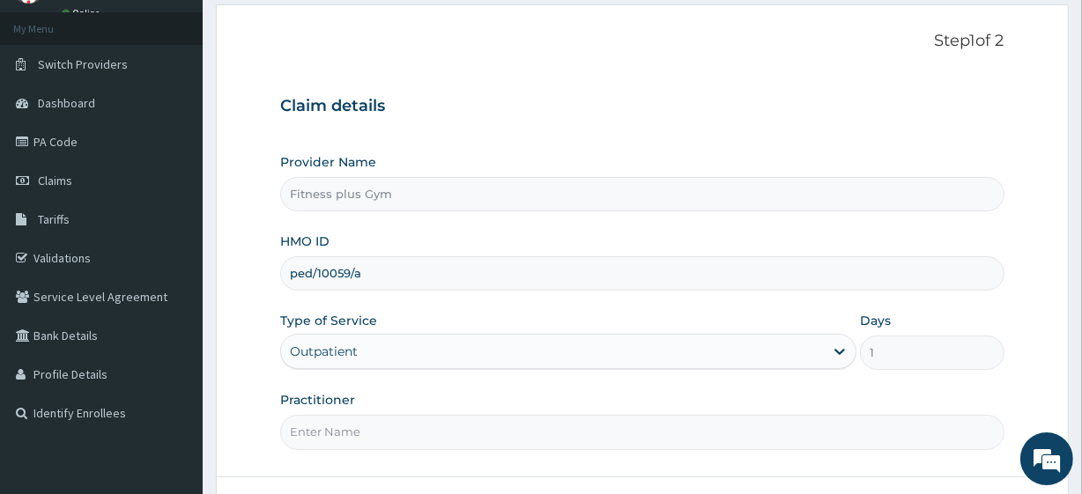
scroll to position [228, 0]
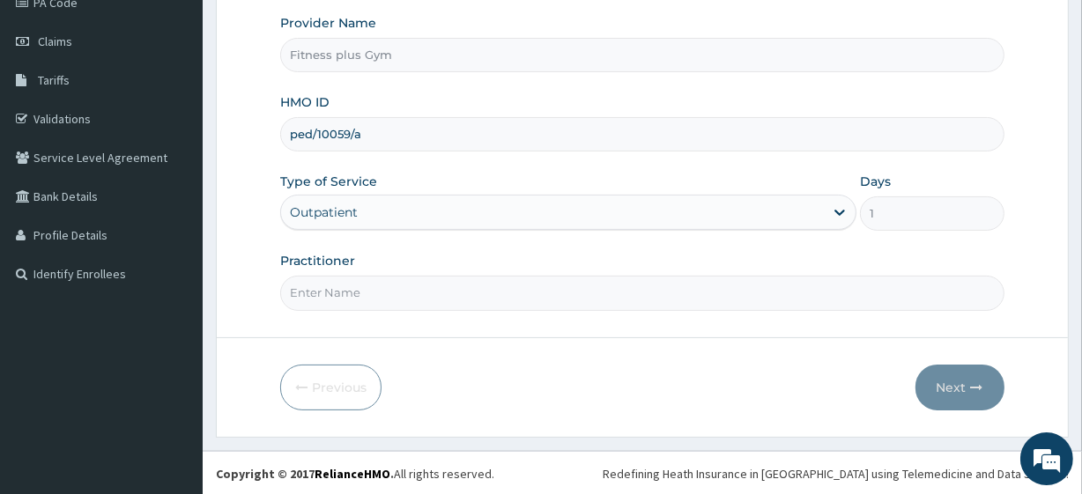
type input "ped/10059/a"
click at [393, 287] on input "Practitioner" at bounding box center [642, 293] width 724 height 34
type input "fitnessplus"
click at [929, 381] on button "Next" at bounding box center [960, 388] width 89 height 46
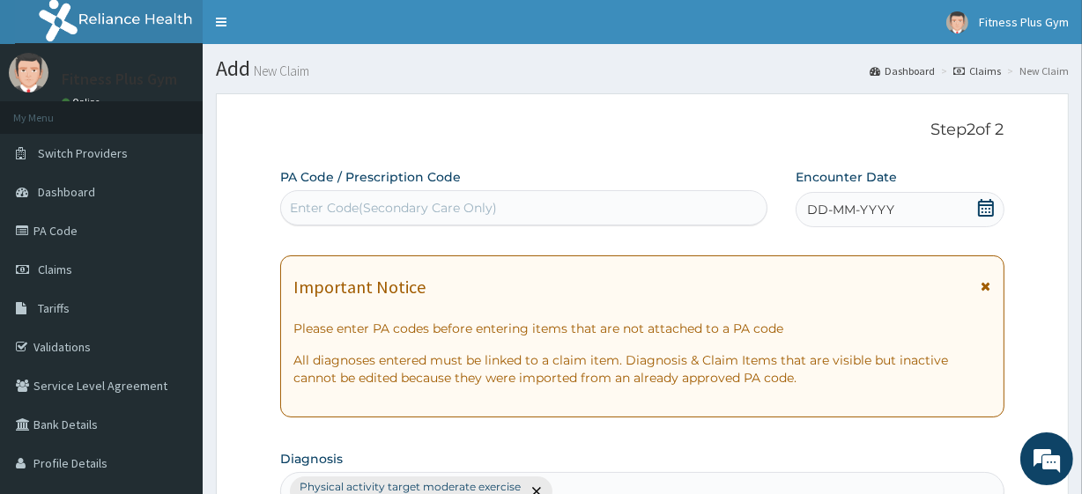
click at [413, 208] on div "Enter Code(Secondary Care Only)" at bounding box center [393, 208] width 207 height 18
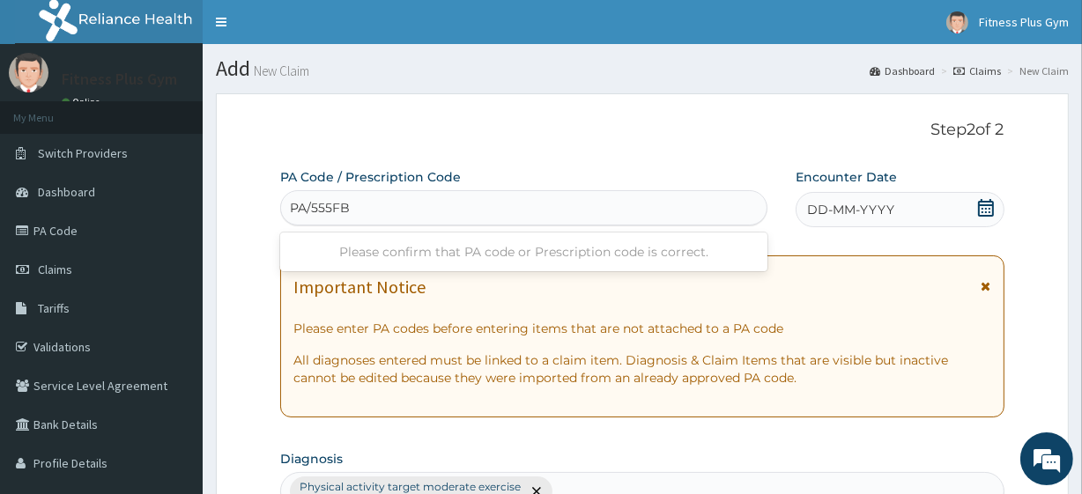
type input "PA/555FBF"
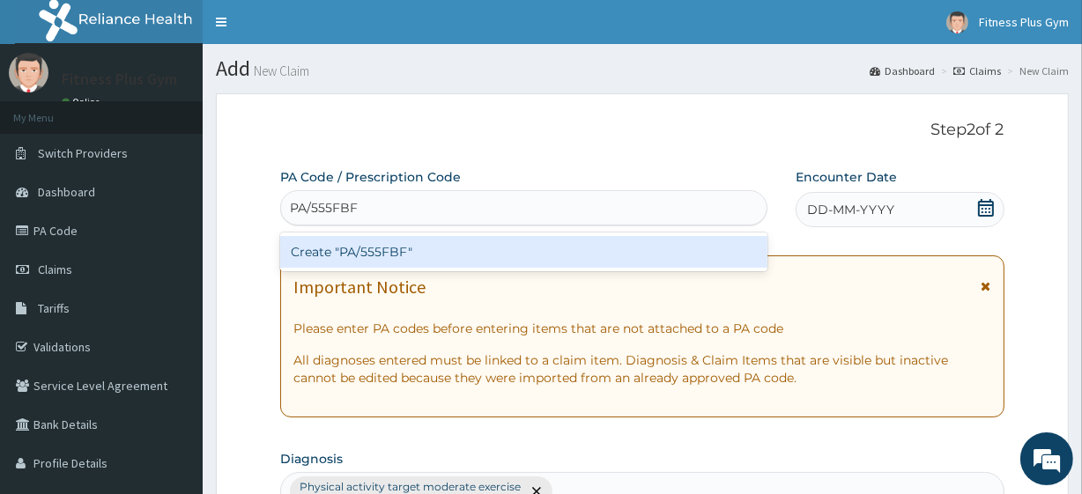
click at [541, 261] on div "Create "PA/555FBF"" at bounding box center [523, 252] width 487 height 32
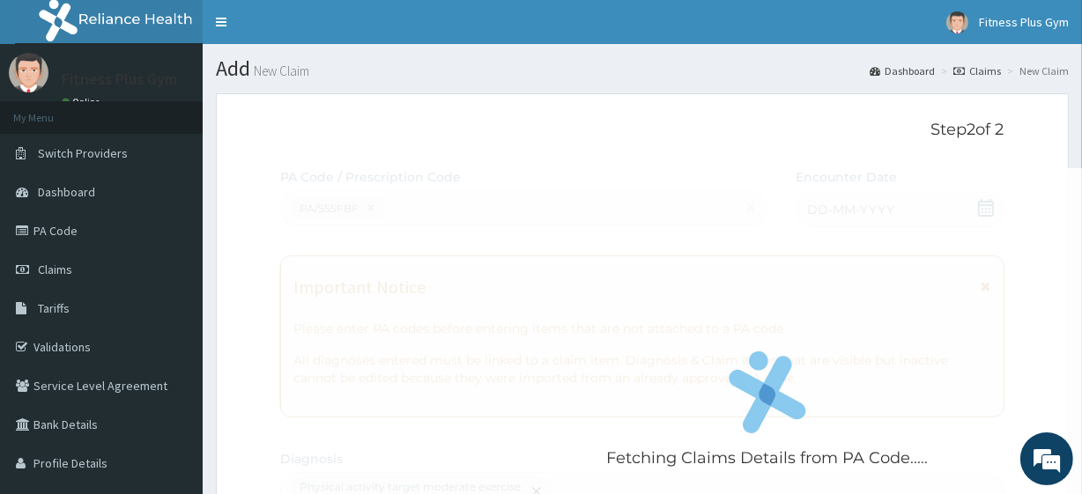
click at [942, 191] on div "Fetching Claims Details from PA Code....." at bounding box center [767, 415] width 974 height 494
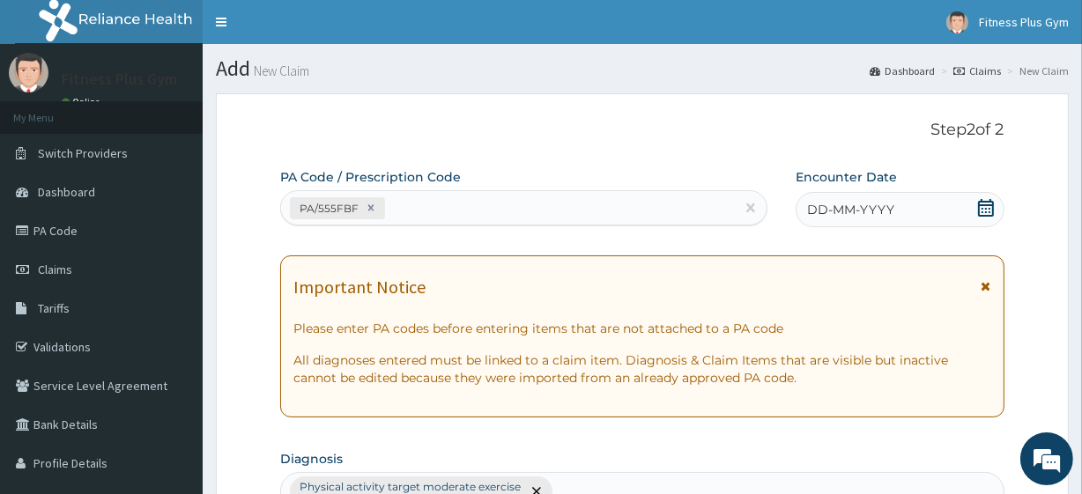
click at [983, 208] on icon at bounding box center [986, 208] width 16 height 18
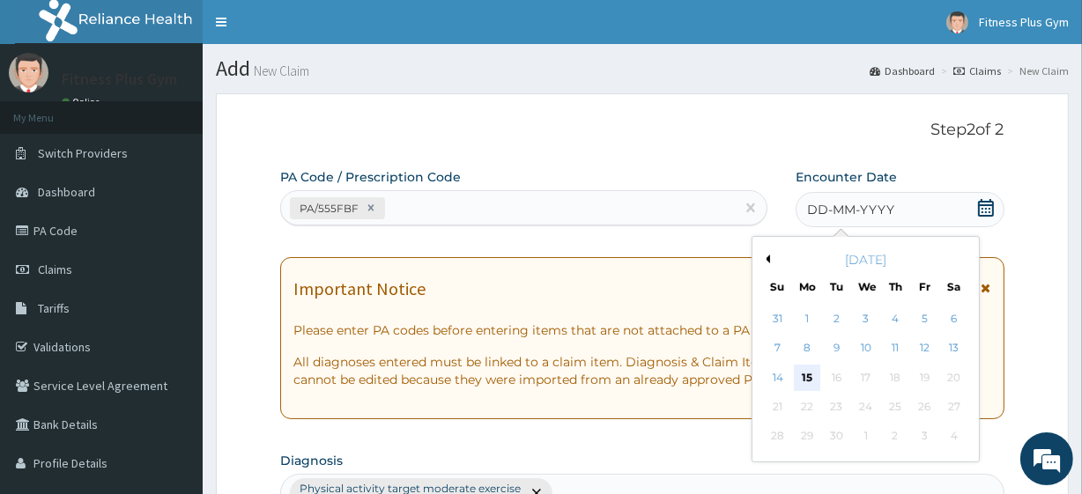
click at [810, 375] on div "15" at bounding box center [807, 378] width 26 height 26
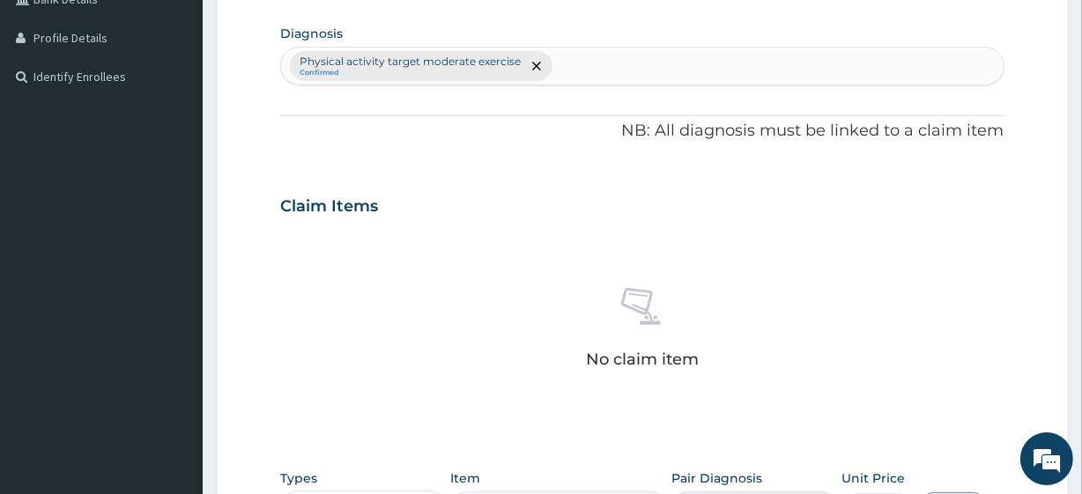
scroll to position [641, 0]
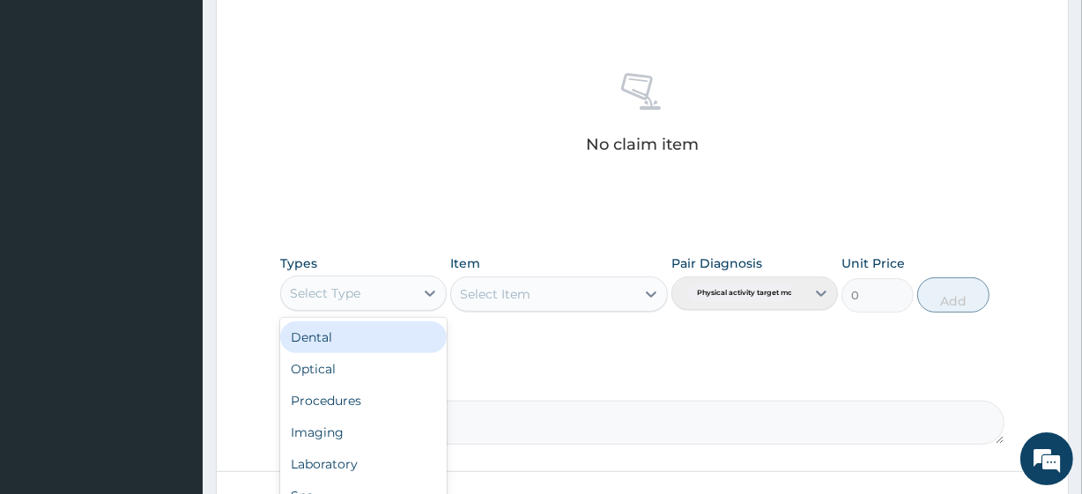
click at [339, 298] on div "Select Type" at bounding box center [325, 294] width 71 height 18
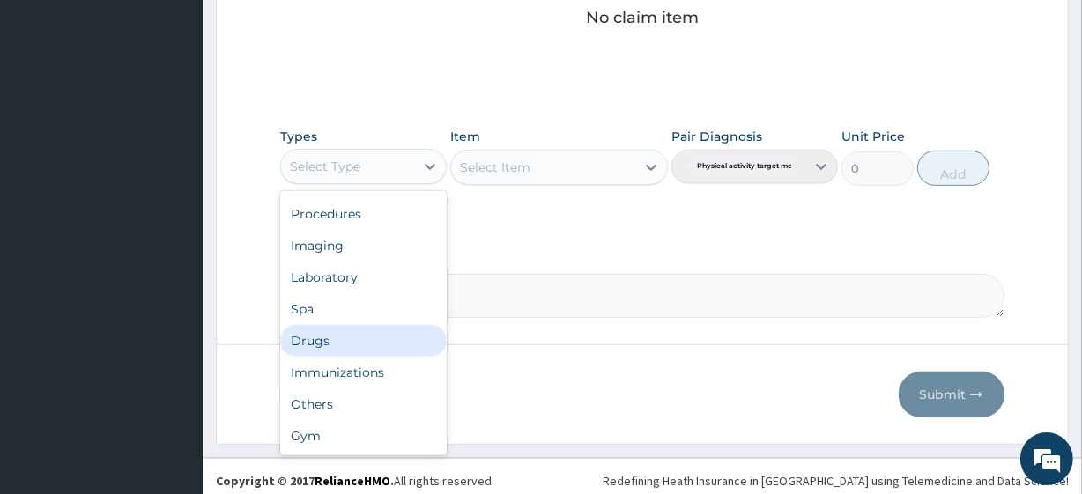
scroll to position [776, 0]
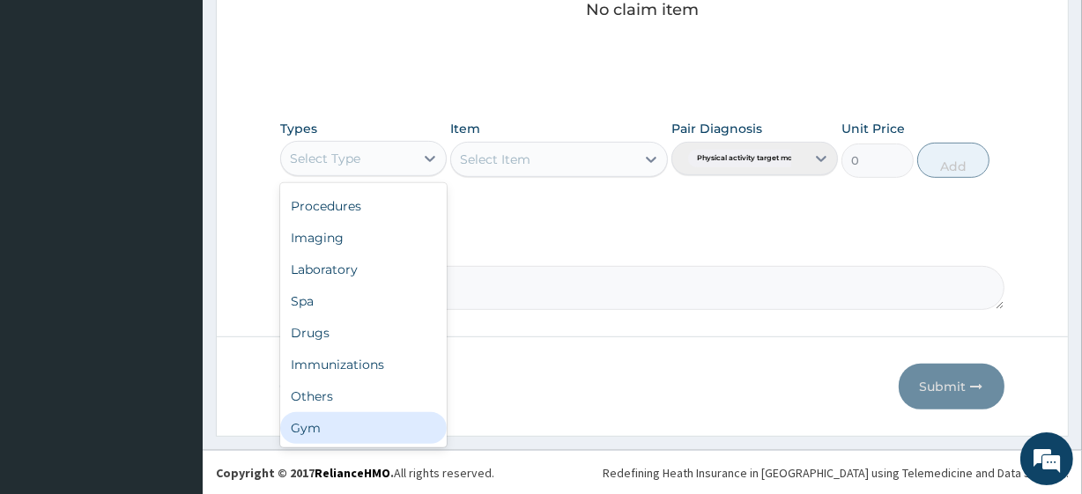
click at [355, 422] on div "Gym" at bounding box center [363, 429] width 167 height 32
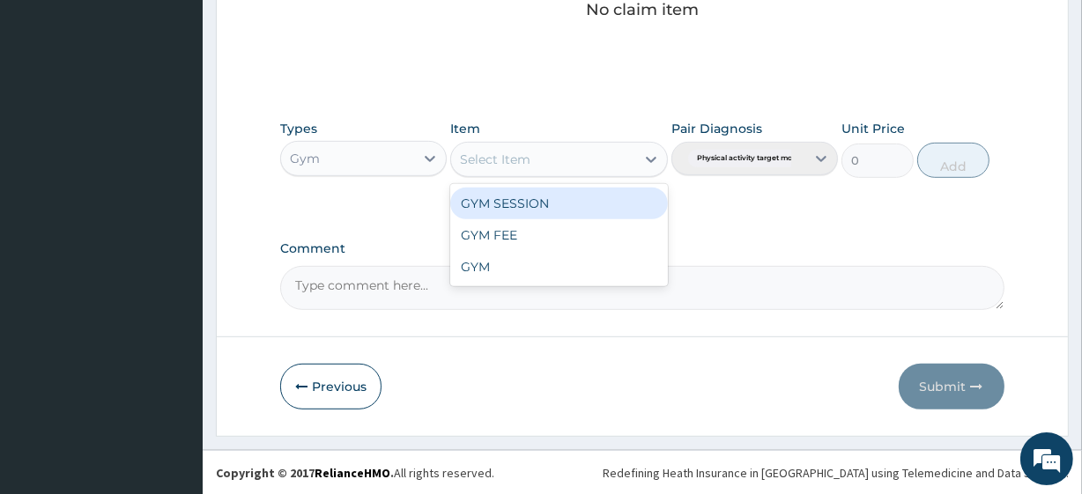
click at [588, 158] on div "Select Item" at bounding box center [542, 159] width 183 height 28
click at [572, 205] on div "GYM SESSION" at bounding box center [558, 204] width 217 height 32
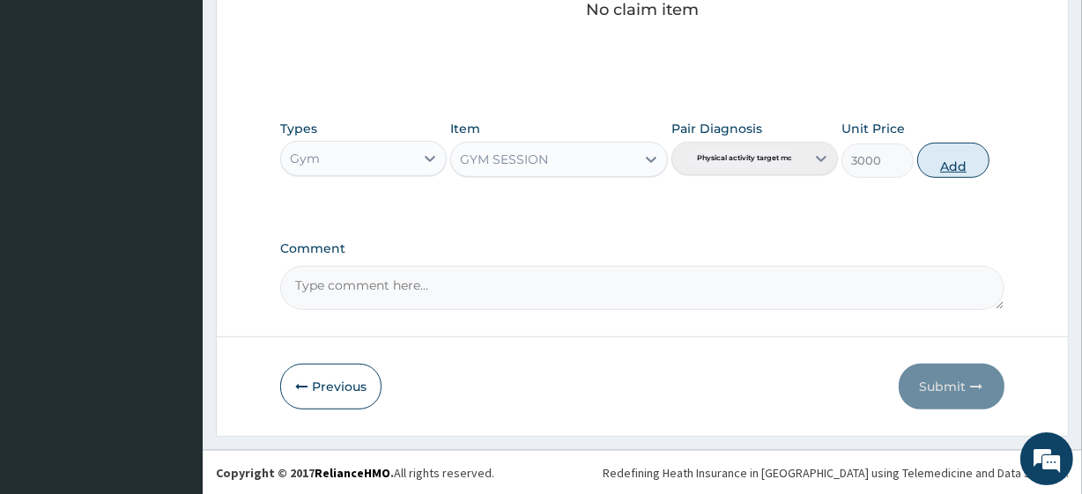
click at [988, 160] on button "Add" at bounding box center [954, 160] width 72 height 35
type input "0"
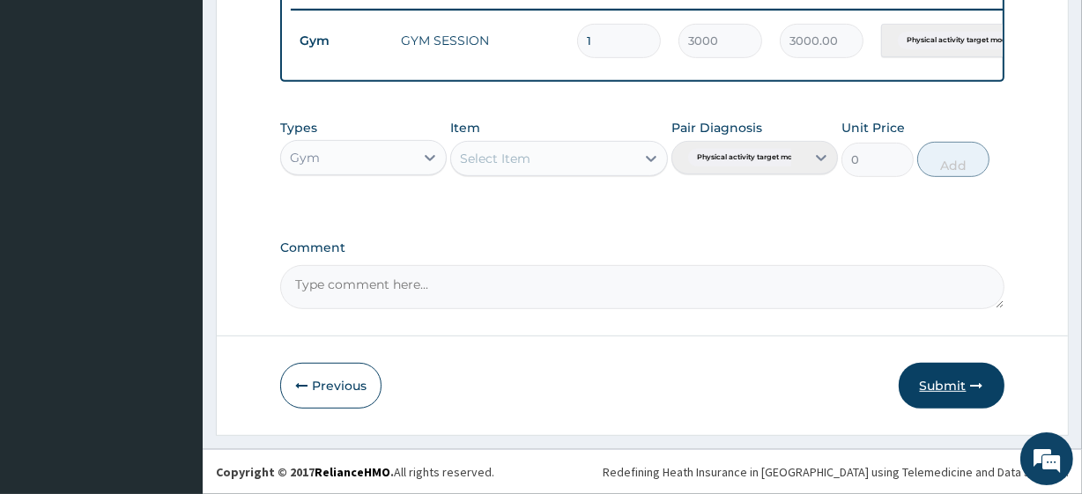
click at [950, 379] on button "Submit" at bounding box center [952, 386] width 106 height 46
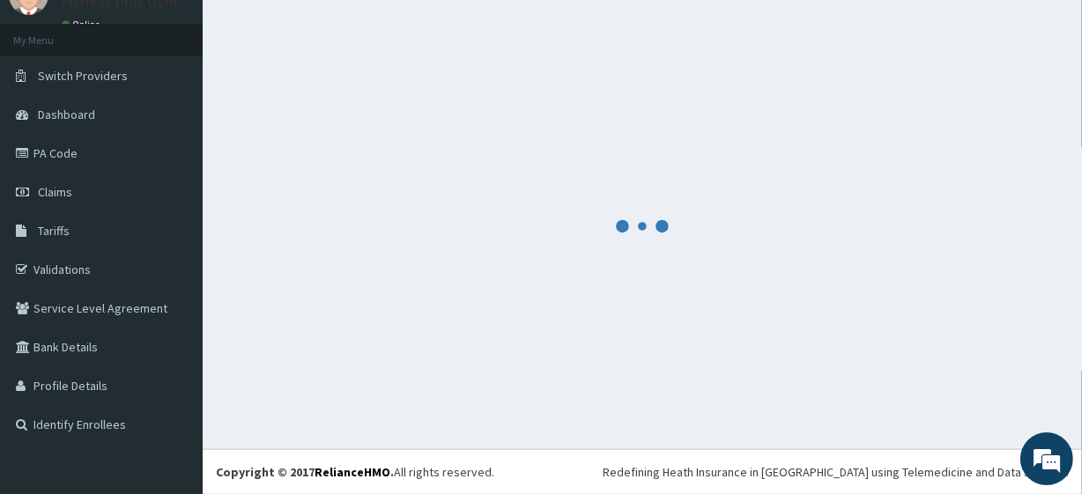
scroll to position [703, 0]
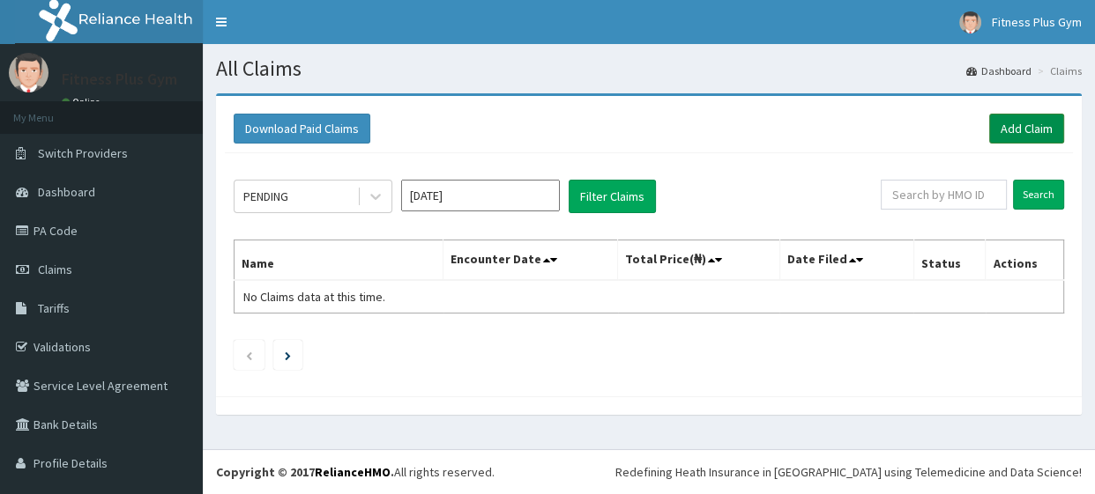
click at [1015, 123] on link "Add Claim" at bounding box center [1026, 129] width 75 height 30
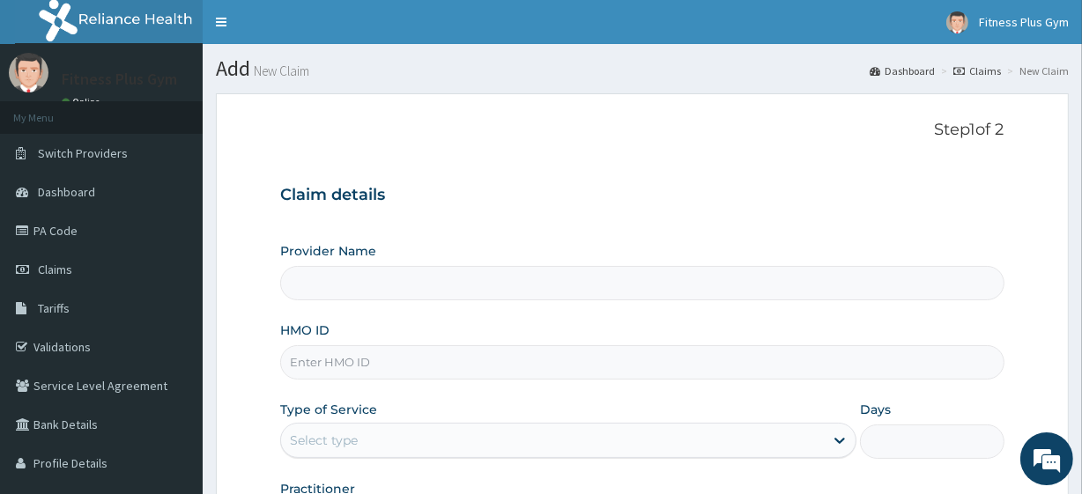
type input "Fitness plus Gym"
type input "1"
click at [384, 360] on input "HMO ID" at bounding box center [642, 363] width 724 height 34
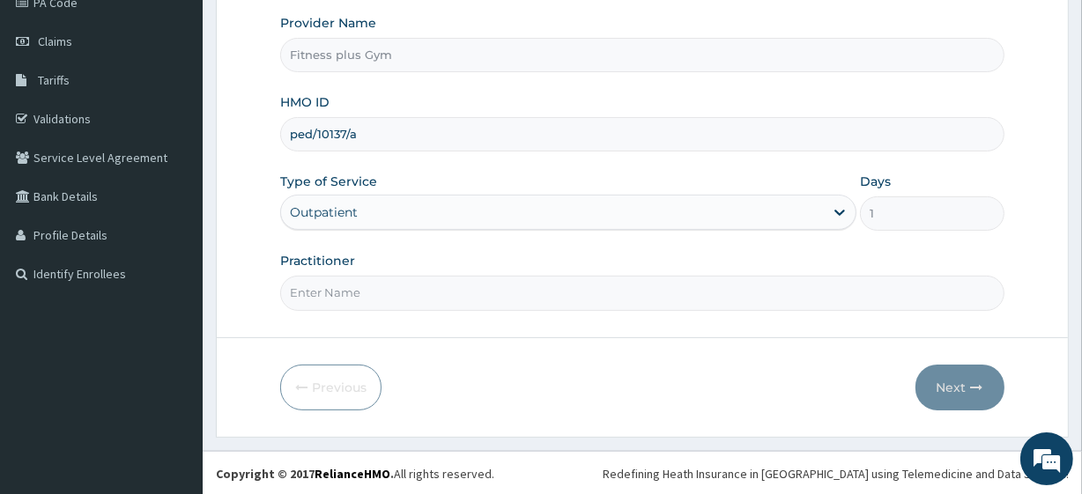
type input "ped/10137/a"
click at [404, 289] on input "Practitioner" at bounding box center [642, 293] width 724 height 34
type input "fitnessplus"
click at [942, 388] on button "Next" at bounding box center [960, 388] width 89 height 46
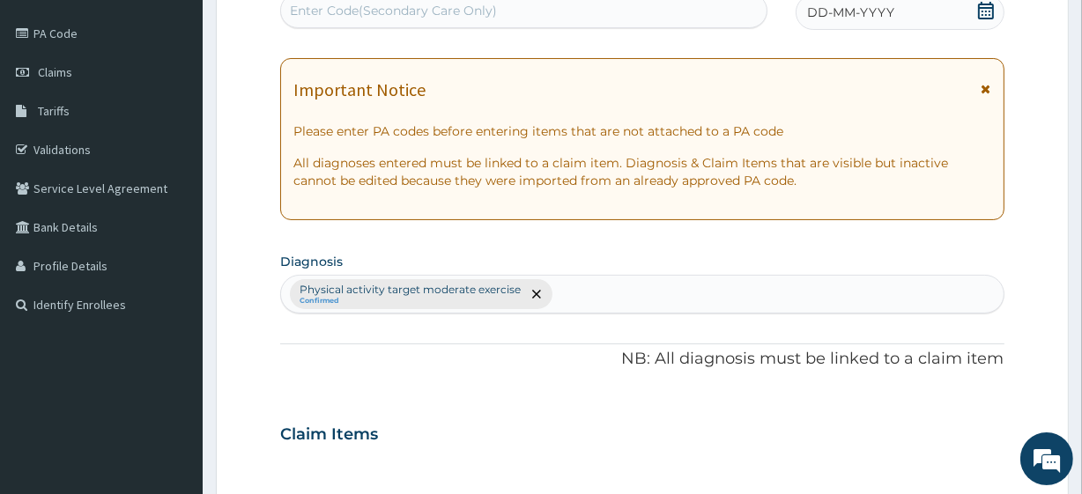
scroll to position [0, 0]
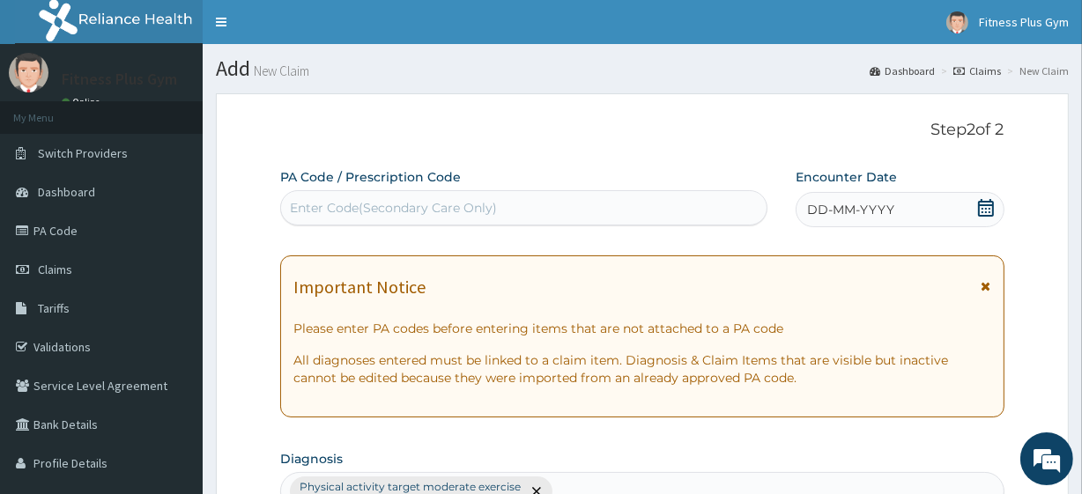
click at [386, 219] on div "Enter Code(Secondary Care Only)" at bounding box center [523, 208] width 485 height 28
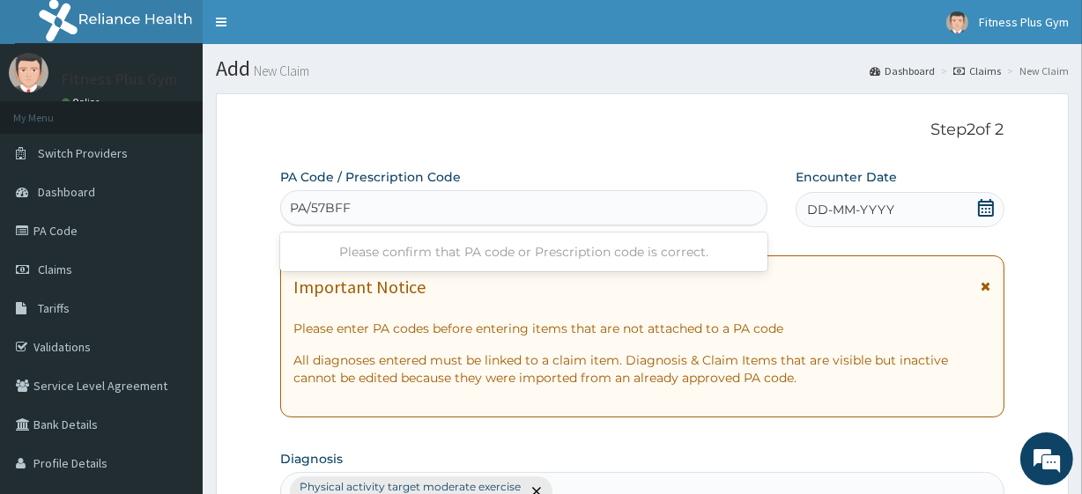
type input "PA/57BFF8"
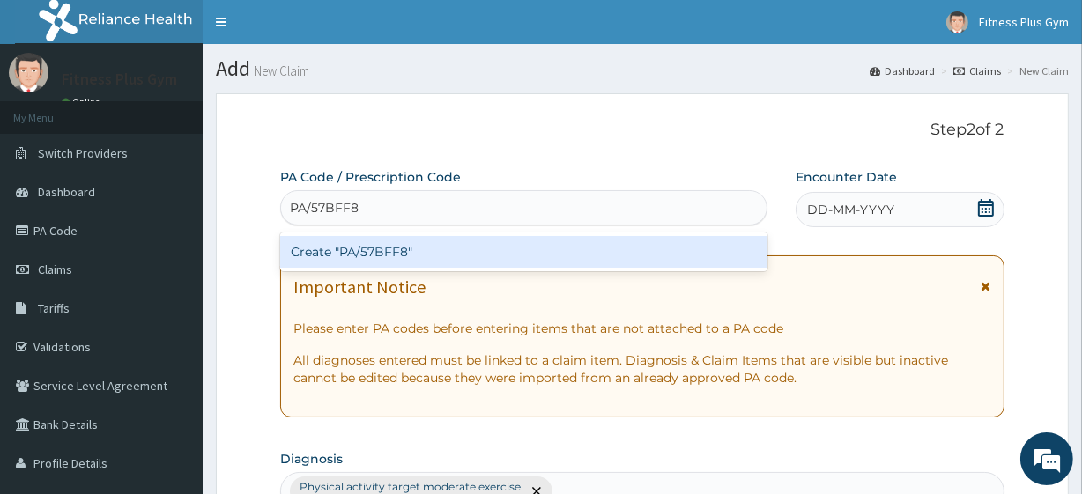
click at [608, 263] on div "Create "PA/57BFF8"" at bounding box center [523, 252] width 487 height 32
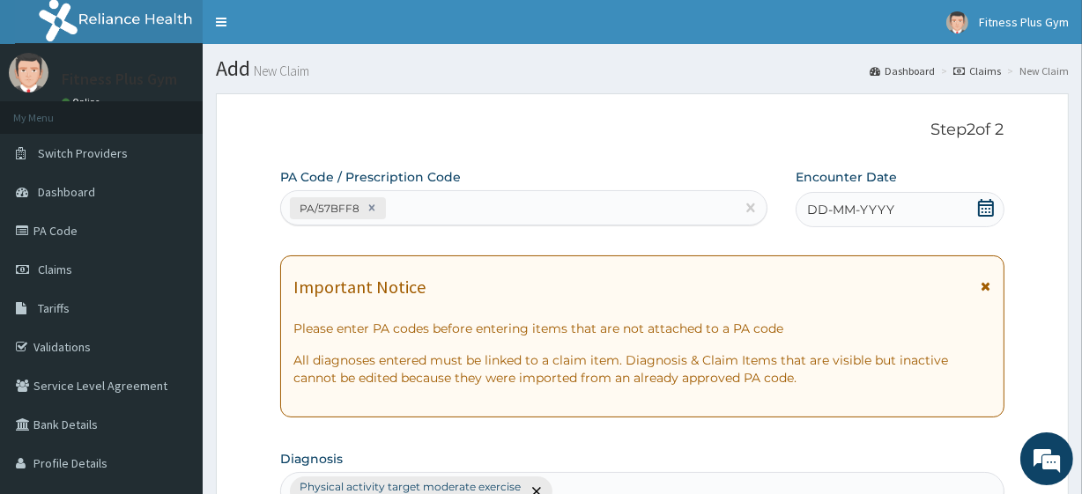
click at [908, 213] on div "DD-MM-YYYY" at bounding box center [900, 209] width 209 height 35
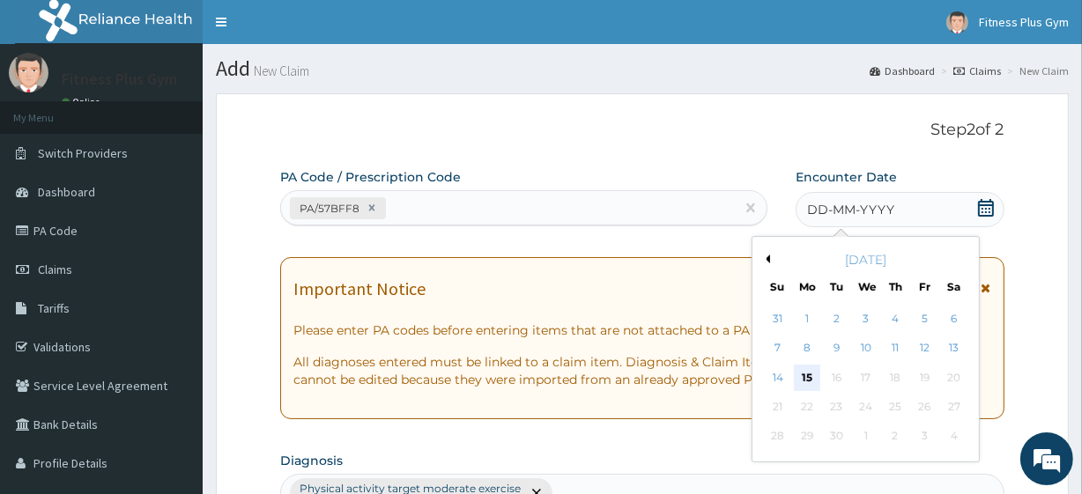
click at [803, 370] on div "15" at bounding box center [807, 378] width 26 height 26
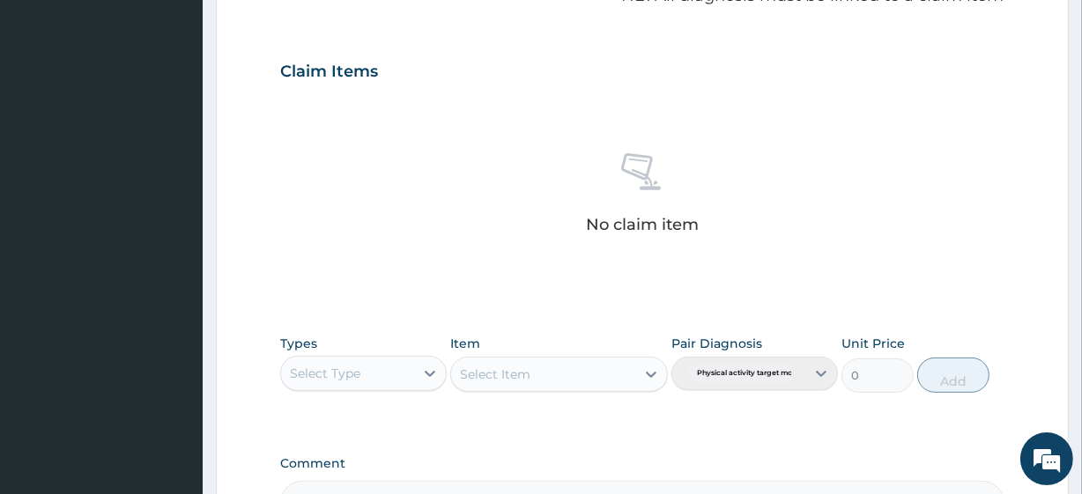
click at [331, 381] on div "Select Type" at bounding box center [347, 374] width 133 height 28
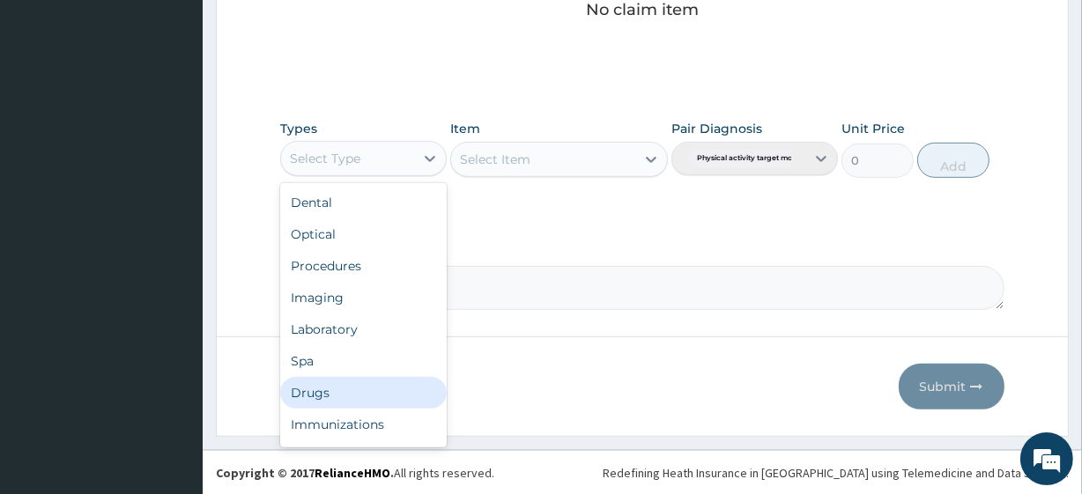
scroll to position [60, 0]
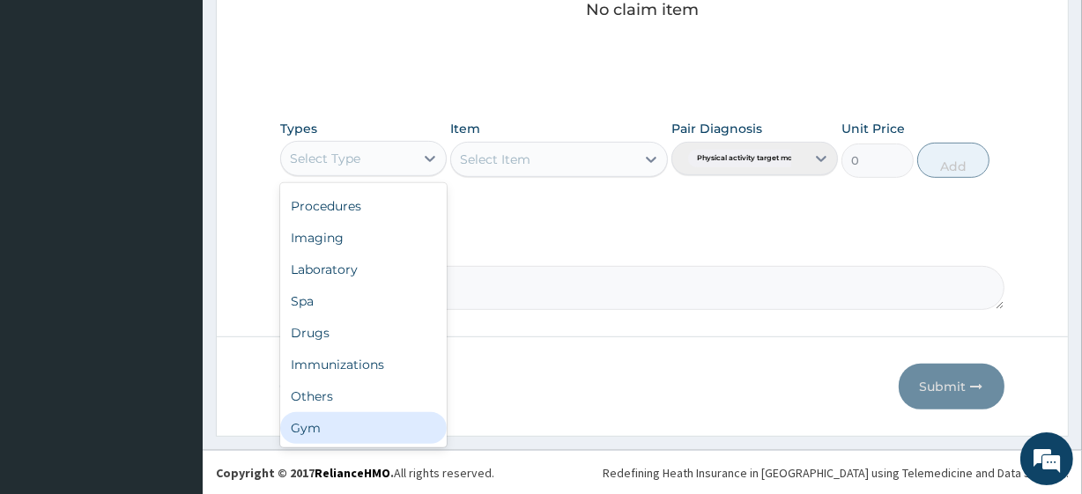
click at [386, 431] on div "Gym" at bounding box center [363, 429] width 167 height 32
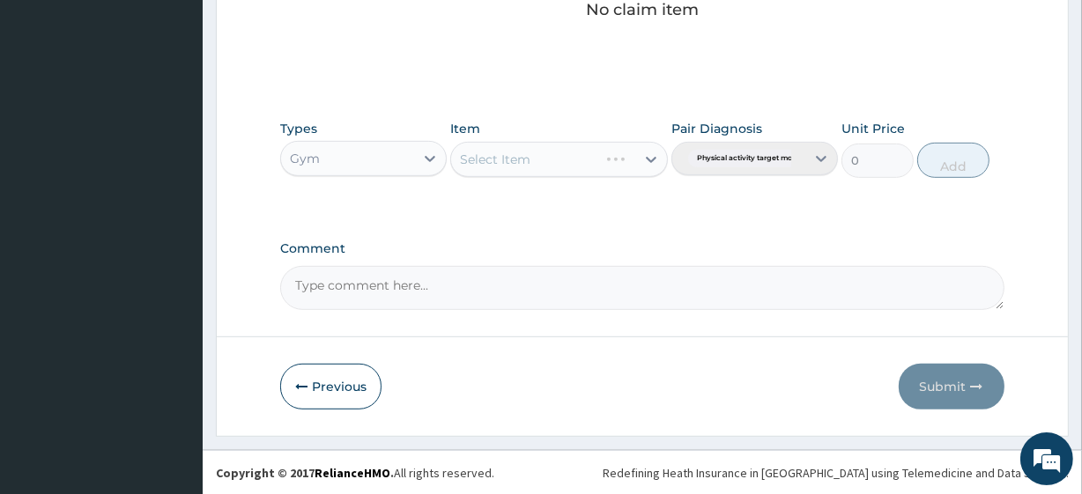
click at [548, 158] on div "Select Item" at bounding box center [558, 159] width 217 height 35
click at [573, 158] on div "Select Item" at bounding box center [542, 159] width 183 height 28
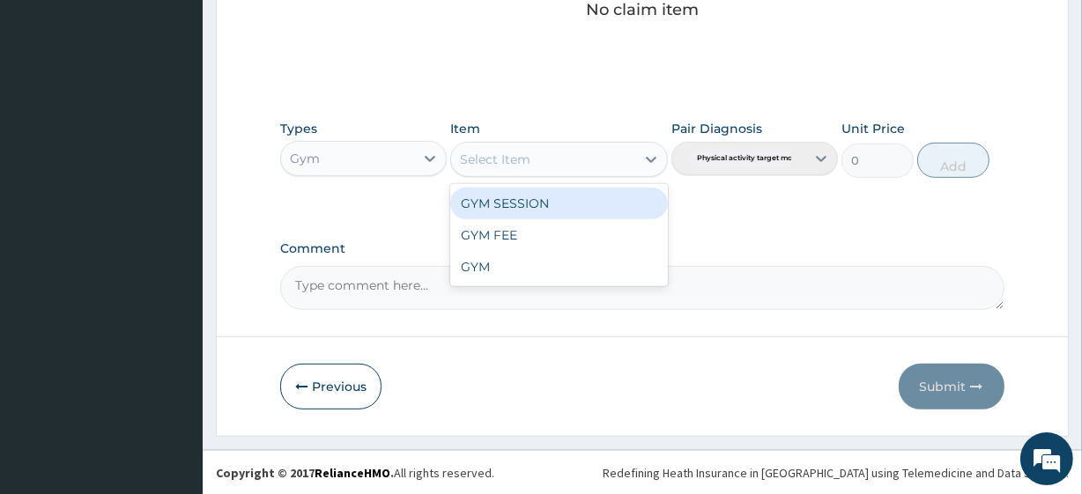
drag, startPoint x: 572, startPoint y: 204, endPoint x: 592, endPoint y: 199, distance: 20.7
click at [573, 204] on div "GYM SESSION" at bounding box center [558, 204] width 217 height 32
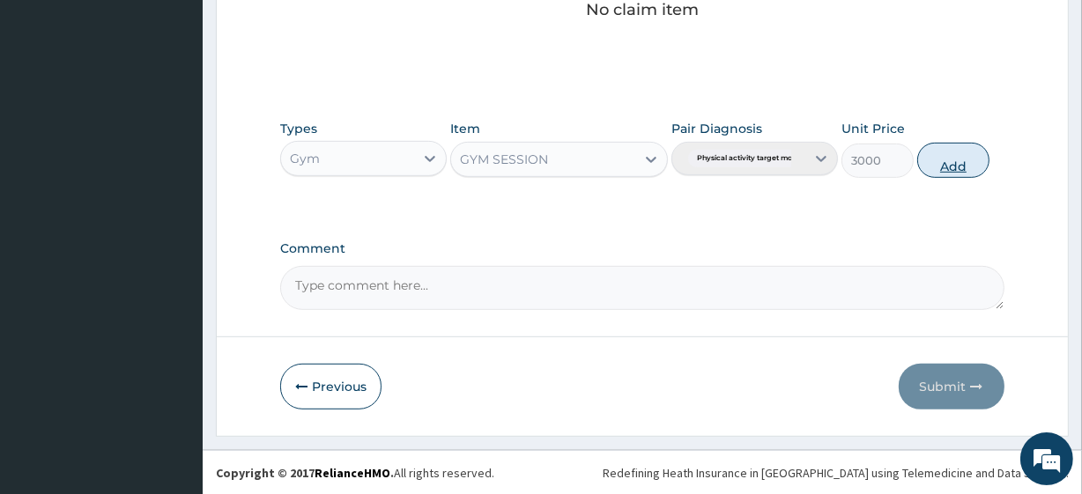
click at [945, 163] on button "Add" at bounding box center [954, 160] width 72 height 35
type input "0"
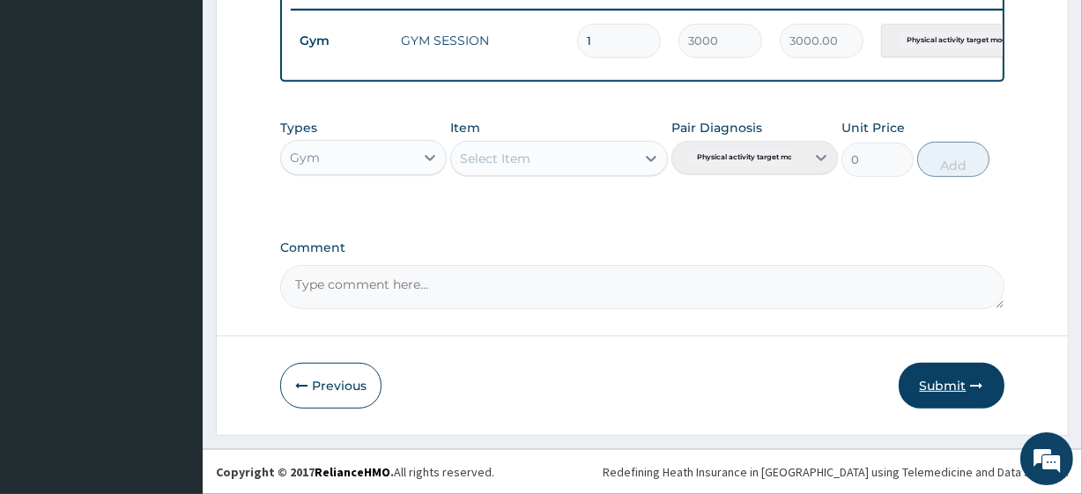
click at [939, 390] on button "Submit" at bounding box center [952, 386] width 106 height 46
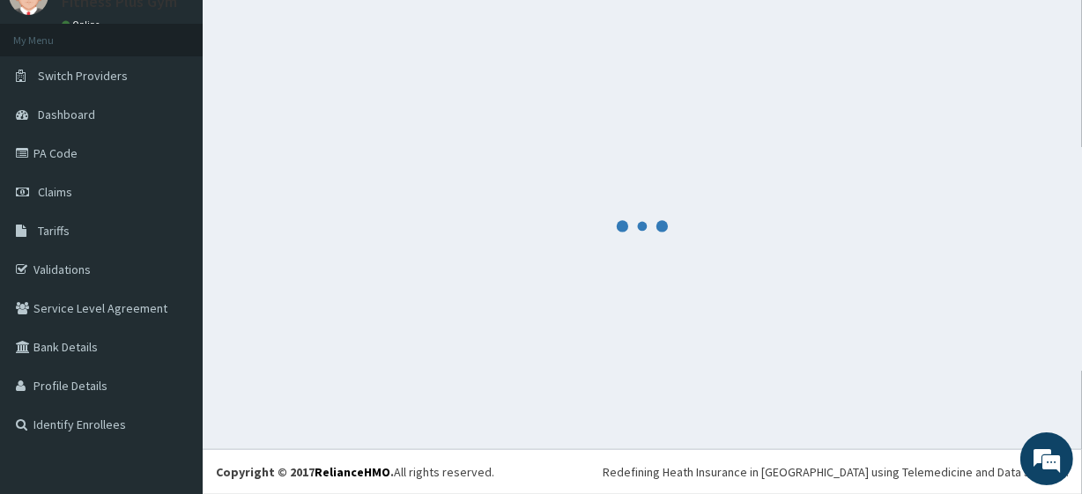
scroll to position [78, 0]
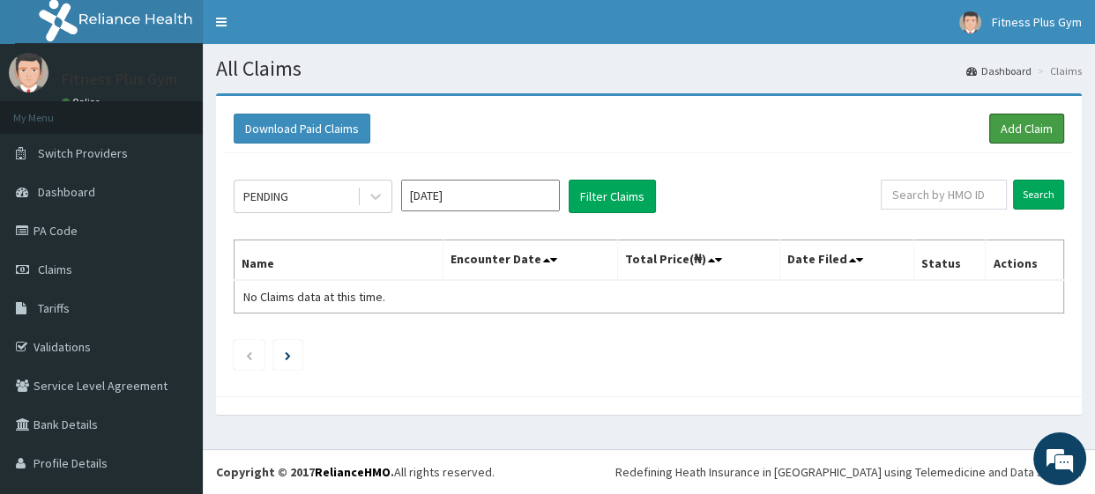
drag, startPoint x: 1011, startPoint y: 127, endPoint x: 960, endPoint y: 142, distance: 53.3
click at [1011, 126] on link "Add Claim" at bounding box center [1026, 129] width 75 height 30
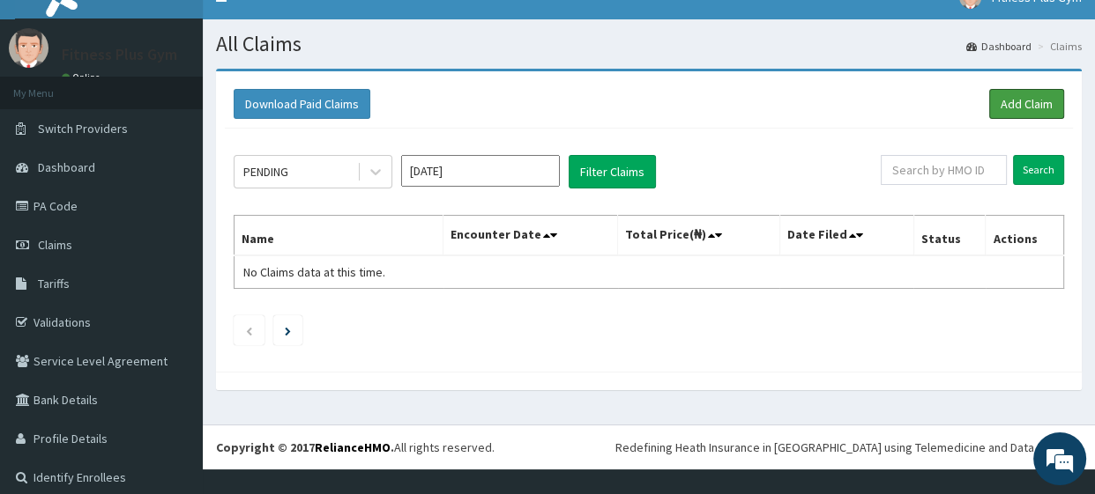
scroll to position [35, 0]
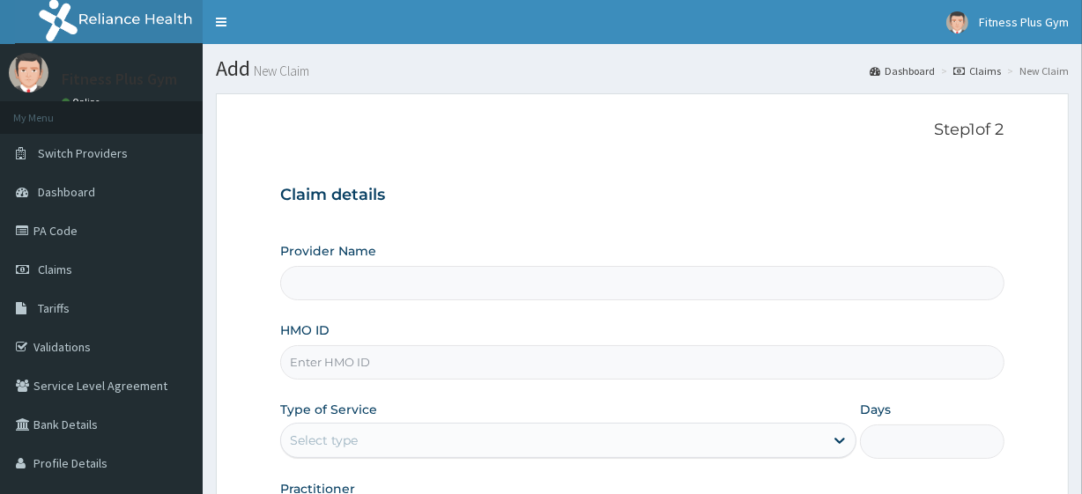
click at [395, 353] on input "HMO ID" at bounding box center [642, 363] width 724 height 34
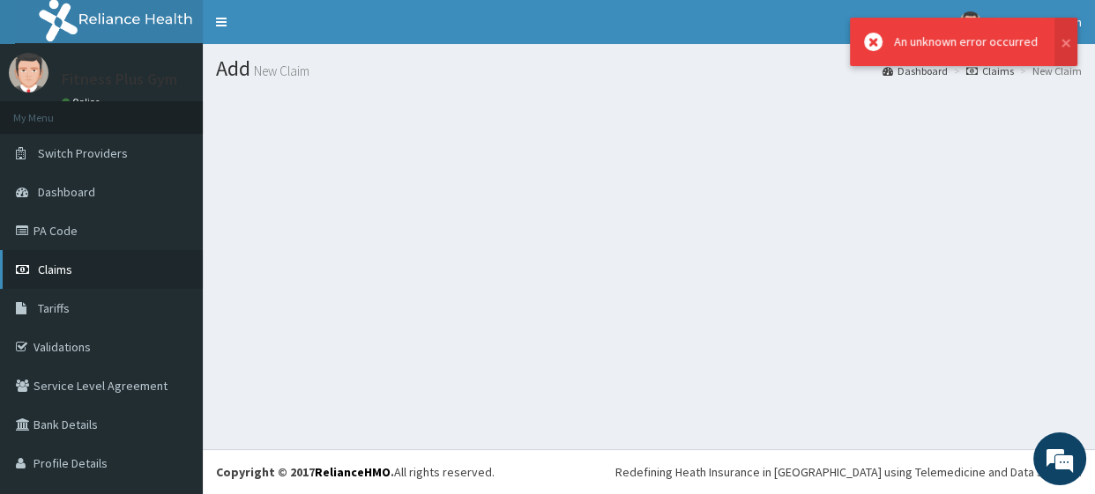
click at [102, 264] on link "Claims" at bounding box center [101, 269] width 203 height 39
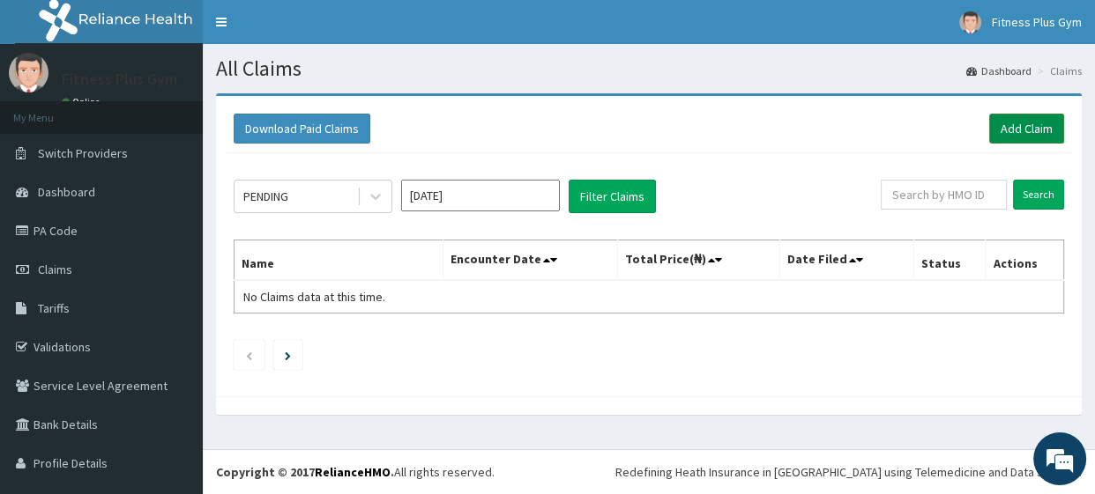
click at [1018, 122] on link "Add Claim" at bounding box center [1026, 129] width 75 height 30
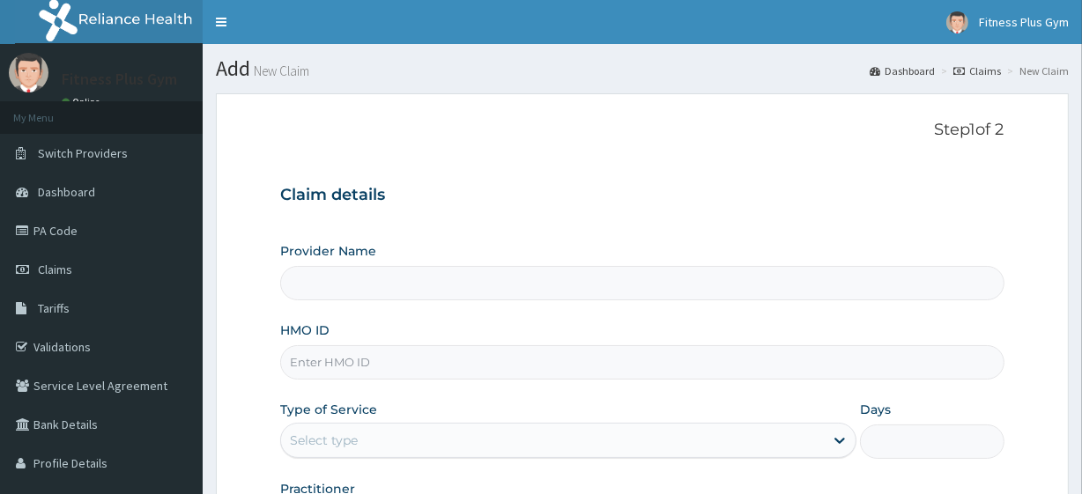
drag, startPoint x: 376, startPoint y: 368, endPoint x: 389, endPoint y: 380, distance: 17.5
click at [378, 372] on input "HMO ID" at bounding box center [642, 363] width 724 height 34
type input "ail"
type input "Fitness plus Gym"
type input "1"
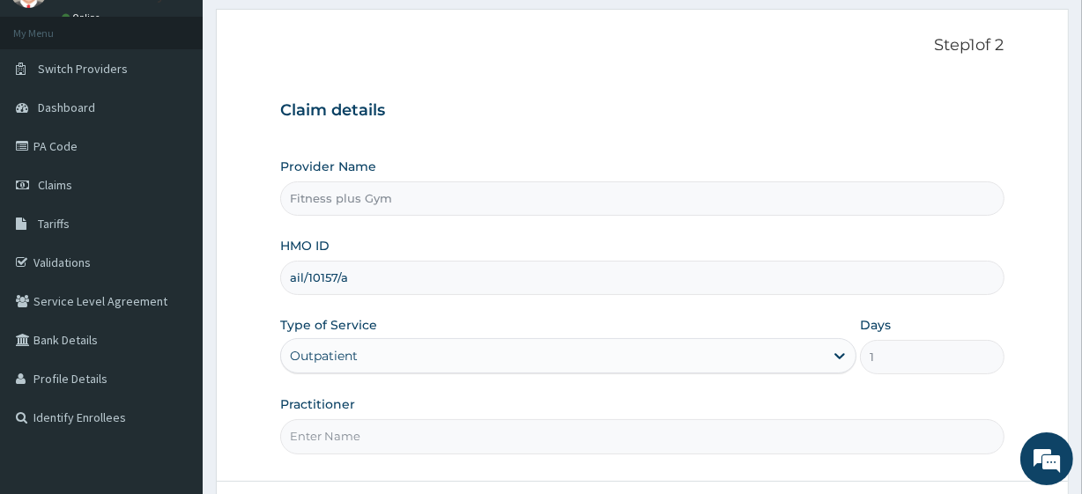
scroll to position [228, 0]
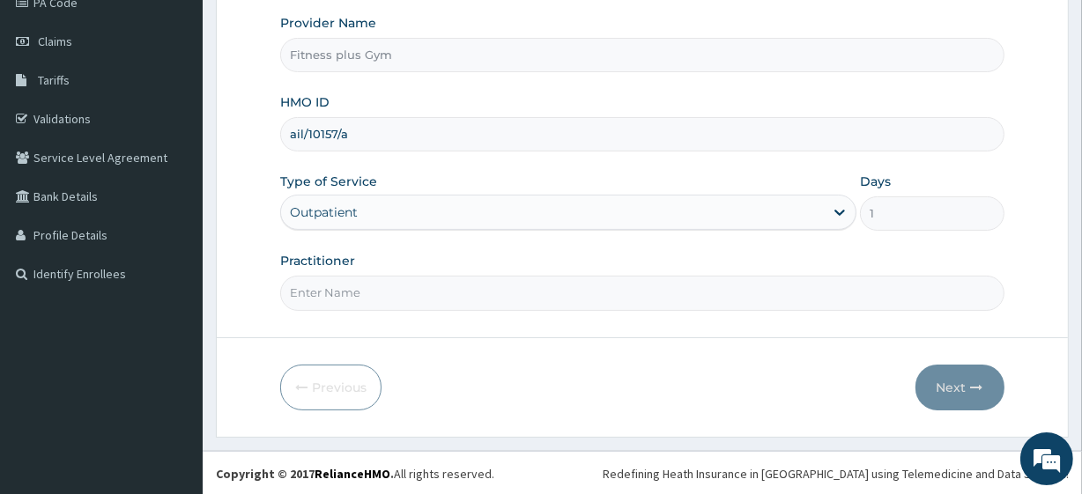
type input "ail/10157/a"
click at [401, 249] on div "Provider Name Fitness plus Gym HMO ID ail/10157/a Type of Service Outpatient Da…" at bounding box center [642, 162] width 724 height 296
click at [405, 298] on input "Practitioner" at bounding box center [642, 293] width 724 height 34
type input "fitnessplus"
click at [957, 391] on button "Next" at bounding box center [960, 388] width 89 height 46
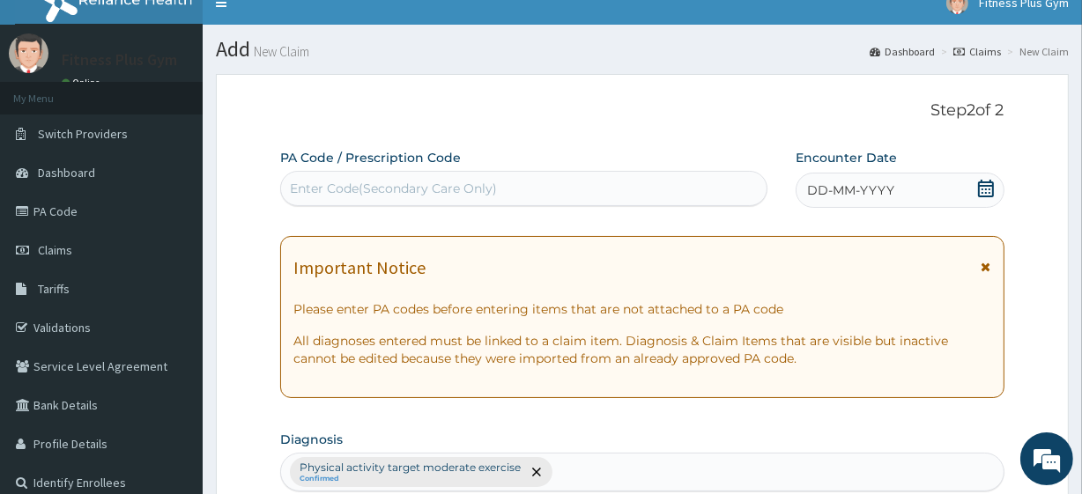
scroll to position [0, 0]
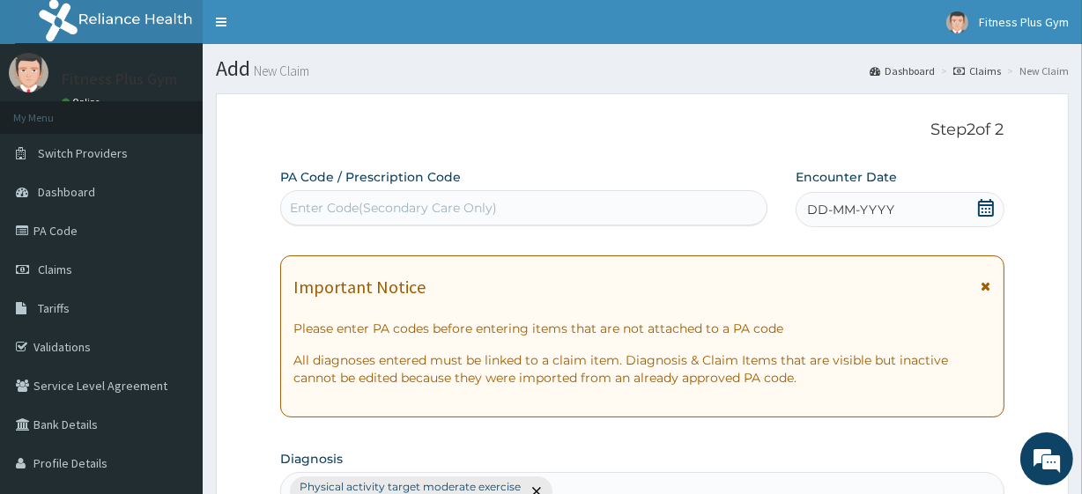
click at [365, 197] on div "Enter Code(Secondary Care Only)" at bounding box center [523, 208] width 485 height 28
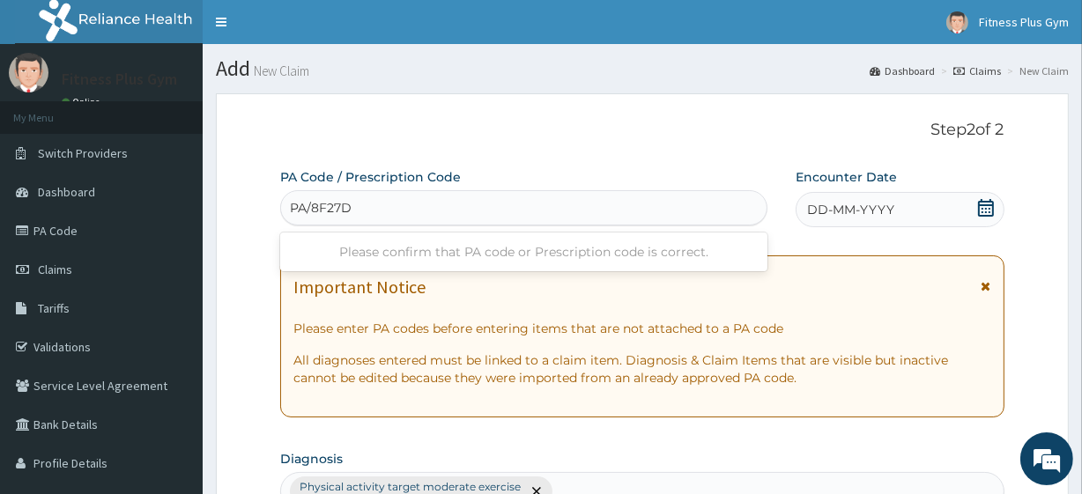
type input "PA/8F27D6"
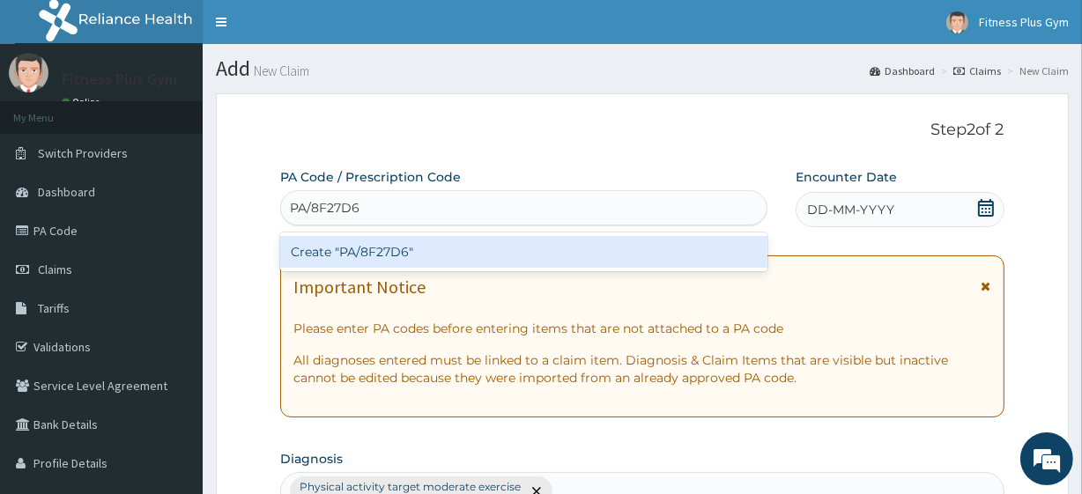
click at [511, 240] on div "Create "PA/8F27D6"" at bounding box center [523, 252] width 487 height 32
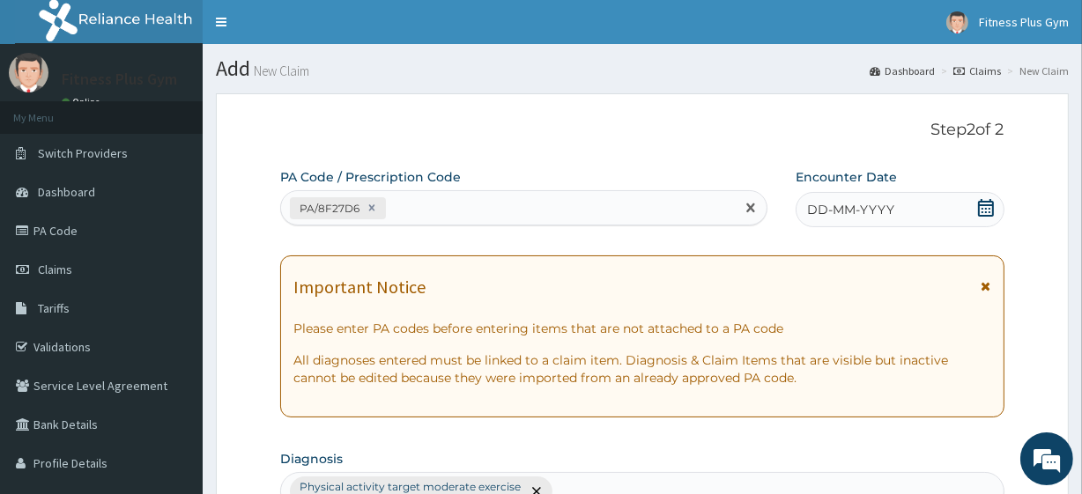
click at [920, 209] on div "DD-MM-YYYY" at bounding box center [900, 209] width 209 height 35
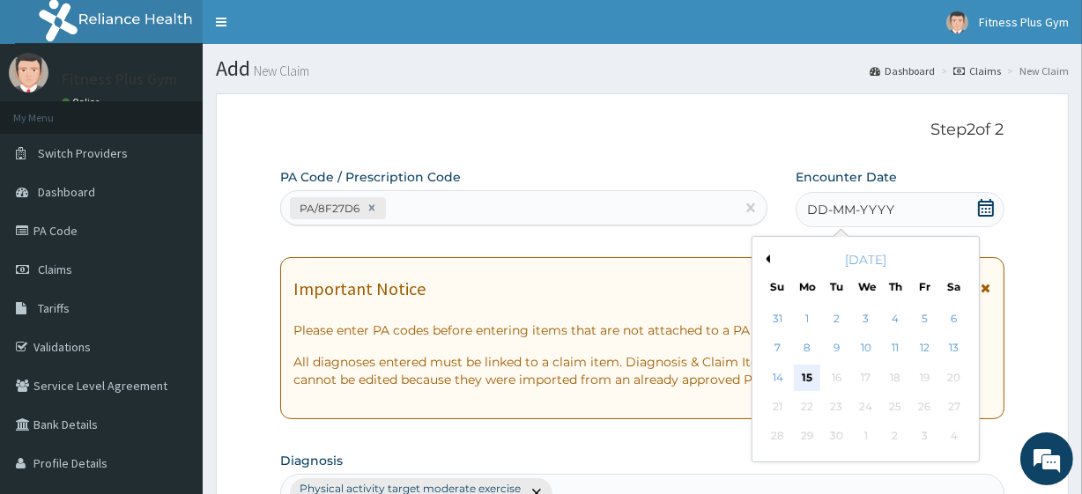
click at [807, 380] on div "15" at bounding box center [807, 378] width 26 height 26
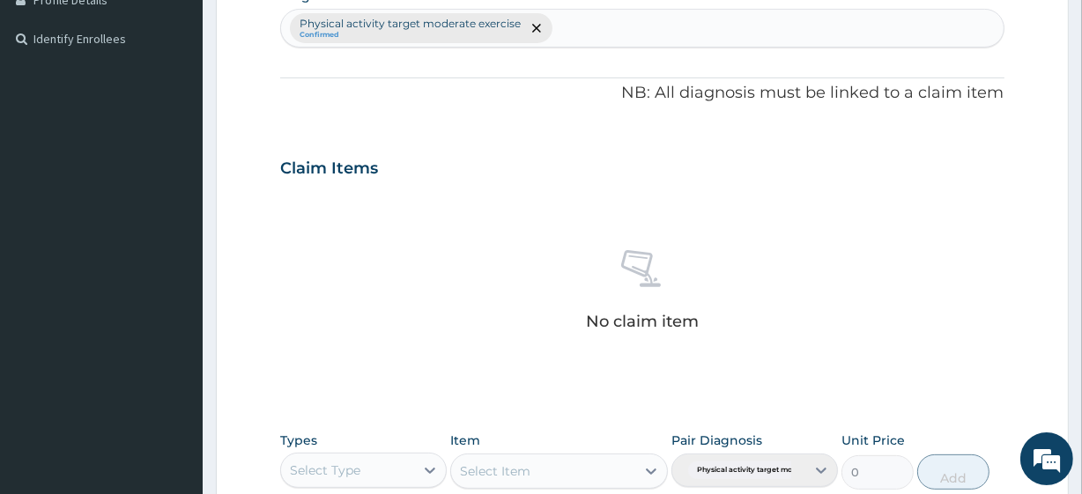
scroll to position [641, 0]
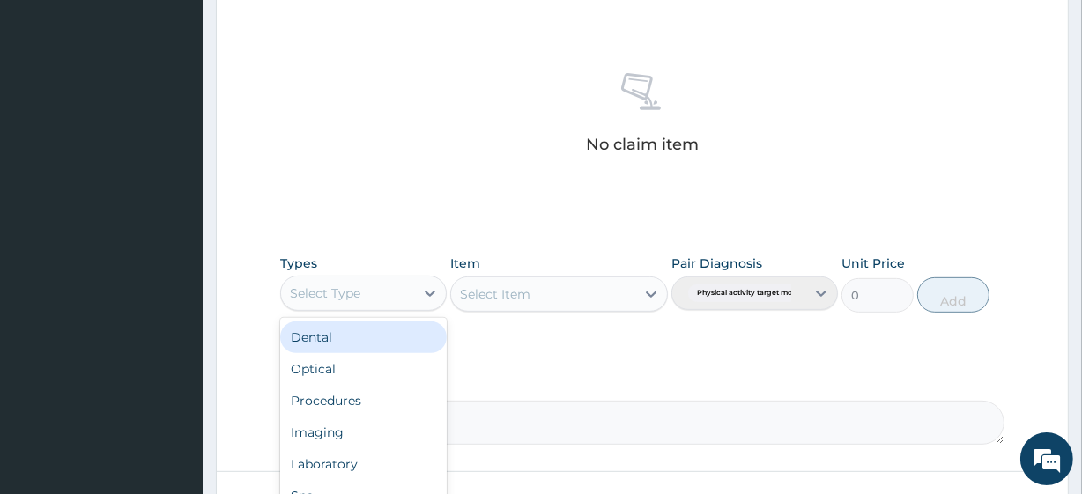
click at [390, 309] on div "Select Type" at bounding box center [363, 293] width 167 height 35
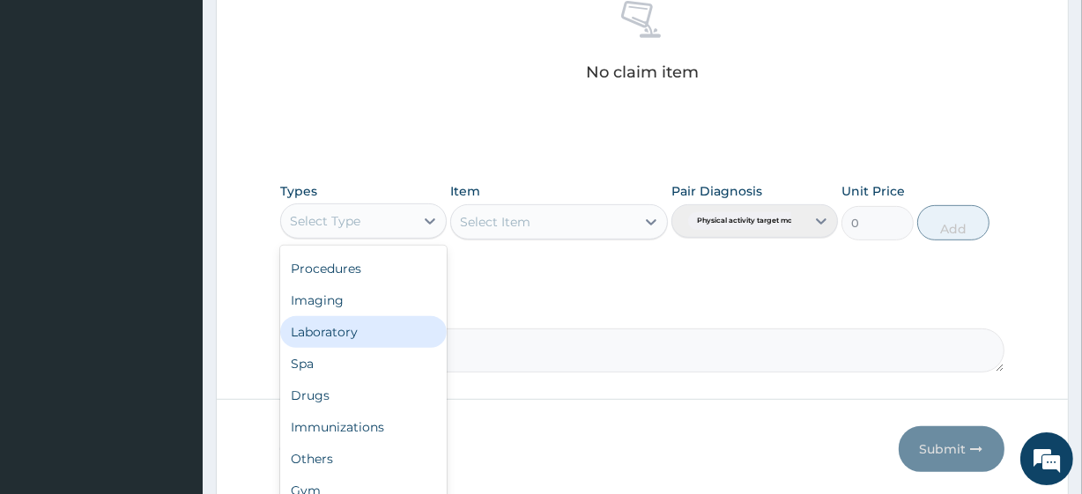
scroll to position [776, 0]
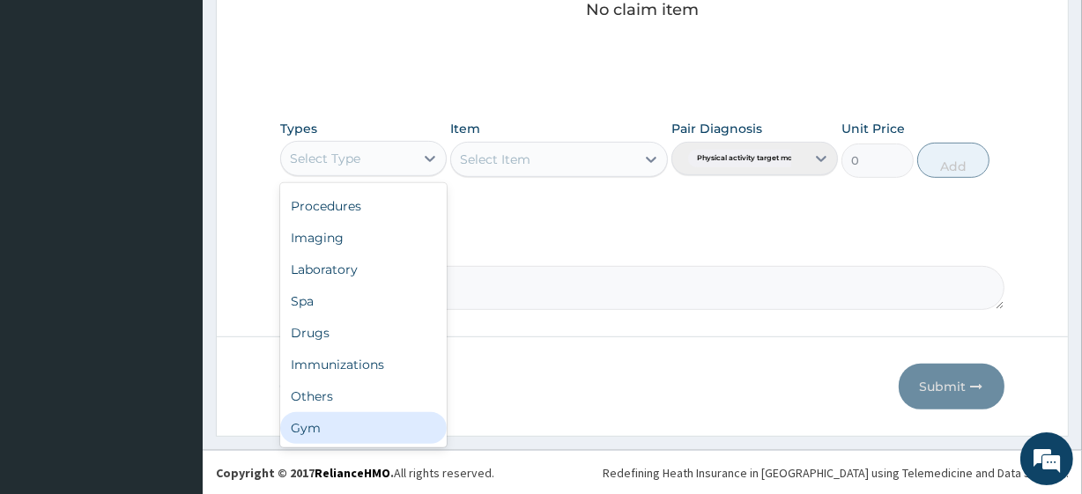
click at [340, 424] on div "Gym" at bounding box center [363, 429] width 167 height 32
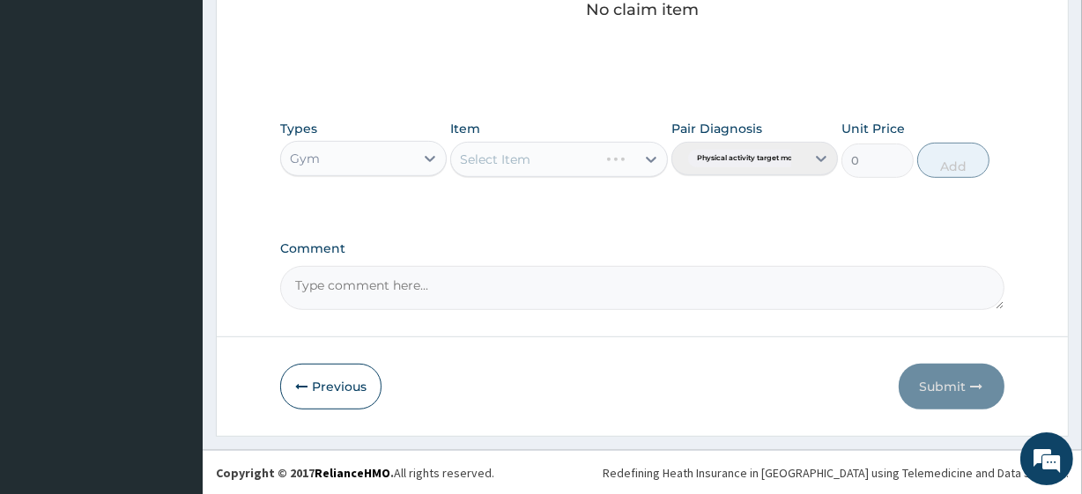
click at [546, 161] on div "Select Item" at bounding box center [558, 159] width 217 height 35
click at [575, 158] on div "Select Item" at bounding box center [542, 159] width 183 height 28
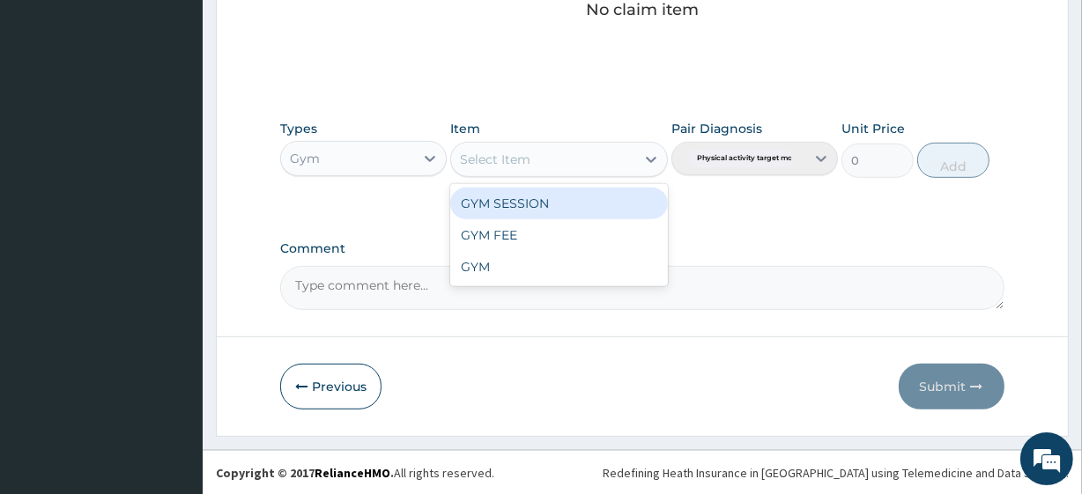
click at [564, 202] on div "GYM SESSION" at bounding box center [558, 204] width 217 height 32
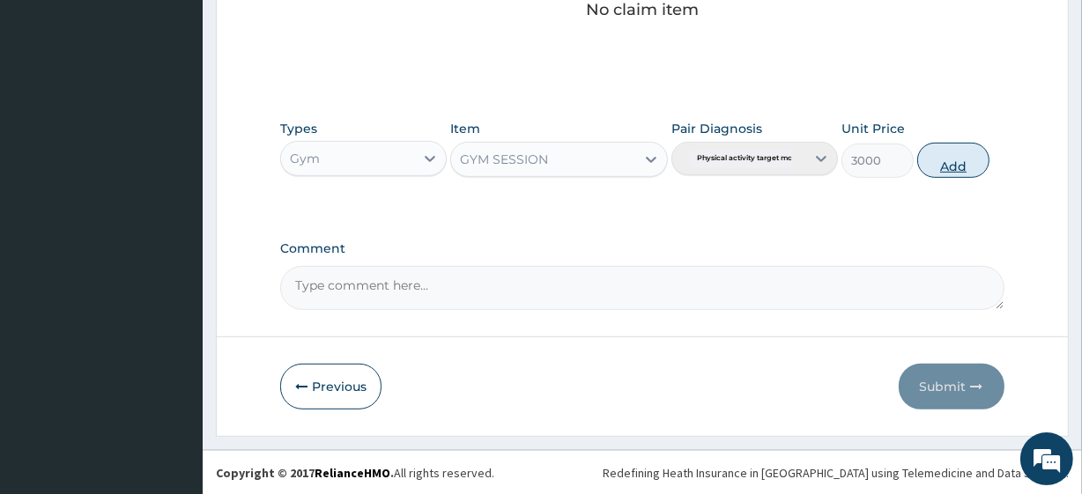
click at [958, 159] on button "Add" at bounding box center [954, 160] width 72 height 35
type input "0"
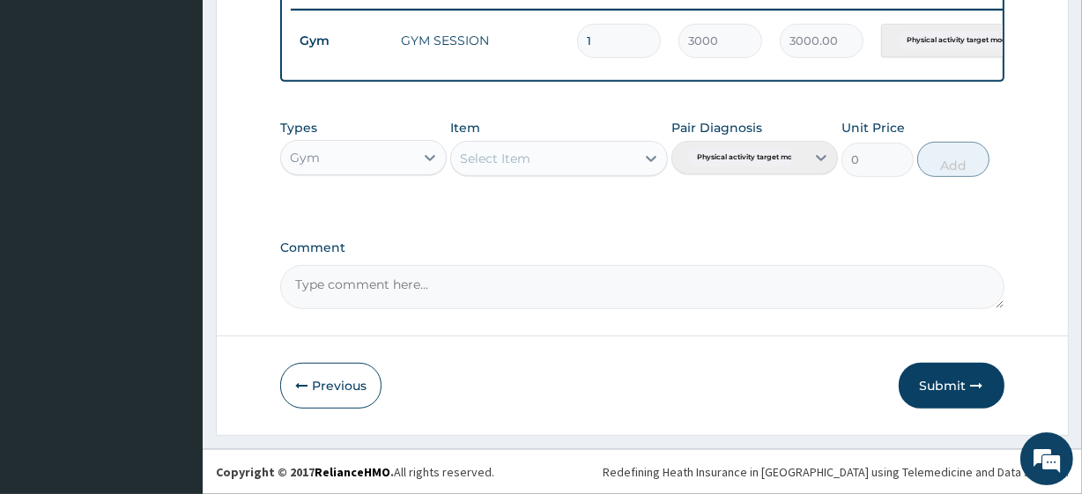
click at [951, 393] on button "Submit" at bounding box center [952, 386] width 106 height 46
